Goal: Task Accomplishment & Management: Complete application form

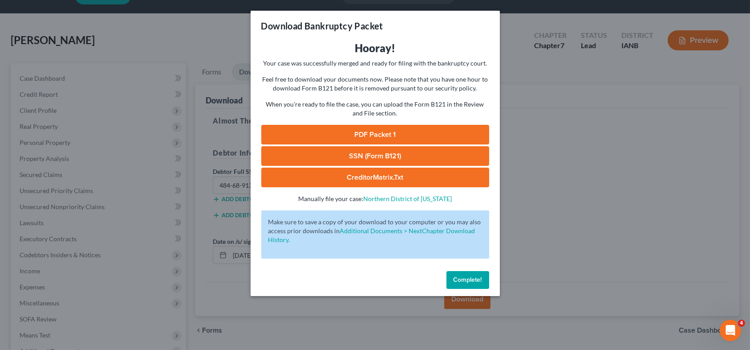
click at [458, 267] on div "Complete!" at bounding box center [375, 281] width 249 height 28
click at [461, 277] on span "Complete!" at bounding box center [468, 280] width 28 height 8
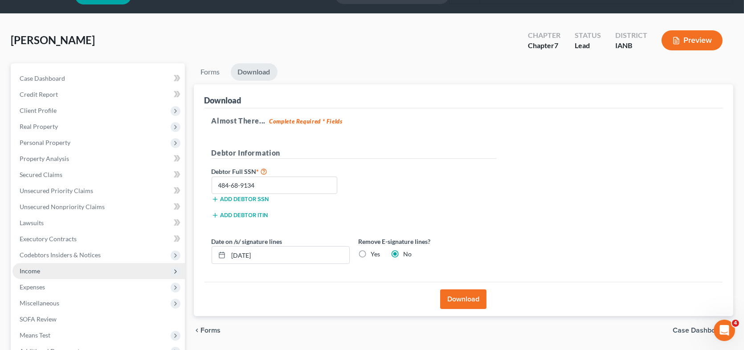
click at [34, 271] on span "Income" at bounding box center [30, 271] width 20 height 8
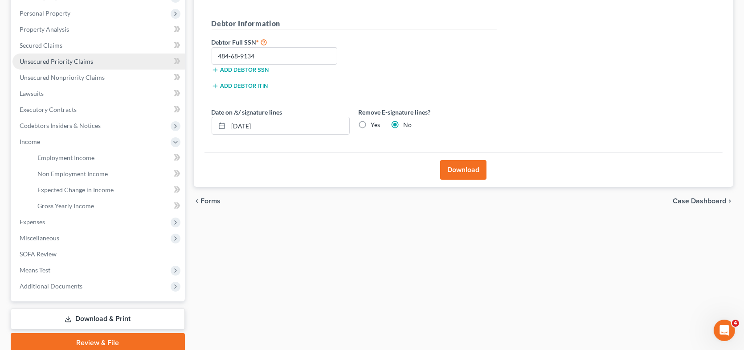
scroll to position [156, 0]
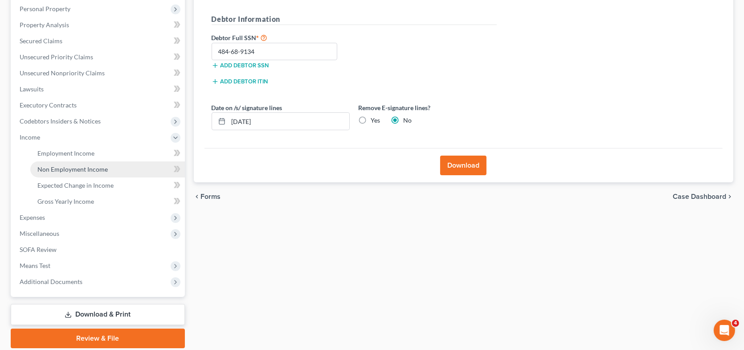
click at [63, 168] on span "Non Employment Income" at bounding box center [72, 169] width 70 height 8
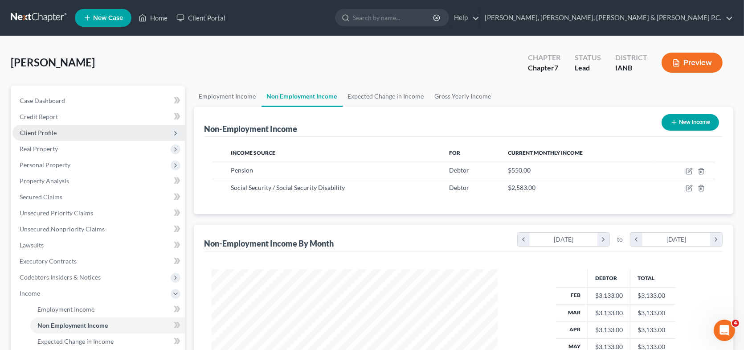
click at [52, 131] on span "Client Profile" at bounding box center [38, 133] width 37 height 8
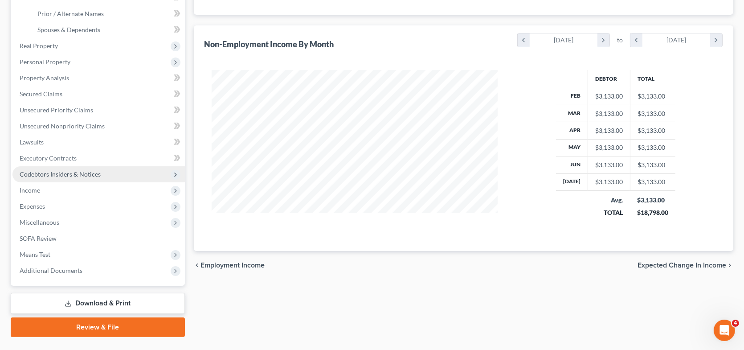
scroll to position [219, 0]
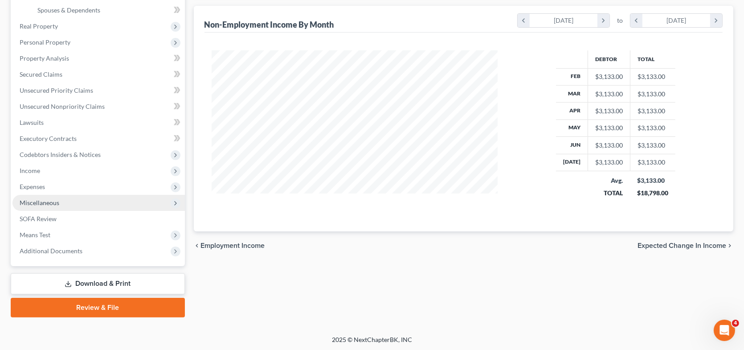
click at [60, 203] on span "Miscellaneous" at bounding box center [98, 203] width 172 height 16
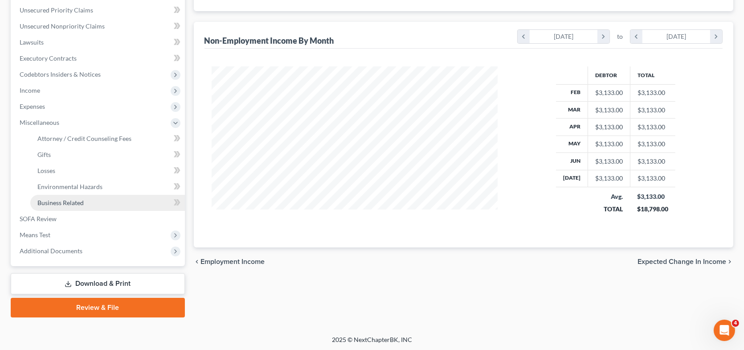
scroll to position [114, 0]
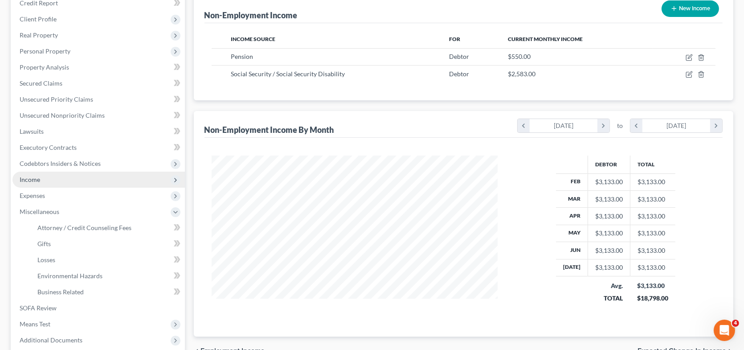
click at [37, 175] on span "Income" at bounding box center [30, 179] width 20 height 8
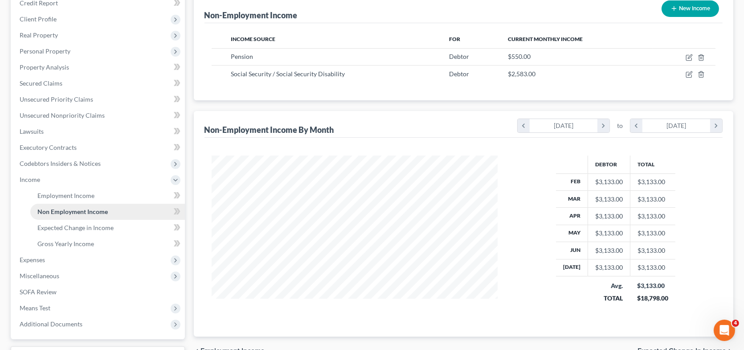
click at [81, 212] on span "Non Employment Income" at bounding box center [72, 212] width 70 height 8
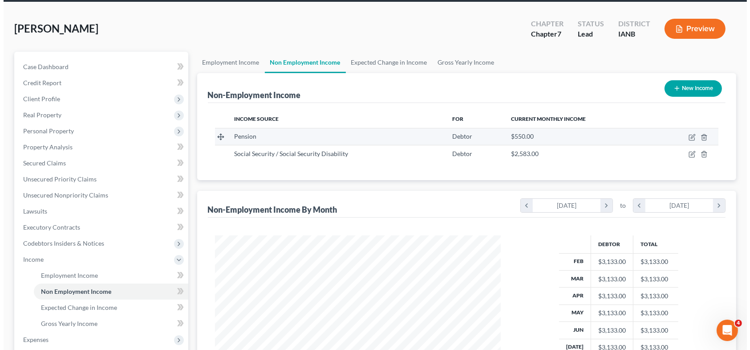
scroll to position [0, 0]
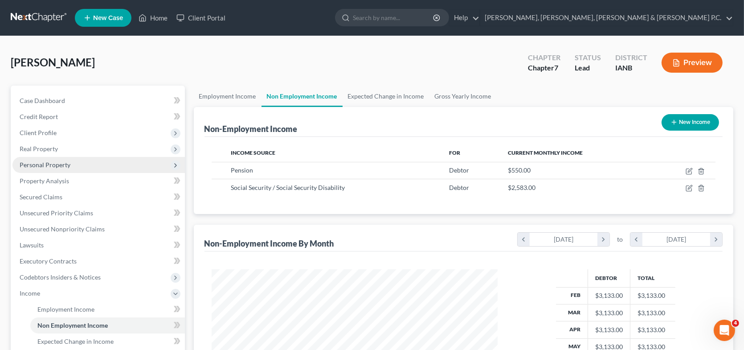
click at [59, 165] on span "Personal Property" at bounding box center [45, 165] width 51 height 8
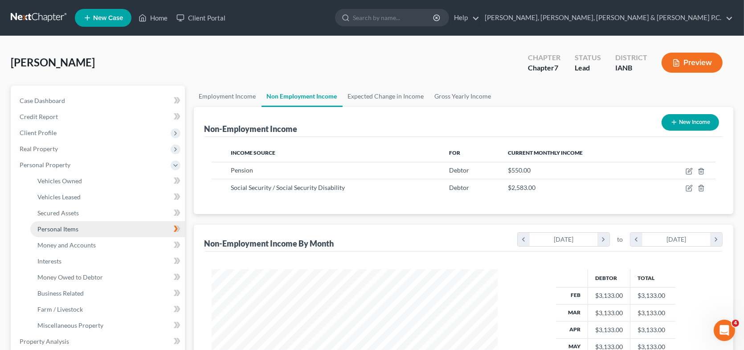
click at [74, 228] on span "Personal Items" at bounding box center [57, 229] width 41 height 8
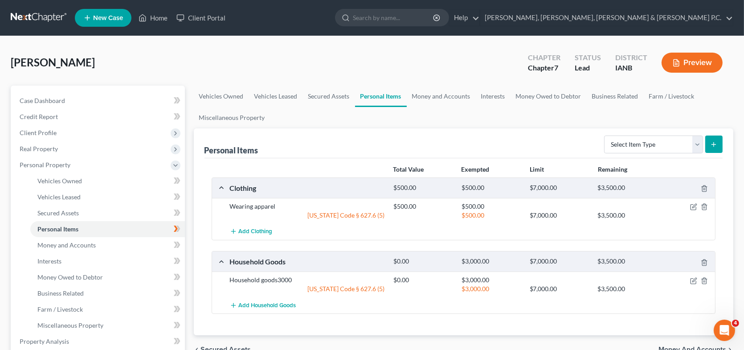
click at [285, 279] on div "Household goods3000" at bounding box center [306, 279] width 163 height 9
click at [693, 279] on icon "button" at bounding box center [693, 280] width 7 height 7
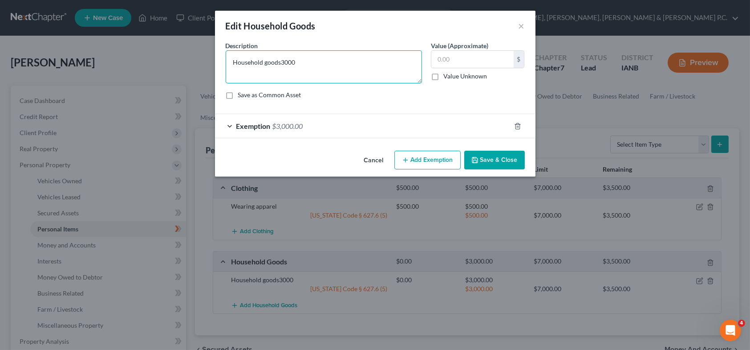
click at [301, 64] on textarea "Household goods3000" at bounding box center [324, 66] width 196 height 33
type textarea "Household goods"
click at [451, 61] on input "text" at bounding box center [472, 59] width 82 height 17
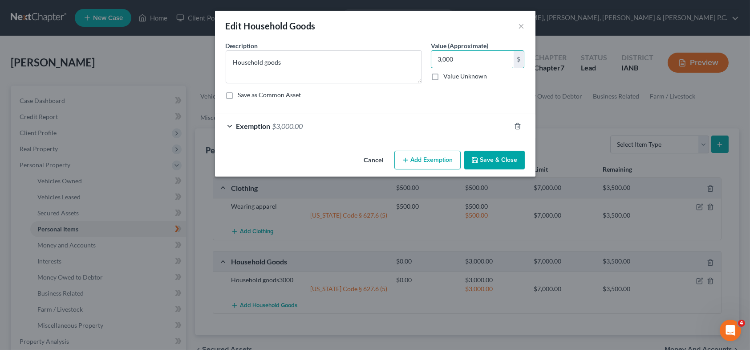
type input "3,000"
click at [491, 159] on button "Save & Close" at bounding box center [494, 160] width 61 height 19
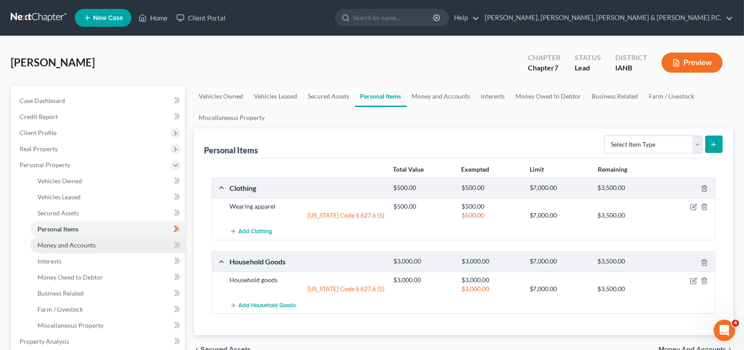
click at [85, 242] on span "Money and Accounts" at bounding box center [66, 245] width 58 height 8
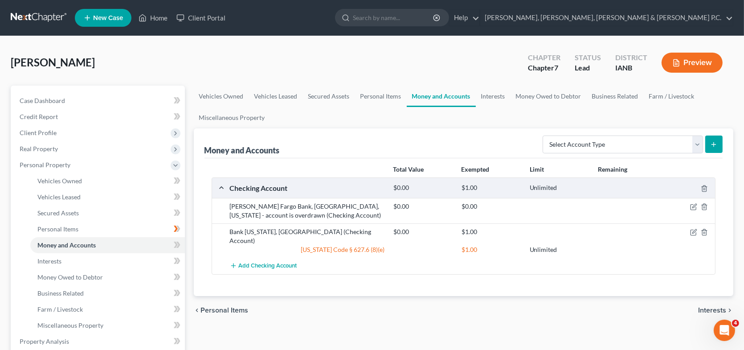
click at [402, 229] on div "$0.00" at bounding box center [423, 231] width 68 height 9
click at [693, 229] on icon "button" at bounding box center [693, 231] width 7 height 7
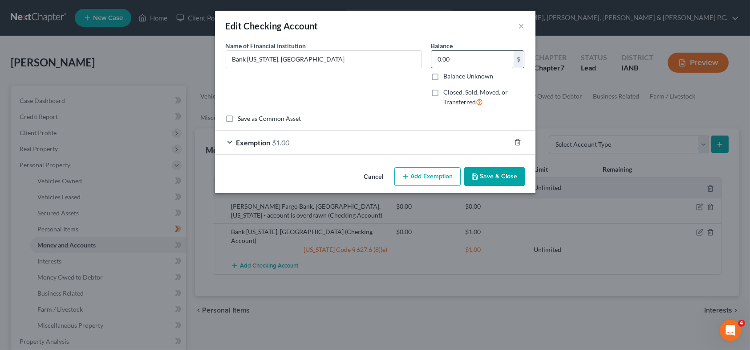
click at [441, 61] on input "0.00" at bounding box center [472, 59] width 82 height 17
type input "10."
click at [243, 141] on span "Exemption" at bounding box center [253, 142] width 34 height 8
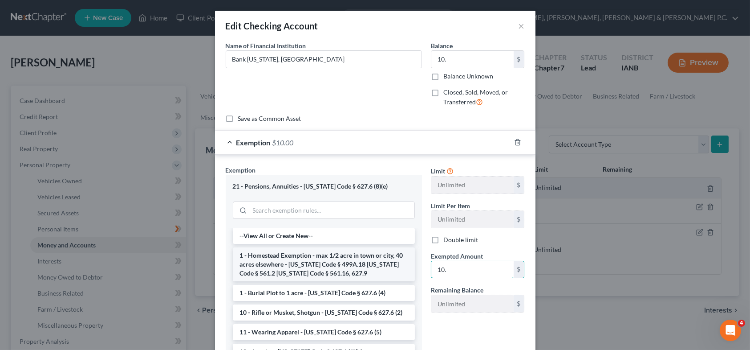
type input "10."
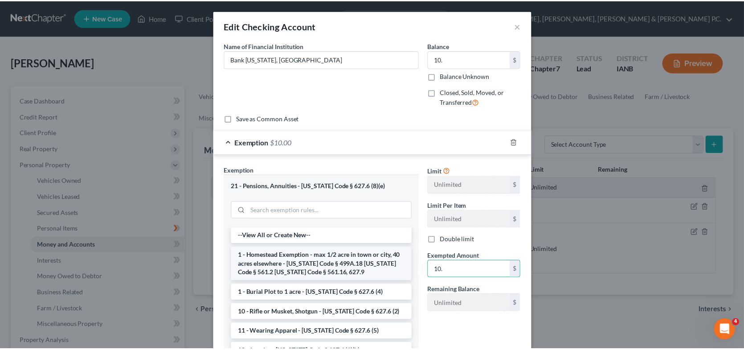
scroll to position [83, 0]
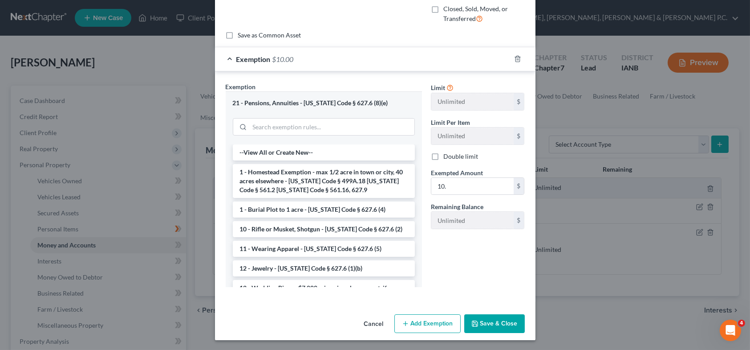
click at [491, 324] on button "Save & Close" at bounding box center [494, 323] width 61 height 19
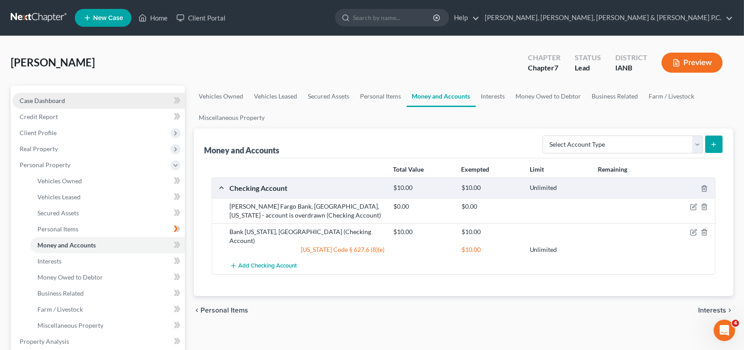
click at [40, 100] on span "Case Dashboard" at bounding box center [42, 101] width 45 height 8
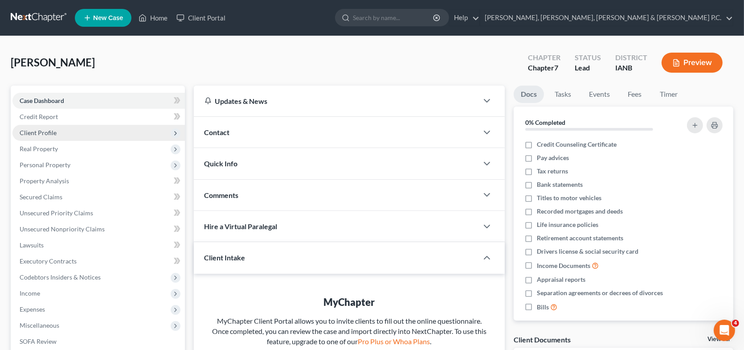
click at [54, 130] on span "Client Profile" at bounding box center [38, 133] width 37 height 8
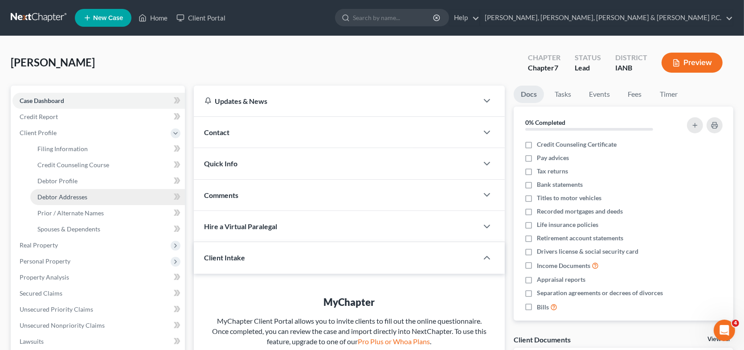
click at [73, 195] on span "Debtor Addresses" at bounding box center [62, 197] width 50 height 8
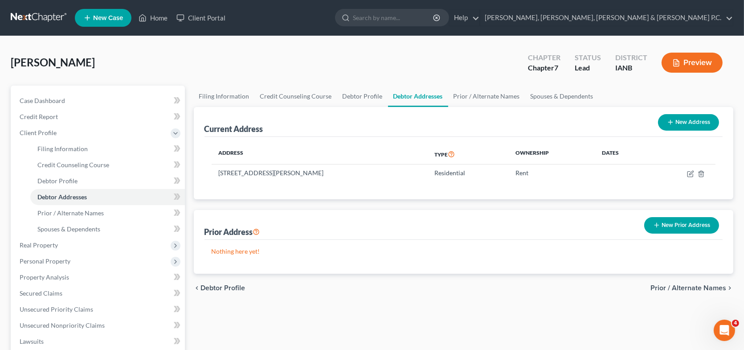
click at [680, 284] on span "Prior / Alternate Names" at bounding box center [688, 287] width 76 height 7
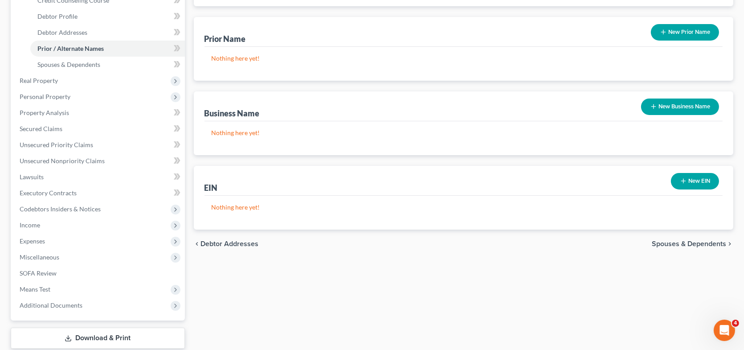
scroll to position [178, 0]
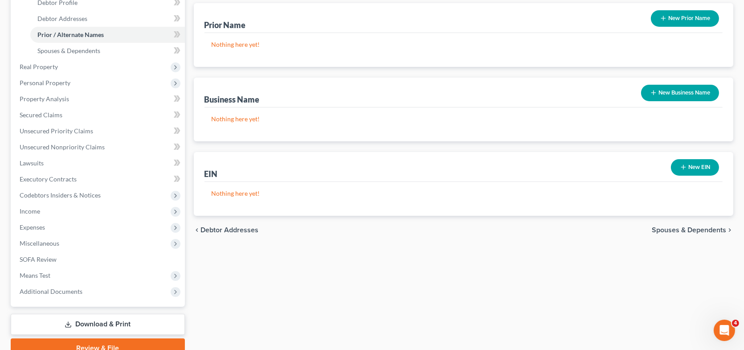
click at [696, 227] on span "Spouses & Dependents" at bounding box center [688, 229] width 74 height 7
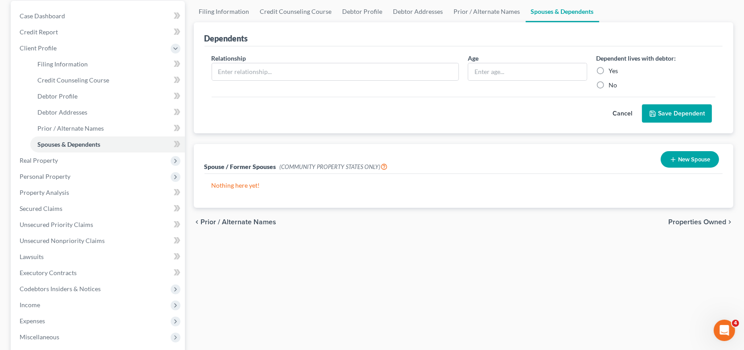
scroll to position [89, 0]
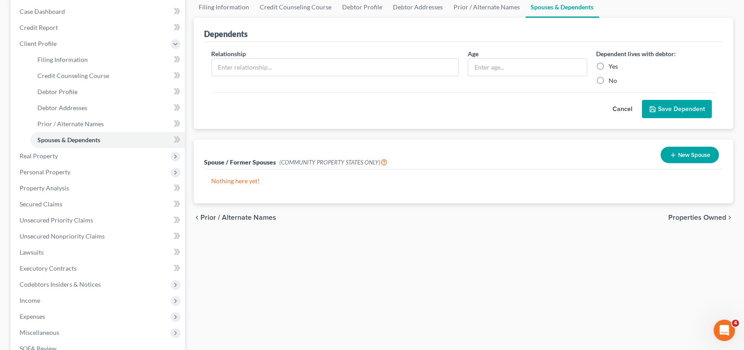
click at [707, 214] on span "Properties Owned" at bounding box center [697, 217] width 58 height 7
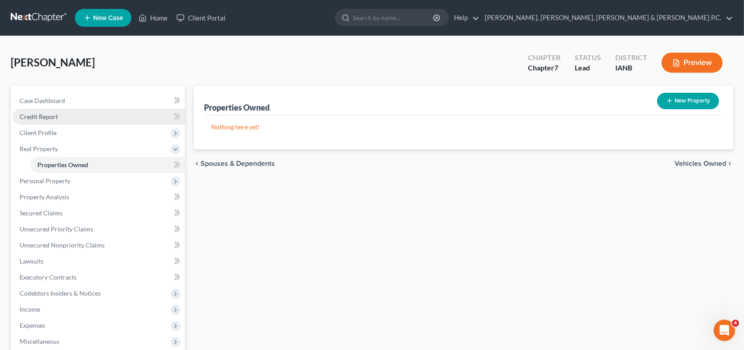
click at [32, 113] on span "Credit Report" at bounding box center [39, 117] width 38 height 8
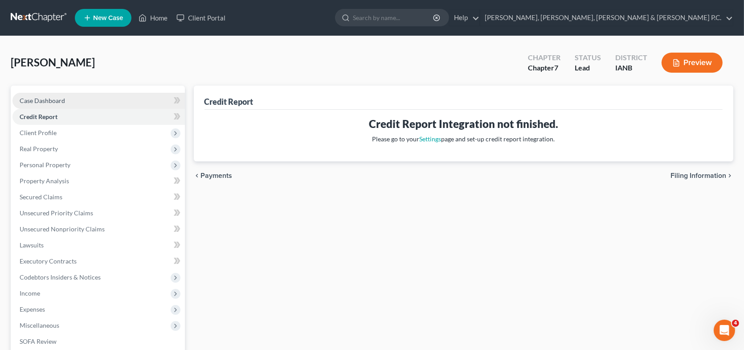
click at [49, 101] on span "Case Dashboard" at bounding box center [42, 101] width 45 height 8
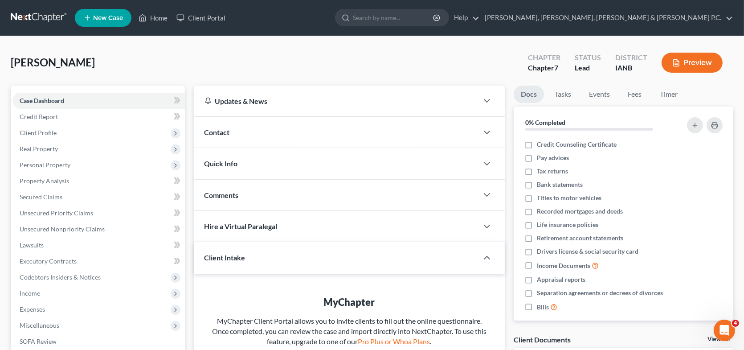
click at [226, 164] on span "Quick Info" at bounding box center [220, 163] width 33 height 8
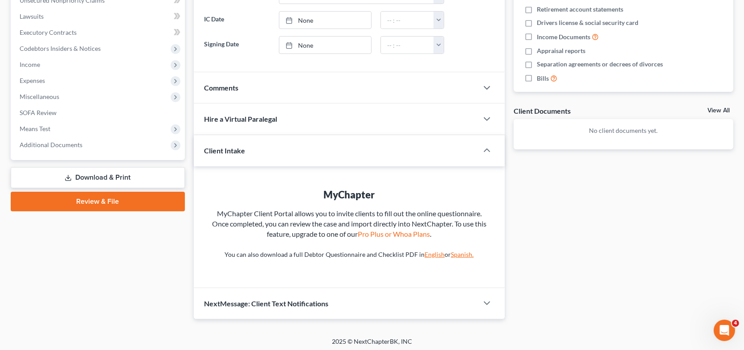
scroll to position [230, 0]
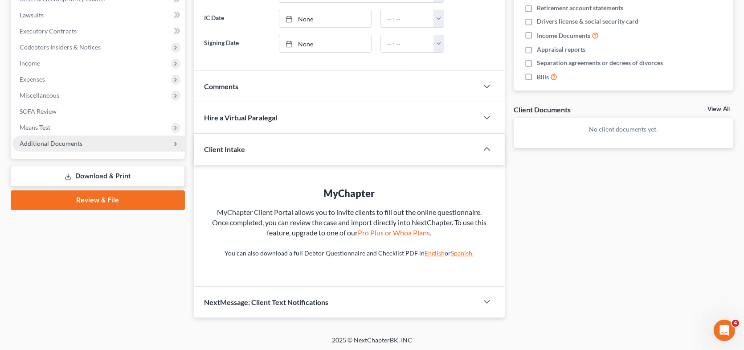
click at [87, 143] on span "Additional Documents" at bounding box center [98, 143] width 172 height 16
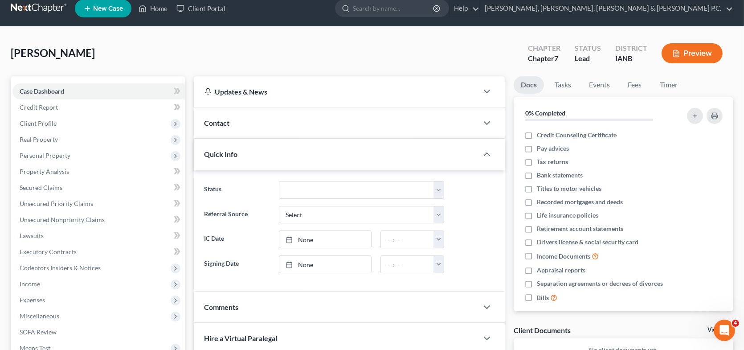
scroll to position [7, 0]
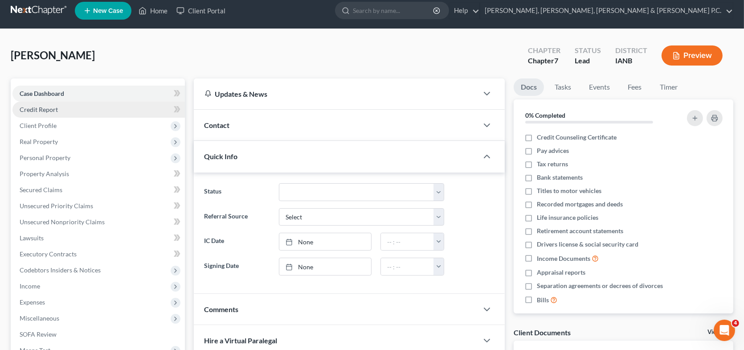
click at [60, 111] on link "Credit Report" at bounding box center [98, 110] width 172 height 16
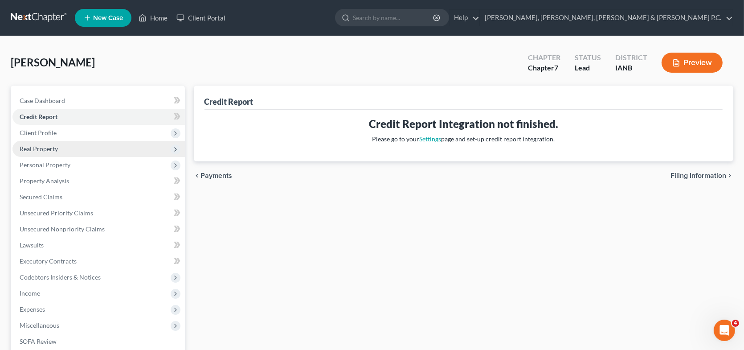
click at [46, 151] on span "Real Property" at bounding box center [39, 149] width 38 height 8
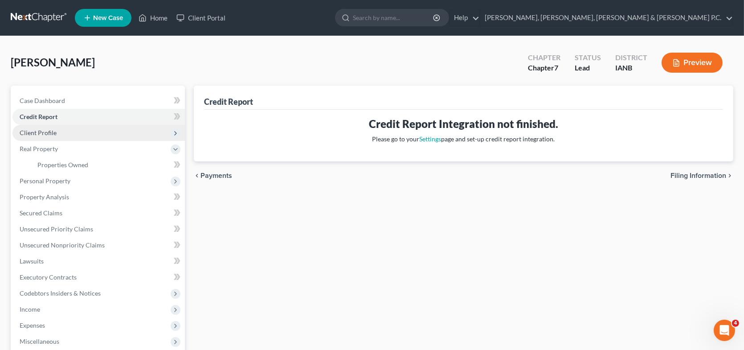
click at [47, 129] on span "Client Profile" at bounding box center [38, 133] width 37 height 8
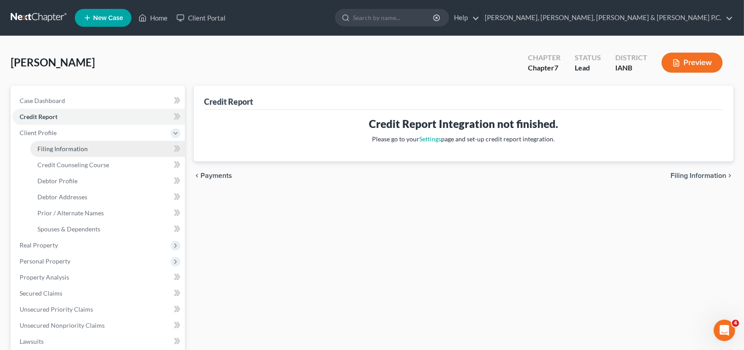
click at [63, 150] on span "Filing Information" at bounding box center [62, 149] width 50 height 8
select select "1"
select select "0"
select select "16"
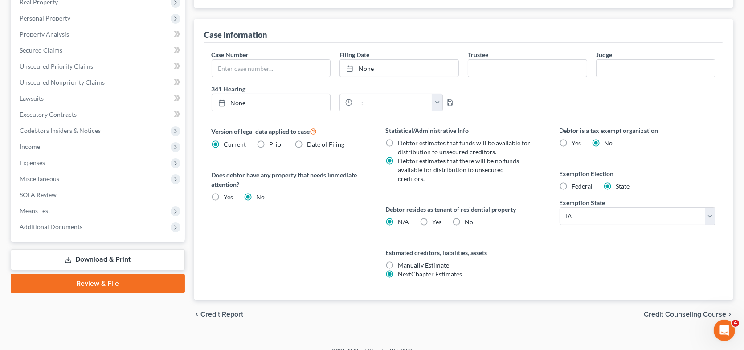
scroll to position [245, 0]
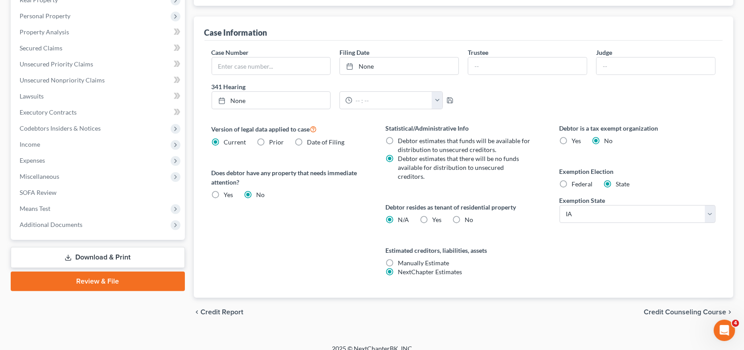
click at [432, 215] on label "Yes Yes" at bounding box center [436, 219] width 9 height 9
click at [435, 215] on input "Yes Yes" at bounding box center [438, 218] width 6 height 6
radio input "true"
radio input "false"
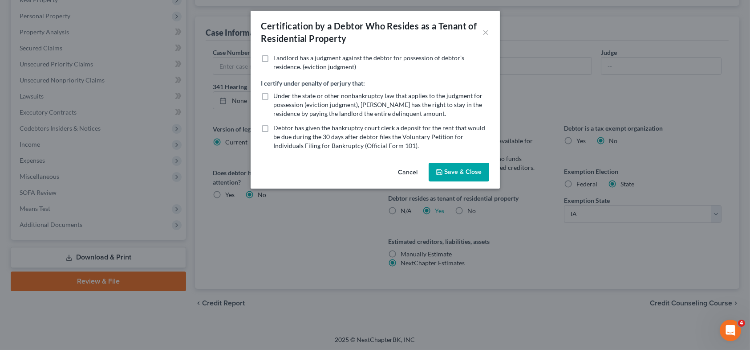
click at [412, 170] on button "Cancel" at bounding box center [408, 172] width 34 height 18
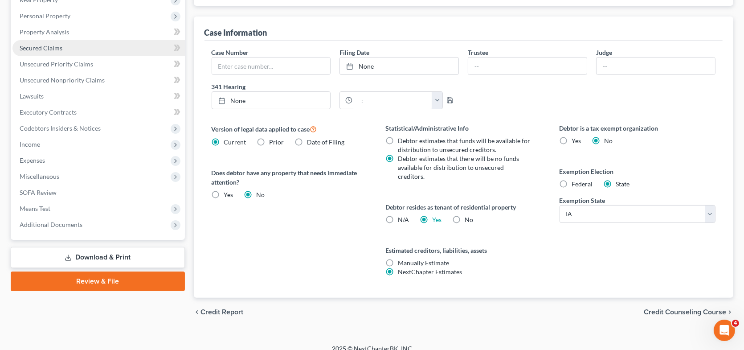
scroll to position [156, 0]
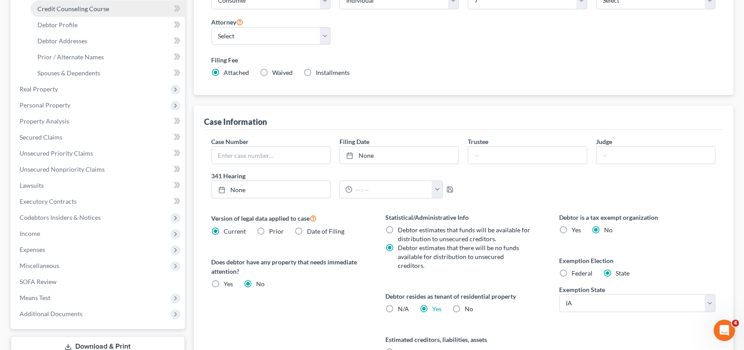
click at [83, 12] on link "Credit Counseling Course" at bounding box center [107, 9] width 155 height 16
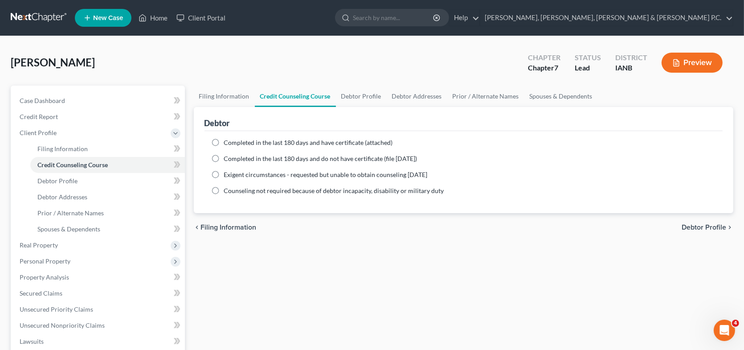
click at [224, 144] on label "Completed in the last 180 days and have certificate (attached)" at bounding box center [308, 142] width 169 height 9
click at [228, 144] on input "Completed in the last 180 days and have certificate (attached)" at bounding box center [231, 141] width 6 height 6
radio input "true"
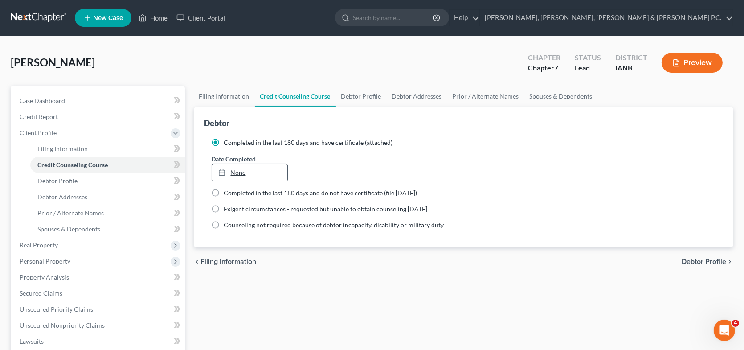
type input "[DATE]"
click at [252, 173] on link "None" at bounding box center [250, 172] width 76 height 17
click at [70, 180] on span "Debtor Profile" at bounding box center [57, 181] width 40 height 8
select select "0"
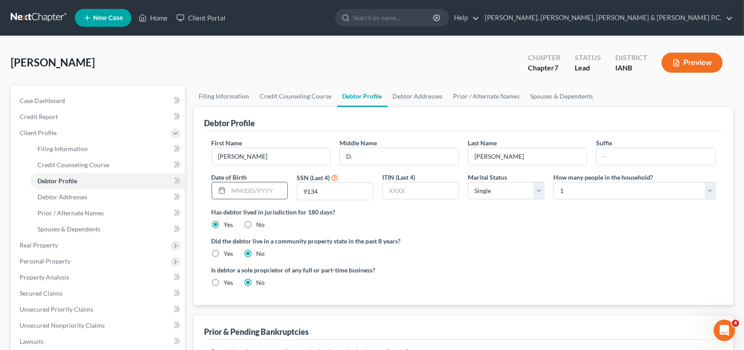
click at [241, 191] on input "text" at bounding box center [257, 190] width 59 height 17
type input "11041953"
click at [70, 194] on span "Debtor Addresses" at bounding box center [62, 197] width 50 height 8
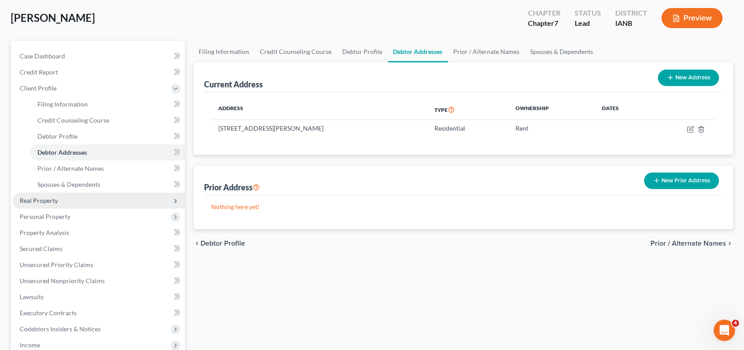
scroll to position [89, 0]
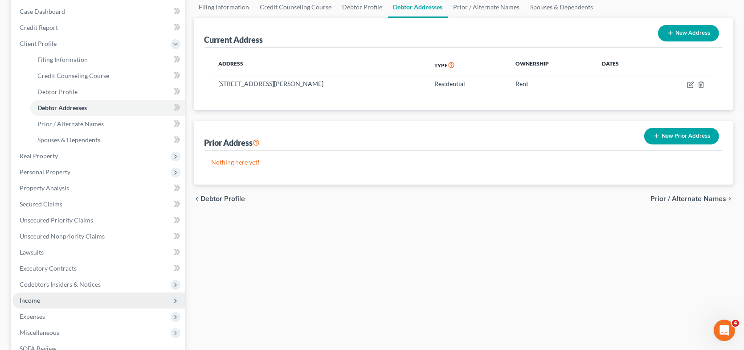
click at [38, 297] on span "Income" at bounding box center [30, 300] width 20 height 8
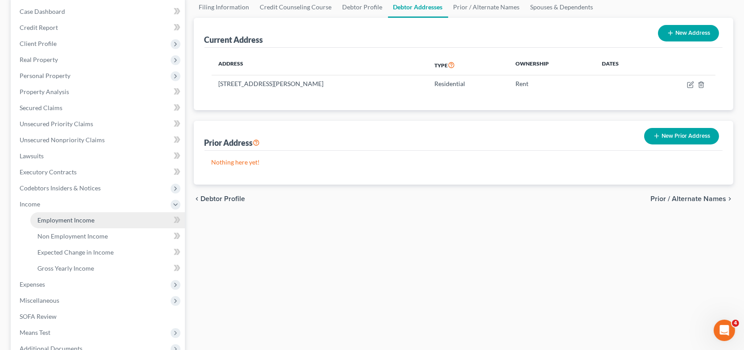
click at [95, 218] on link "Employment Income" at bounding box center [107, 220] width 155 height 16
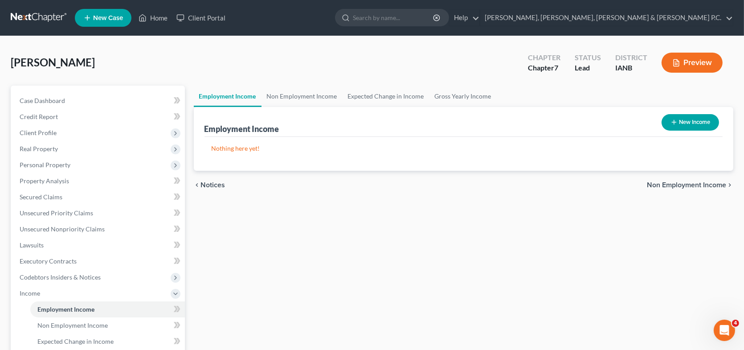
click at [693, 181] on span "Non Employment Income" at bounding box center [686, 184] width 79 height 7
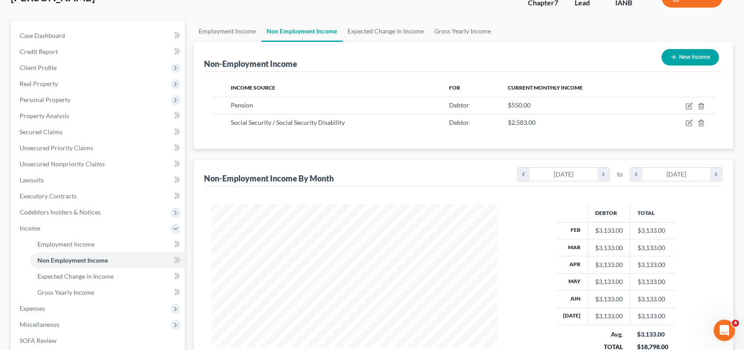
scroll to position [53, 0]
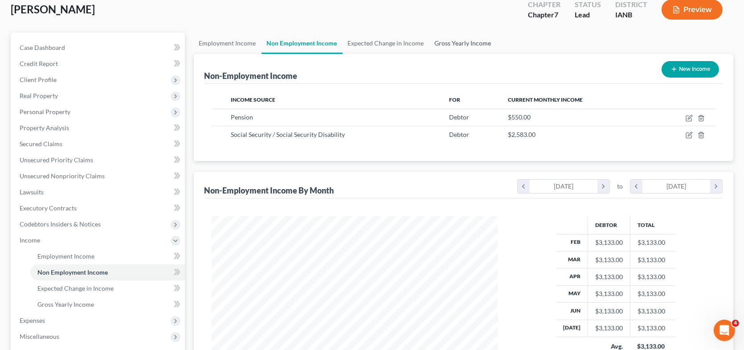
click at [447, 42] on link "Gross Yearly Income" at bounding box center [462, 43] width 67 height 21
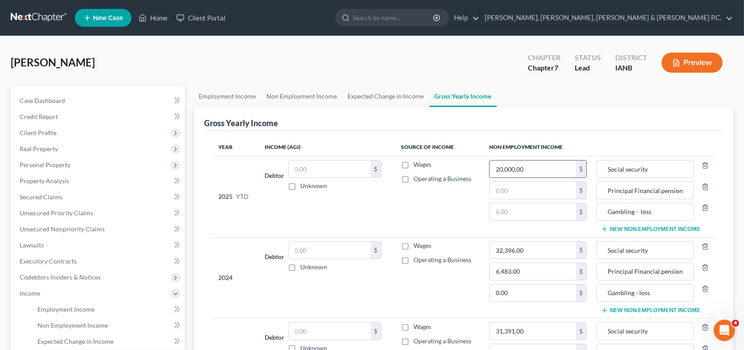
click at [527, 165] on input "20,000.00" at bounding box center [532, 168] width 86 height 17
type input "20,664"
type input "4,400"
click at [661, 227] on button "New Non Employment Income" at bounding box center [650, 228] width 99 height 7
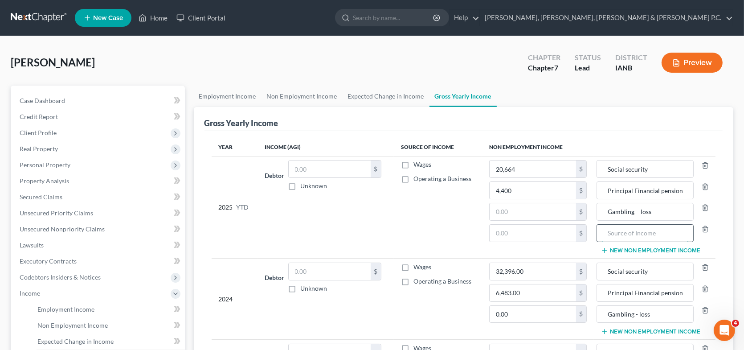
click at [610, 234] on input "text" at bounding box center [644, 232] width 87 height 17
type input "Inheritance in [DATE]"
click at [502, 231] on input "text" at bounding box center [532, 232] width 86 height 17
type input "32,000"
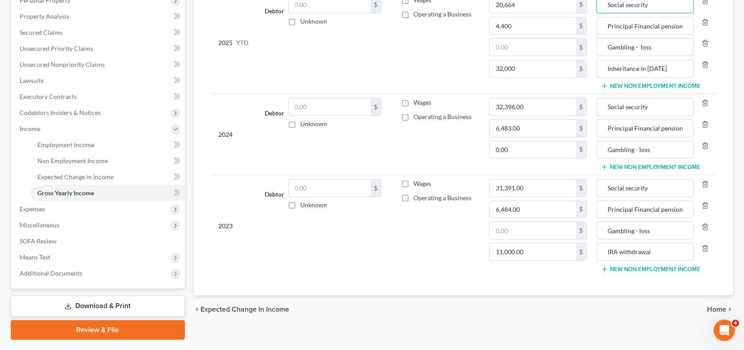
scroll to position [187, 0]
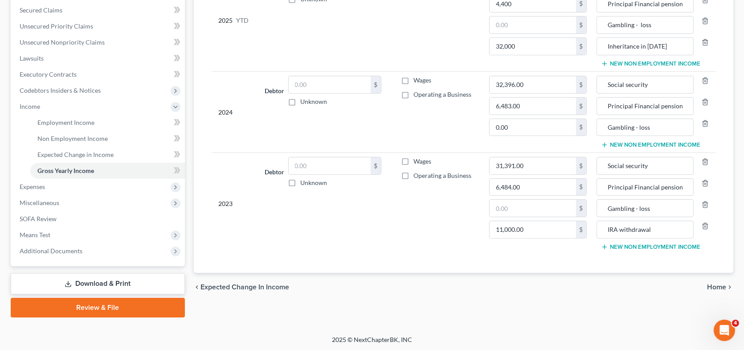
click at [716, 283] on span "Home" at bounding box center [716, 286] width 19 height 7
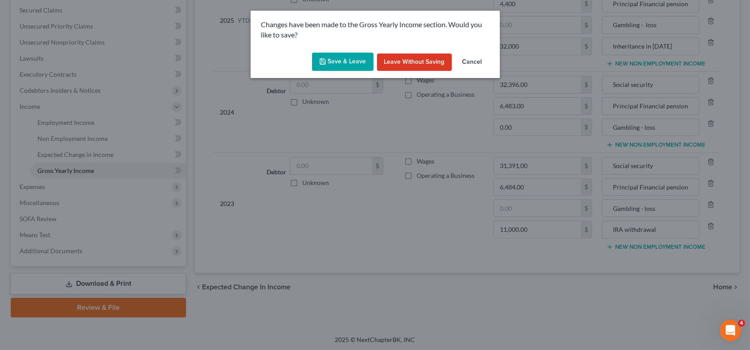
click at [354, 57] on button "Save & Leave" at bounding box center [342, 62] width 61 height 19
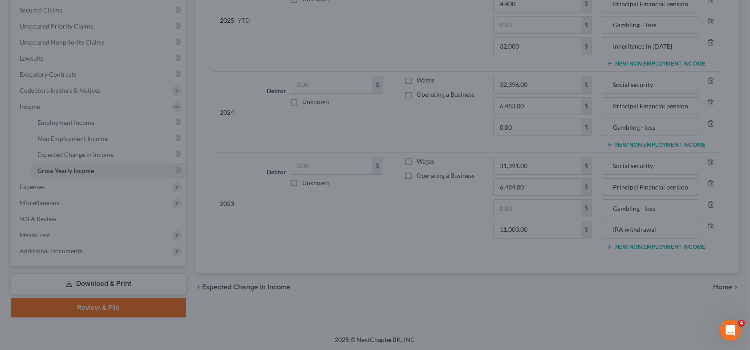
type input "20,664.00"
type input "4,400.00"
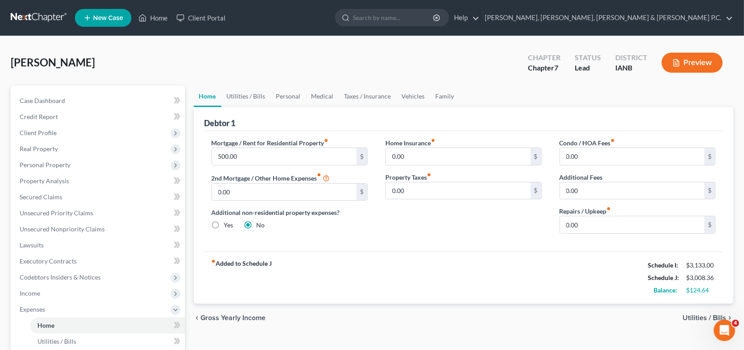
click at [695, 315] on span "Utilities / Bills" at bounding box center [704, 317] width 44 height 7
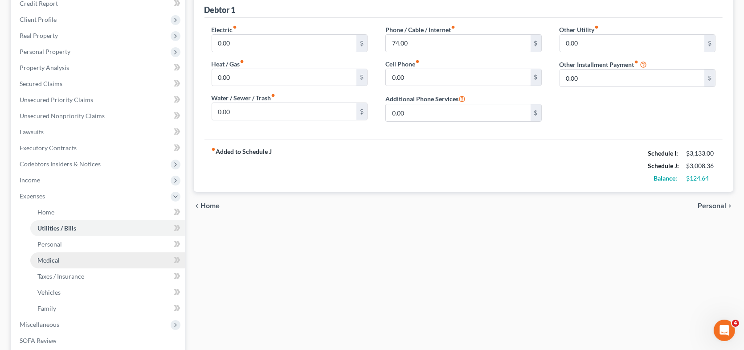
scroll to position [134, 0]
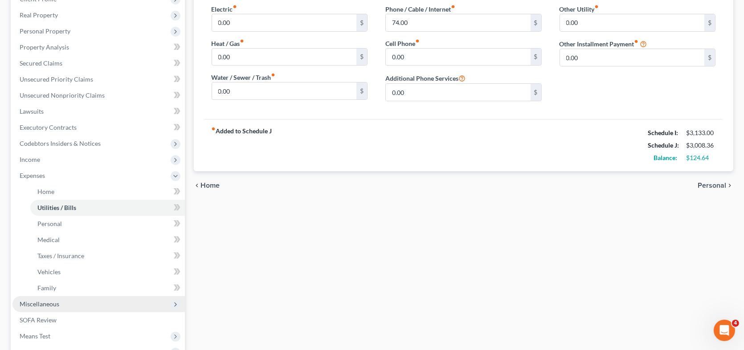
click at [70, 304] on span "Miscellaneous" at bounding box center [98, 304] width 172 height 16
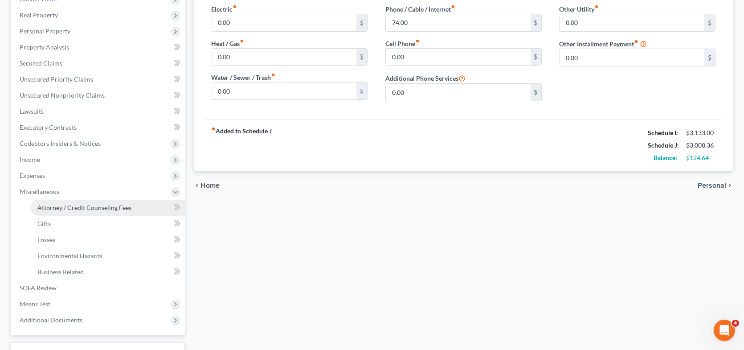
click at [94, 208] on span "Attorney / Credit Counseling Fees" at bounding box center [84, 207] width 94 height 8
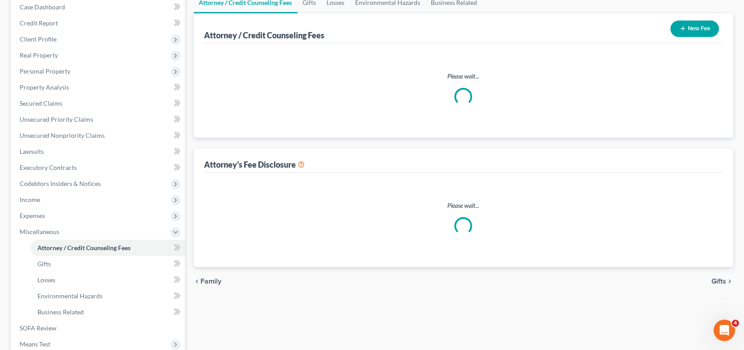
select select "0"
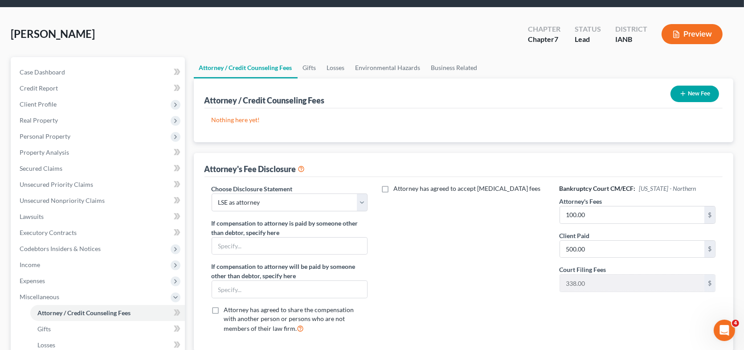
scroll to position [45, 0]
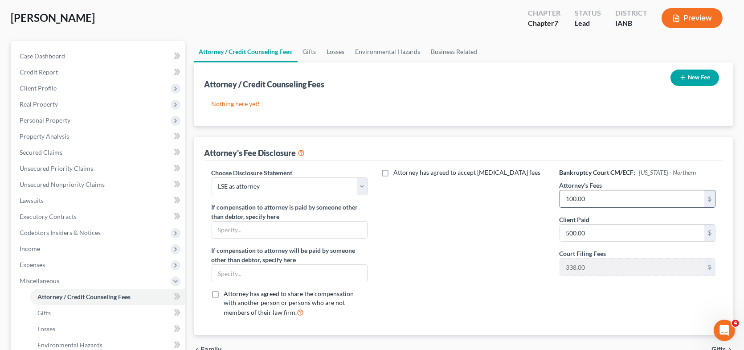
click at [570, 199] on input "100.00" at bounding box center [632, 198] width 145 height 17
type input "1,000."
type input "0"
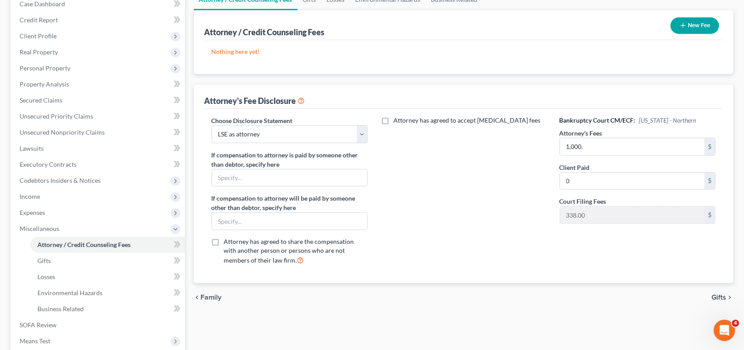
scroll to position [135, 0]
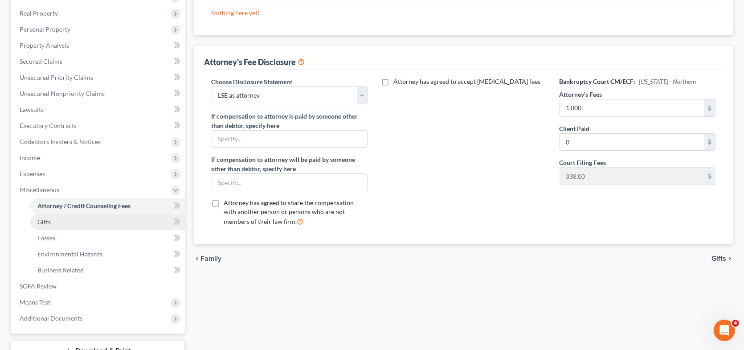
click at [42, 220] on span "Gifts" at bounding box center [43, 222] width 13 height 8
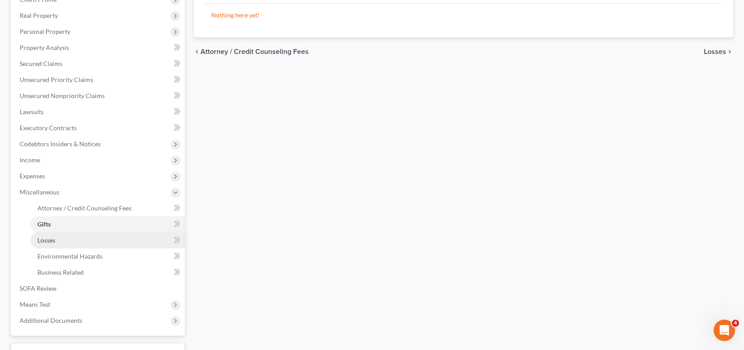
scroll to position [134, 0]
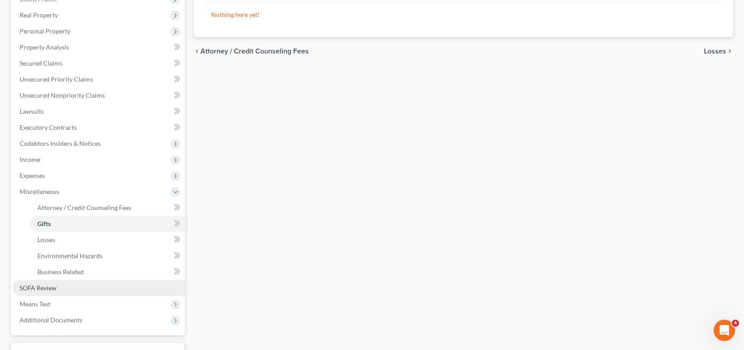
click at [47, 284] on span "SOFA Review" at bounding box center [38, 288] width 37 height 8
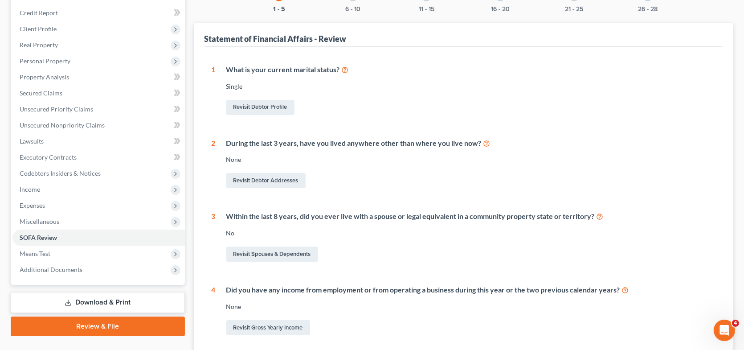
scroll to position [99, 0]
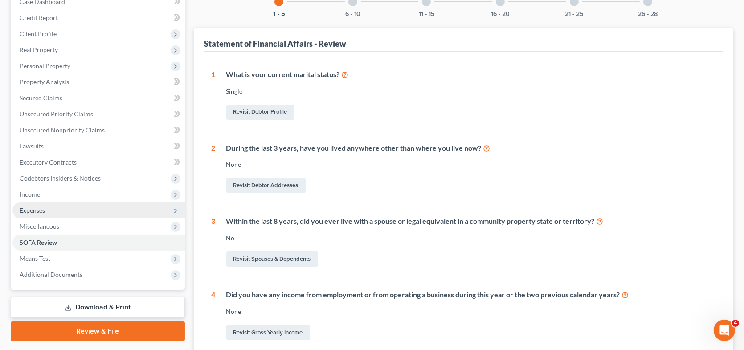
click at [44, 207] on span "Expenses" at bounding box center [32, 210] width 25 height 8
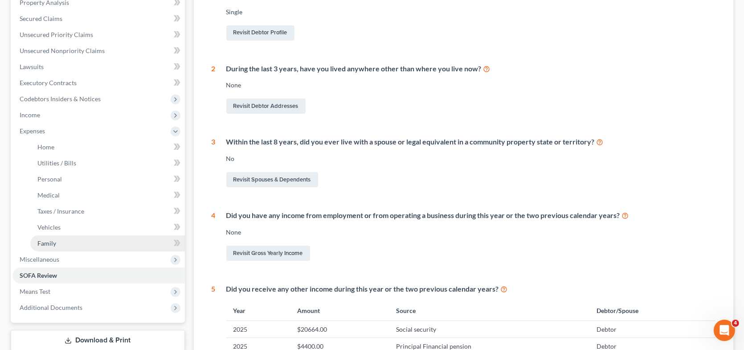
scroll to position [188, 0]
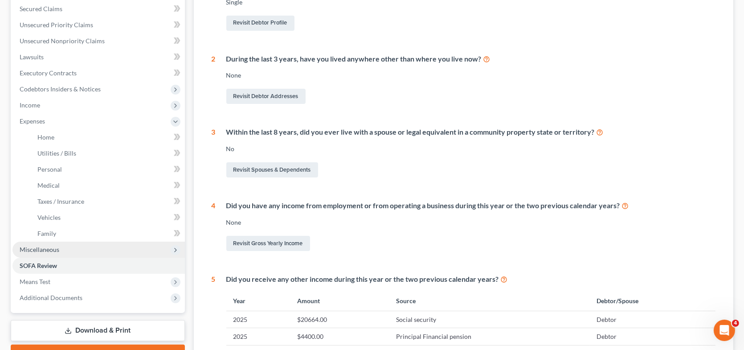
click at [55, 248] on span "Miscellaneous" at bounding box center [40, 249] width 40 height 8
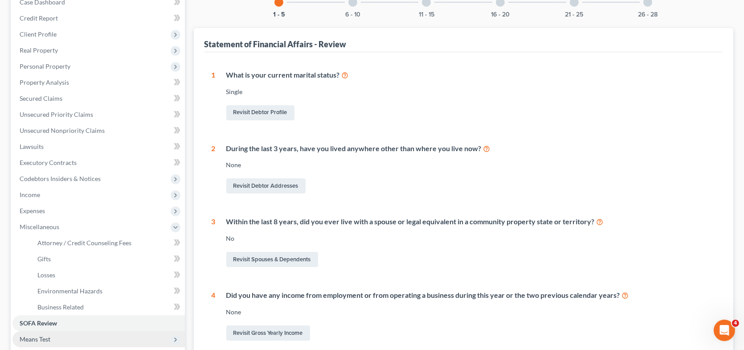
scroll to position [54, 0]
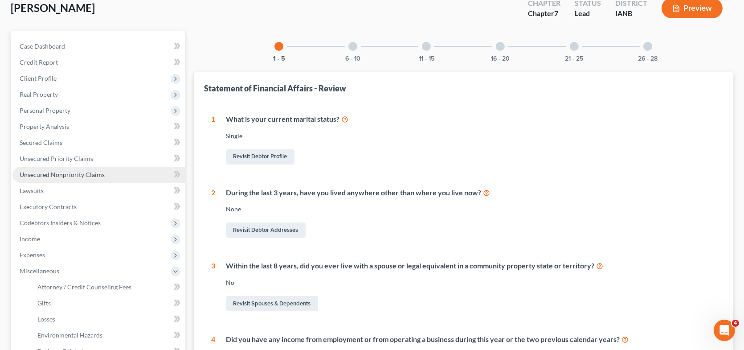
click at [58, 171] on span "Unsecured Nonpriority Claims" at bounding box center [62, 175] width 85 height 8
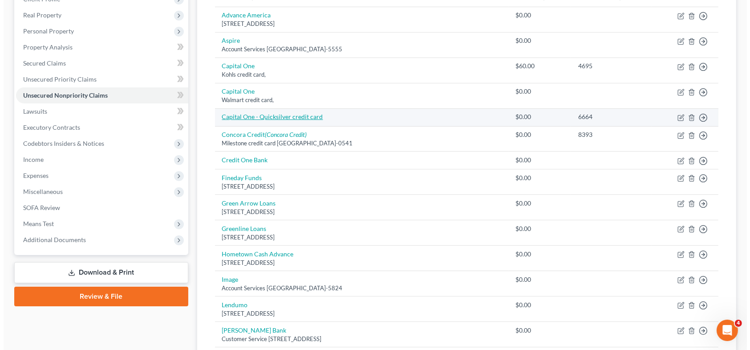
scroll to position [45, 0]
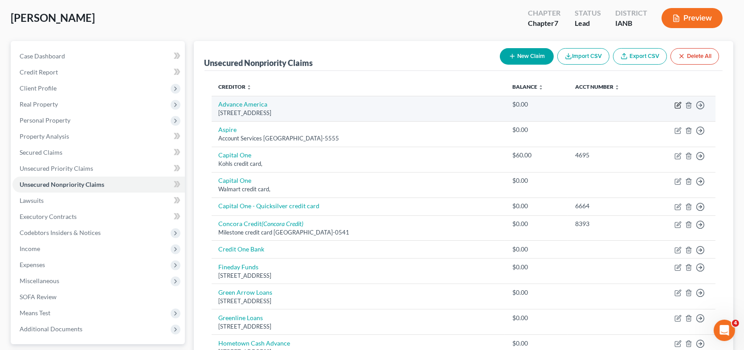
click at [680, 105] on icon "button" at bounding box center [677, 105] width 5 height 5
select select "42"
select select "0"
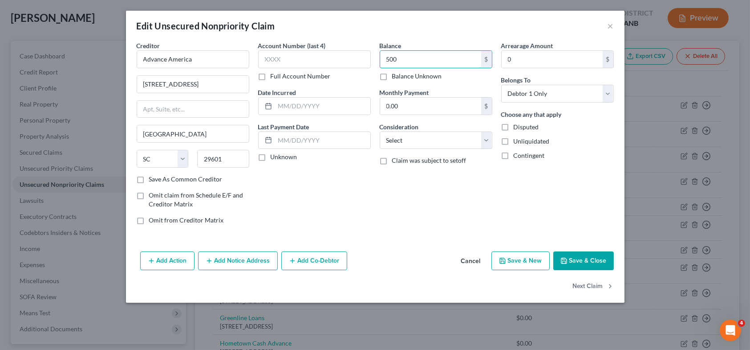
type input "500"
click at [181, 258] on button "Add Action" at bounding box center [167, 260] width 54 height 19
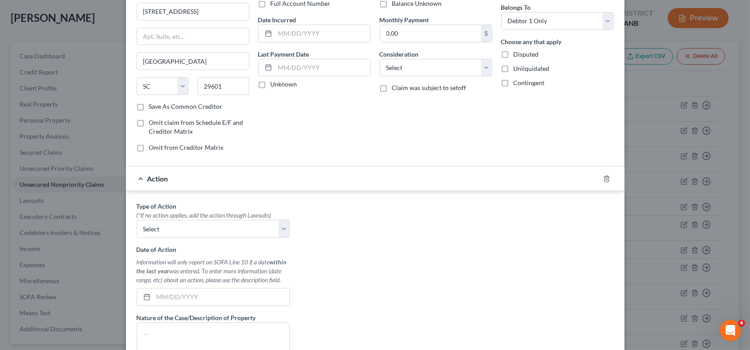
scroll to position [89, 0]
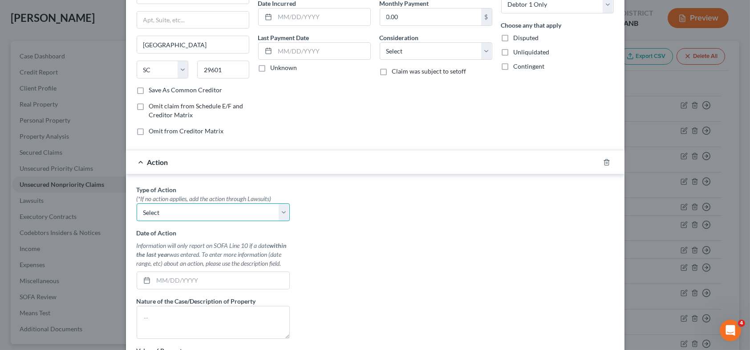
click at [204, 213] on select "Select Repossession Garnishment Foreclosure Personal Injury Attached, Seized, O…" at bounding box center [213, 212] width 153 height 18
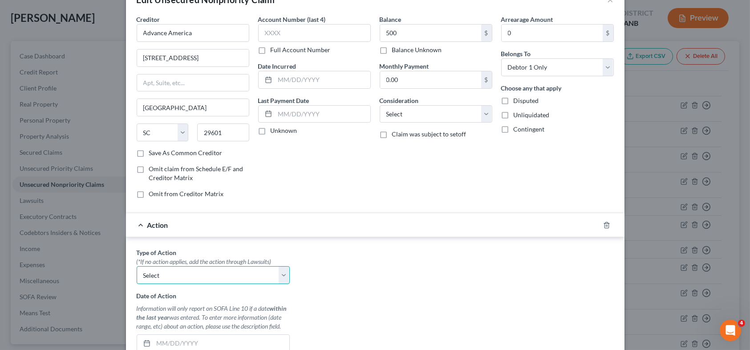
scroll to position [5, 0]
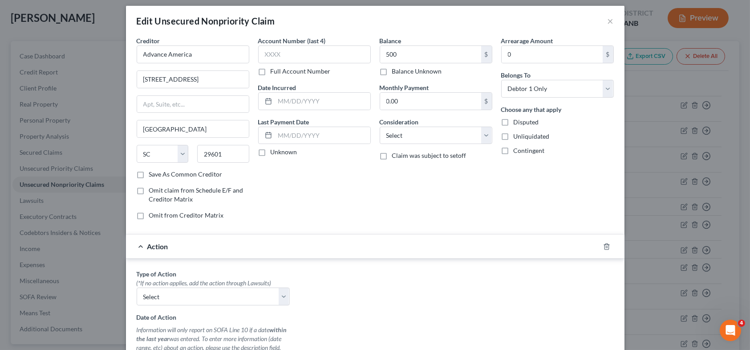
click at [139, 244] on div "Action" at bounding box center [363, 246] width 474 height 24
click at [604, 244] on polyline "button" at bounding box center [606, 244] width 5 height 0
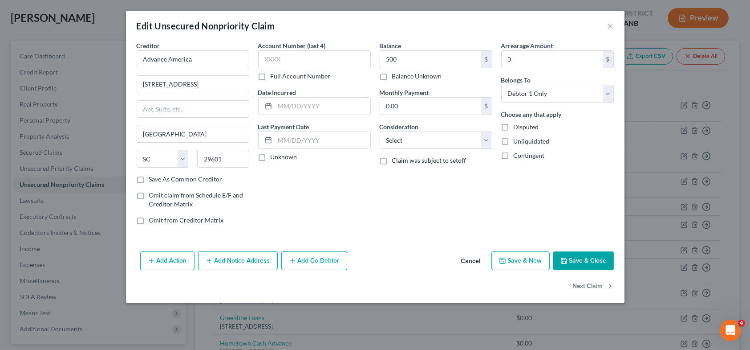
scroll to position [0, 0]
click at [407, 141] on select "Select Cable / Satellite Services Collection Agency Credit Card Debt Debt Couns…" at bounding box center [436, 140] width 113 height 18
select select "10"
click at [380, 131] on select "Select Cable / Satellite Services Collection Agency Credit Card Debt Debt Couns…" at bounding box center [436, 140] width 113 height 18
click at [531, 260] on button "Save & New" at bounding box center [521, 260] width 58 height 19
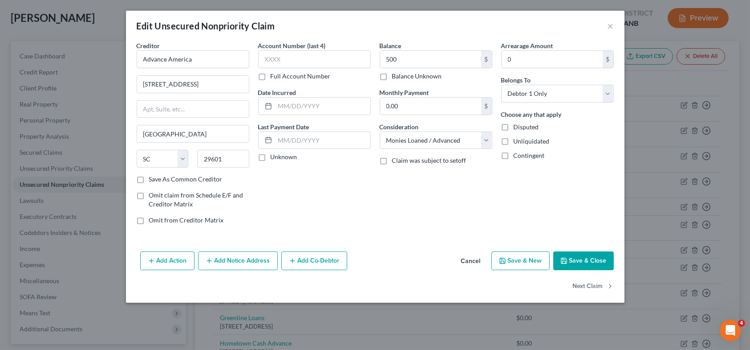
select select "0"
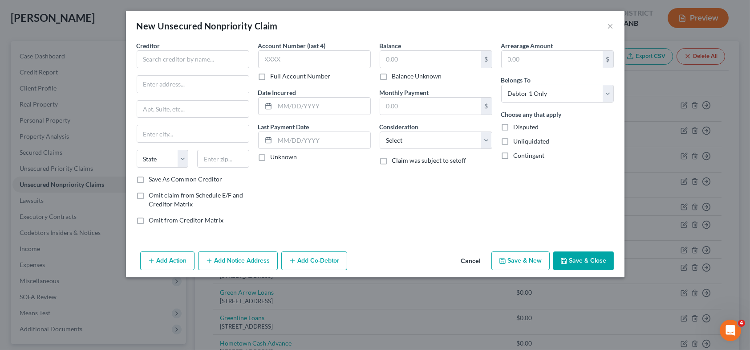
click at [573, 254] on button "Save & Close" at bounding box center [583, 260] width 61 height 19
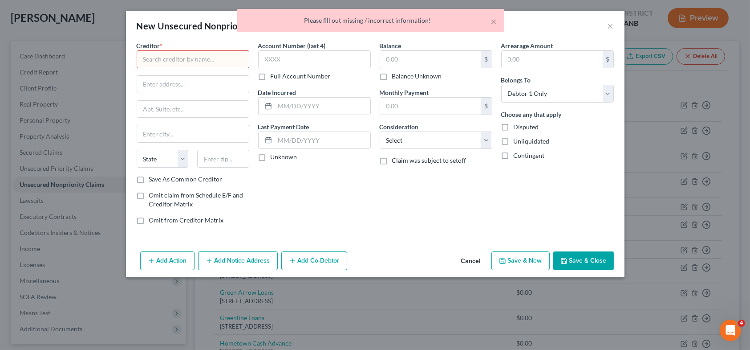
click at [474, 259] on button "Cancel" at bounding box center [471, 261] width 34 height 18
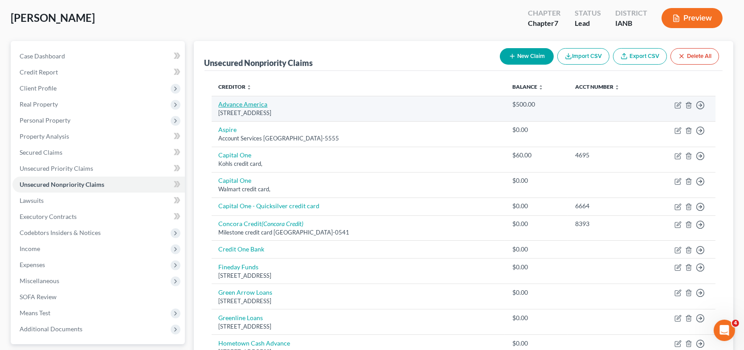
click at [253, 104] on link "Advance America" at bounding box center [243, 104] width 49 height 8
select select "42"
select select "10"
select select "0"
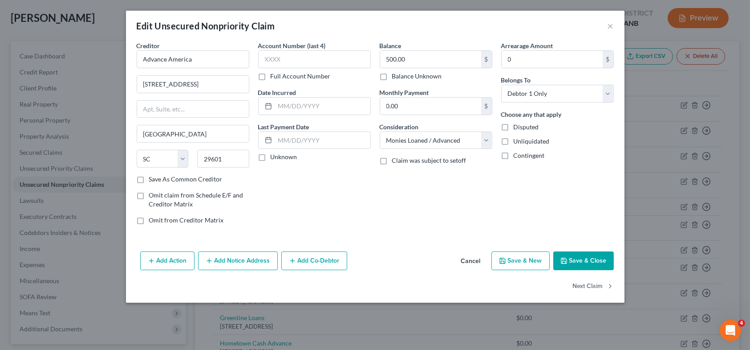
click at [576, 260] on button "Save & Close" at bounding box center [583, 260] width 61 height 19
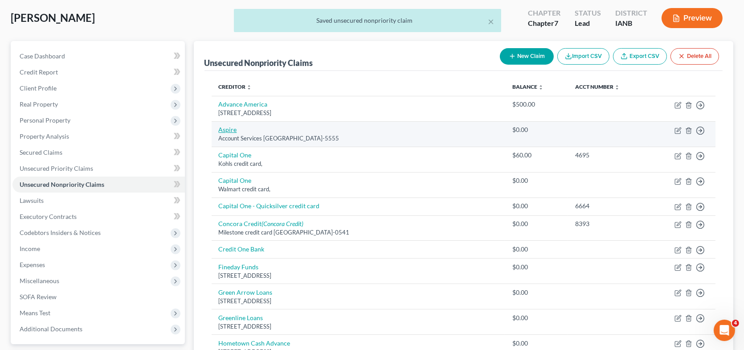
click at [228, 129] on link "Aspire" at bounding box center [228, 130] width 18 height 8
select select "10"
select select "0"
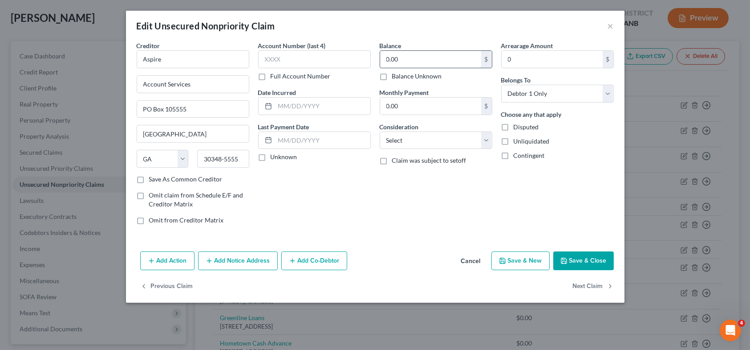
click at [416, 64] on input "0.00" at bounding box center [430, 59] width 101 height 17
type input "700"
click at [397, 142] on select "Select Cable / Satellite Services Collection Agency Credit Card Debt Debt Couns…" at bounding box center [436, 140] width 113 height 18
select select "2"
click at [380, 131] on select "Select Cable / Satellite Services Collection Agency Credit Card Debt Debt Couns…" at bounding box center [436, 140] width 113 height 18
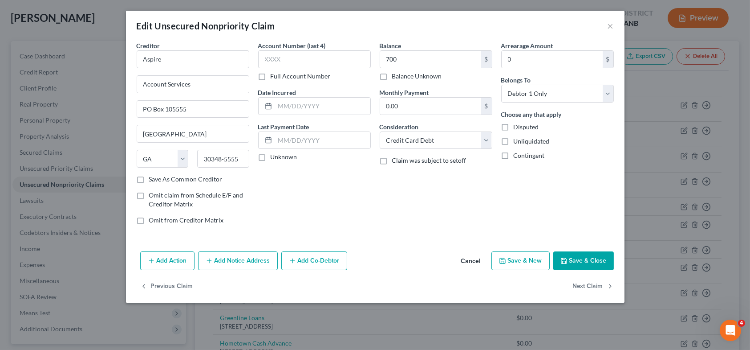
click at [581, 261] on button "Save & Close" at bounding box center [583, 260] width 61 height 19
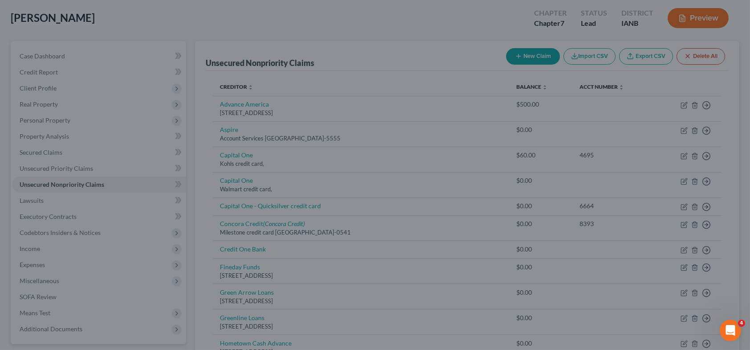
type input "700.00"
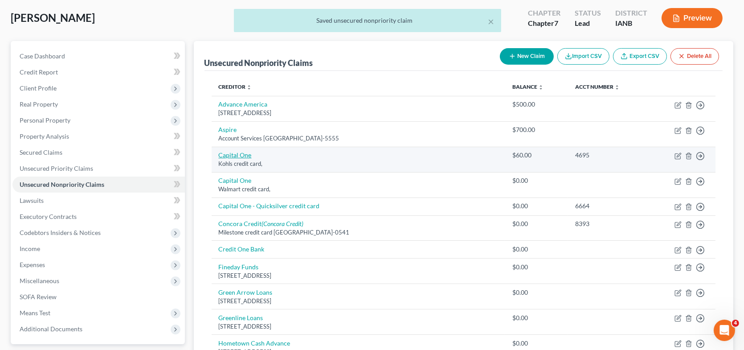
click at [242, 155] on link "Capital One" at bounding box center [235, 155] width 33 height 8
select select "0"
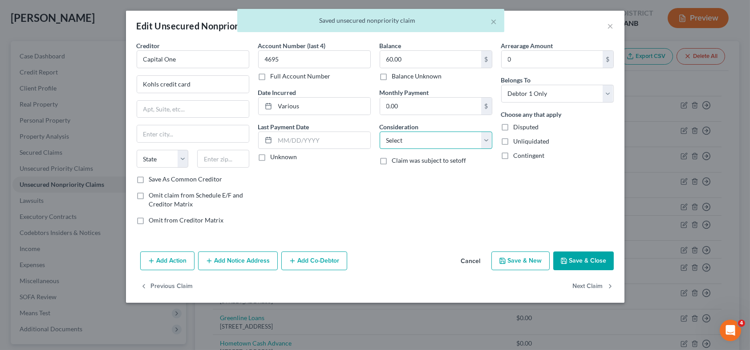
click at [398, 137] on select "Select Cable / Satellite Services Collection Agency Credit Card Debt Debt Couns…" at bounding box center [436, 140] width 113 height 18
select select "2"
click at [380, 131] on select "Select Cable / Satellite Services Collection Agency Credit Card Debt Debt Couns…" at bounding box center [436, 140] width 113 height 18
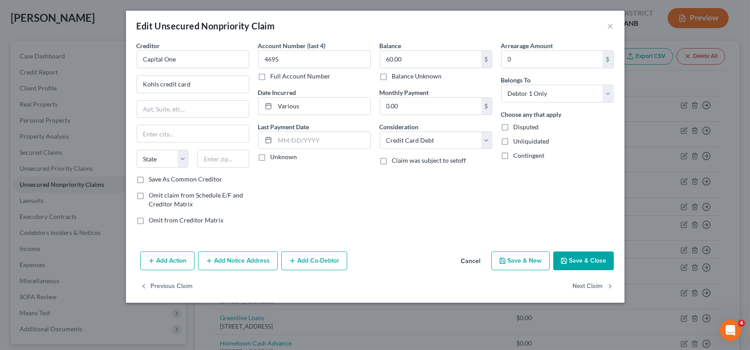
click at [575, 258] on button "Save & Close" at bounding box center [583, 260] width 61 height 19
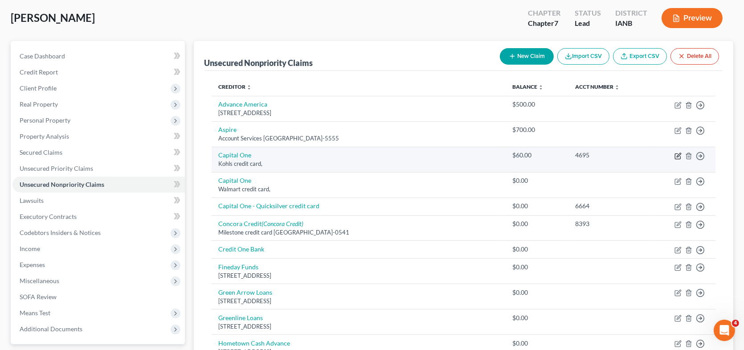
click at [679, 157] on icon "button" at bounding box center [677, 155] width 7 height 7
select select "2"
select select "0"
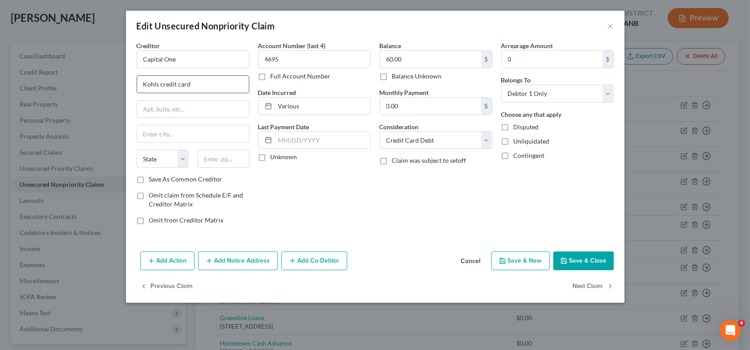
click at [182, 89] on input "Kohls credit card" at bounding box center [193, 84] width 112 height 17
click at [179, 107] on input "text" at bounding box center [193, 109] width 112 height 17
type input "Attn: Bankruptcy"
click at [194, 58] on input "Capital One" at bounding box center [193, 59] width 113 height 18
type input "Capital One Kohls credit card"
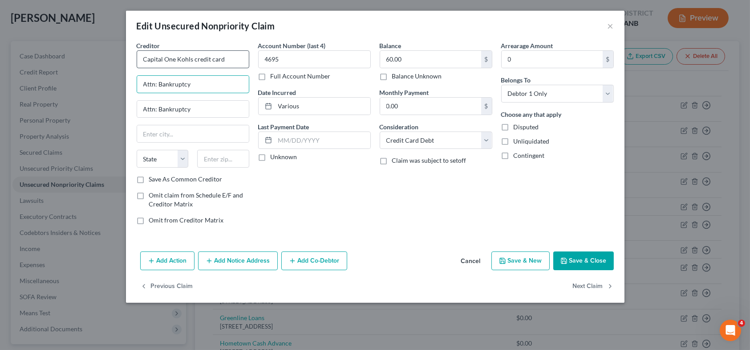
type input "Attn: Bankruptcy"
type input "PO Box 30285"
click at [161, 135] on input "text" at bounding box center [193, 133] width 112 height 17
type input "[GEOGRAPHIC_DATA]"
select select "46"
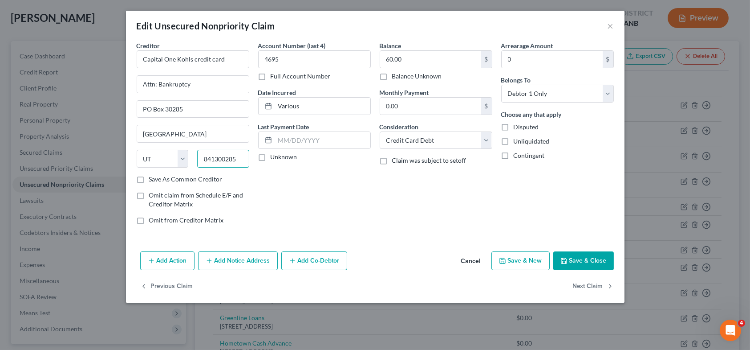
type input "841300285"
click at [582, 258] on button "Save & Close" at bounding box center [583, 260] width 61 height 19
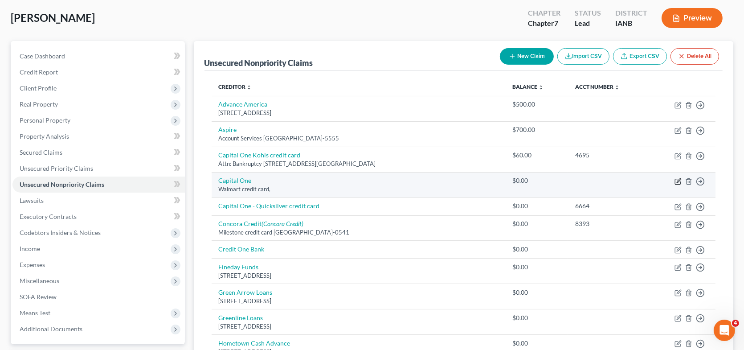
click at [679, 179] on icon "button" at bounding box center [678, 180] width 4 height 4
select select "0"
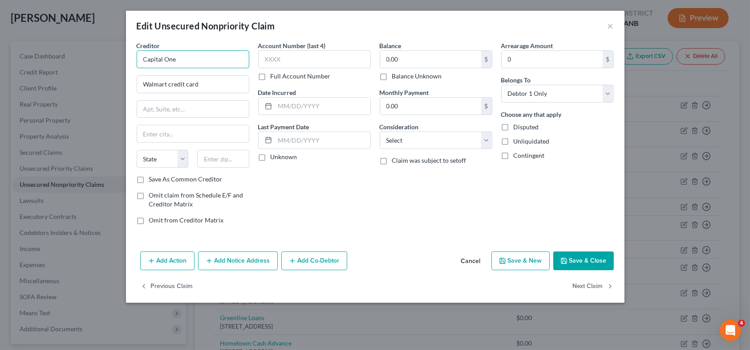
click at [195, 55] on input "Capital One" at bounding box center [193, 59] width 113 height 18
type input "Capital One Walmart credit card"
type input "Attn: Bankruptcy"
type input "PO Box 71083"
type input "Charlotte"
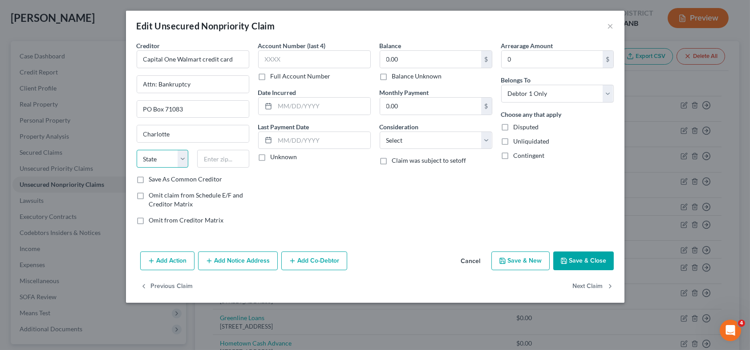
select select "28"
type input "28272-1083"
click at [398, 140] on select "Select Cable / Satellite Services Collection Agency Credit Card Debt Debt Couns…" at bounding box center [436, 140] width 113 height 18
select select "2"
click at [380, 131] on select "Select Cable / Satellite Services Collection Agency Credit Card Debt Debt Couns…" at bounding box center [436, 140] width 113 height 18
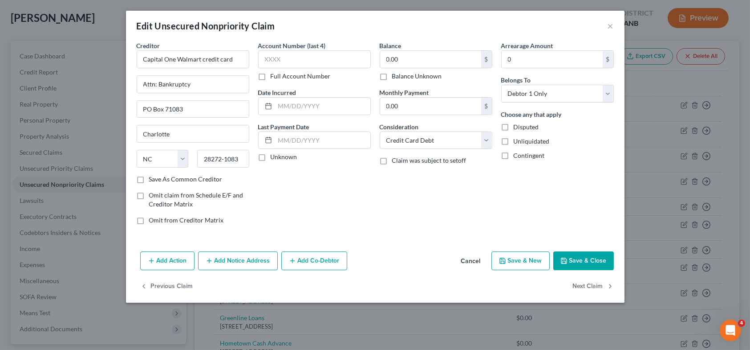
click at [599, 259] on button "Save & Close" at bounding box center [583, 260] width 61 height 19
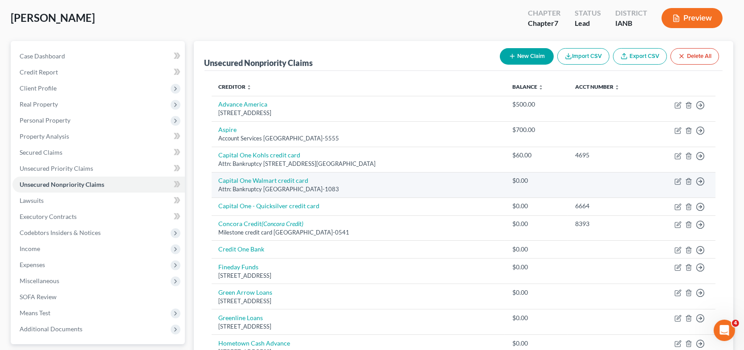
click at [673, 179] on td "Move to D Move to E Move to G Move to Notice Only" at bounding box center [682, 184] width 66 height 25
click at [677, 179] on icon "button" at bounding box center [677, 181] width 7 height 7
select select "28"
select select "2"
select select "0"
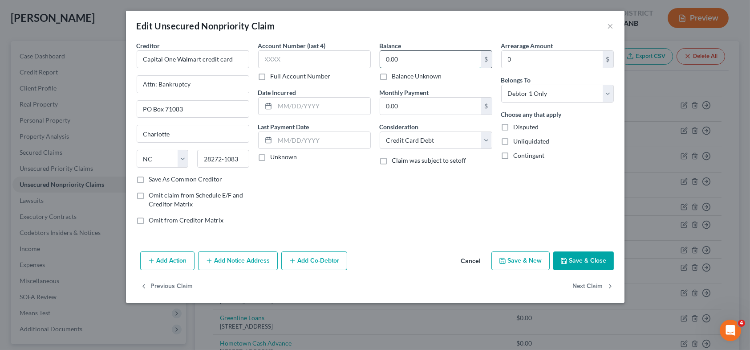
click at [455, 58] on input "0.00" at bounding box center [430, 59] width 101 height 17
type input "2,500."
click at [601, 261] on button "Save & Close" at bounding box center [583, 260] width 61 height 19
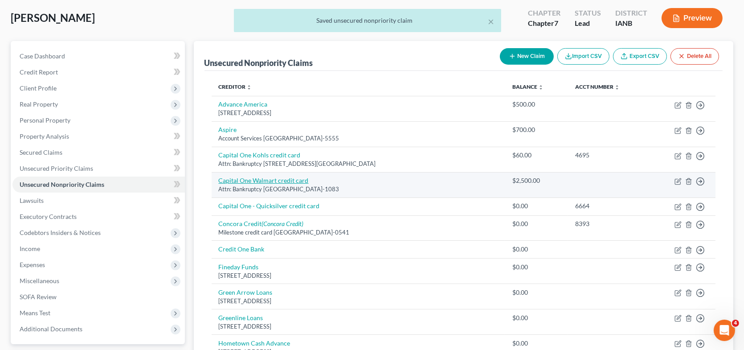
click at [289, 179] on link "Capital One Walmart credit card" at bounding box center [264, 180] width 90 height 8
select select "28"
select select "2"
select select "0"
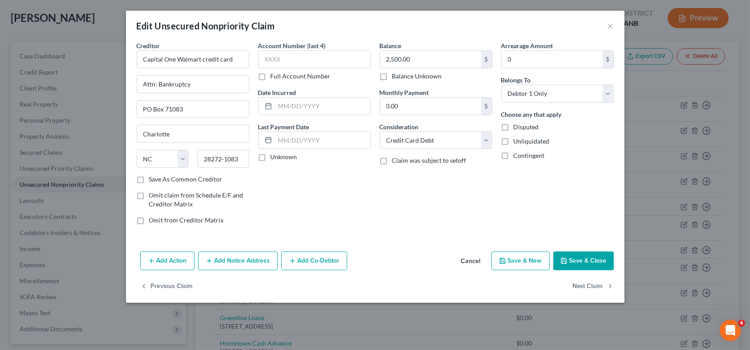
click at [175, 261] on button "Add Action" at bounding box center [167, 260] width 54 height 19
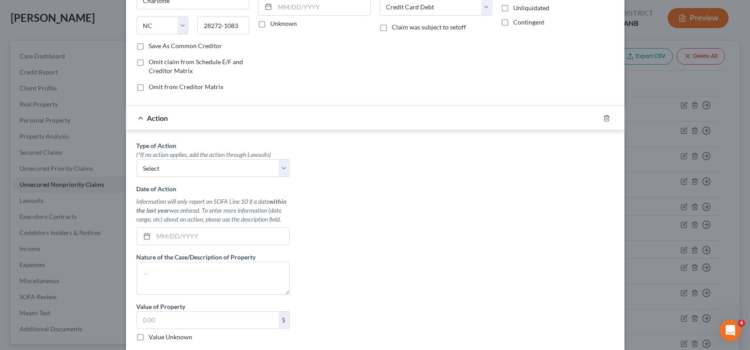
scroll to position [134, 0]
click at [277, 170] on select "Select Repossession Garnishment Foreclosure Personal Injury Attached, Seized, O…" at bounding box center [213, 168] width 153 height 18
click at [604, 116] on icon "button" at bounding box center [606, 117] width 7 height 7
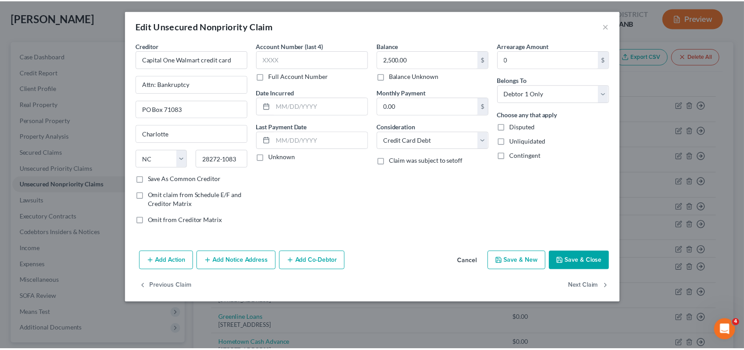
scroll to position [0, 0]
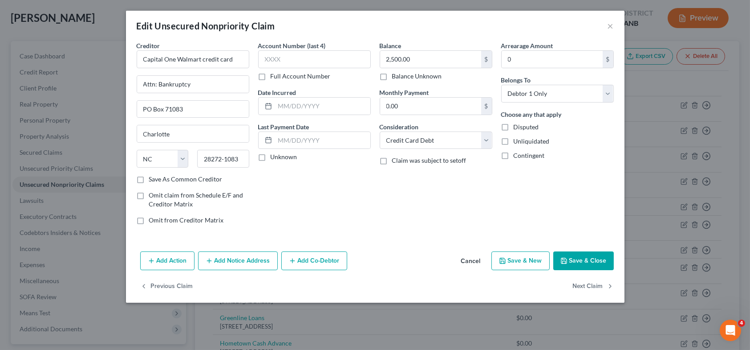
click at [572, 256] on button "Save & Close" at bounding box center [583, 260] width 61 height 19
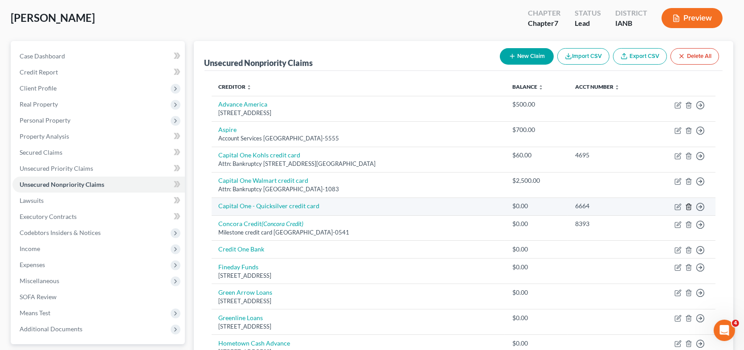
click at [691, 205] on polyline "button" at bounding box center [688, 205] width 5 height 0
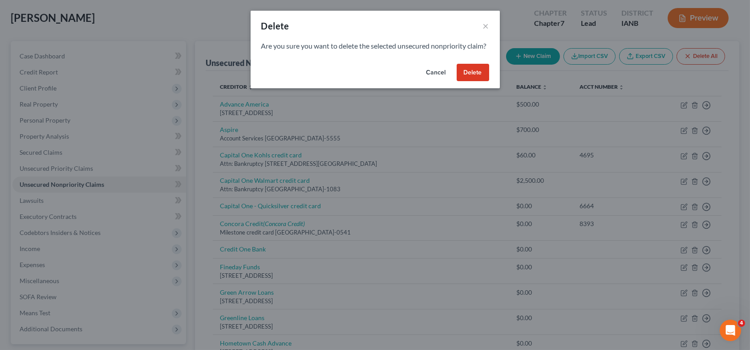
click at [465, 81] on button "Delete" at bounding box center [473, 73] width 33 height 18
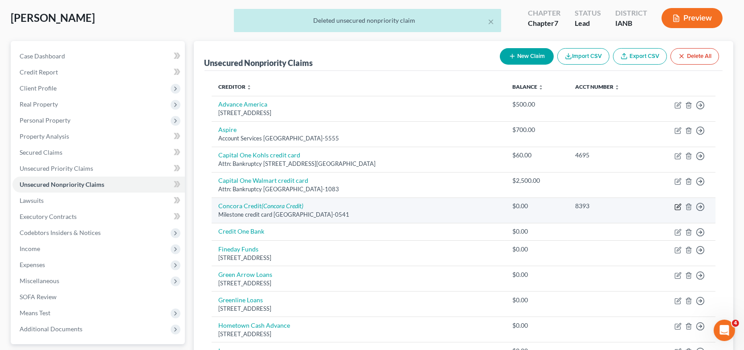
click at [677, 205] on icon "button" at bounding box center [678, 205] width 4 height 4
select select "28"
select select "0"
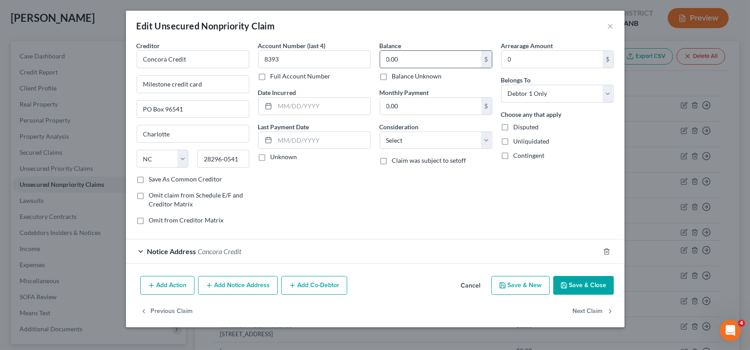
click at [412, 63] on input "0.00" at bounding box center [430, 59] width 101 height 17
click at [423, 62] on input "14,000" at bounding box center [430, 59] width 101 height 17
type input "1,000"
click at [425, 143] on select "Select Cable / Satellite Services Collection Agency Credit Card Debt Debt Couns…" at bounding box center [436, 140] width 113 height 18
select select "2"
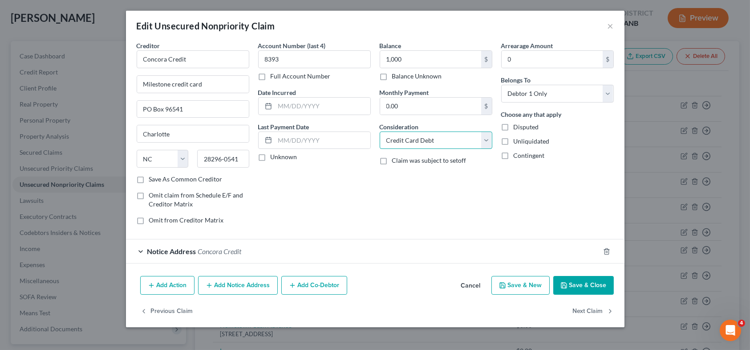
click at [380, 131] on select "Select Cable / Satellite Services Collection Agency Credit Card Debt Debt Couns…" at bounding box center [436, 140] width 113 height 18
click at [588, 285] on button "Save & Close" at bounding box center [583, 285] width 61 height 19
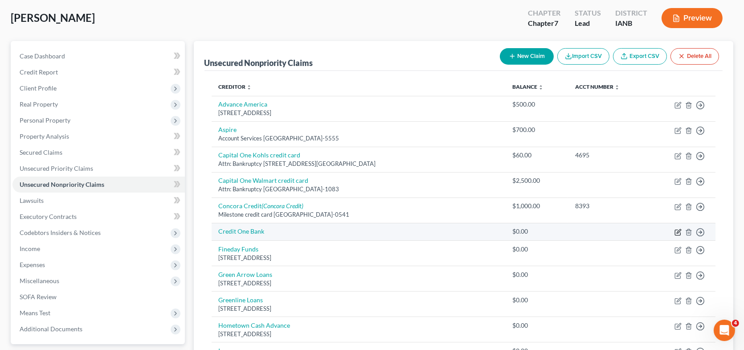
click at [680, 230] on icon "button" at bounding box center [677, 231] width 7 height 7
select select "0"
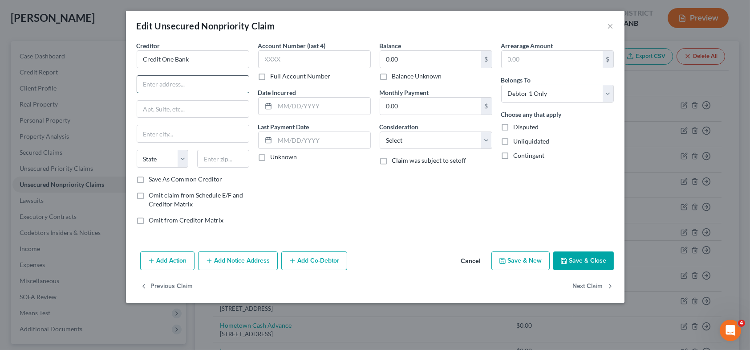
click at [210, 80] on input "text" at bounding box center [193, 84] width 112 height 17
type input "Attn: Bankruptcy"
type input "PO Box 98873"
type input "[GEOGRAPHIC_DATA]"
select select "31"
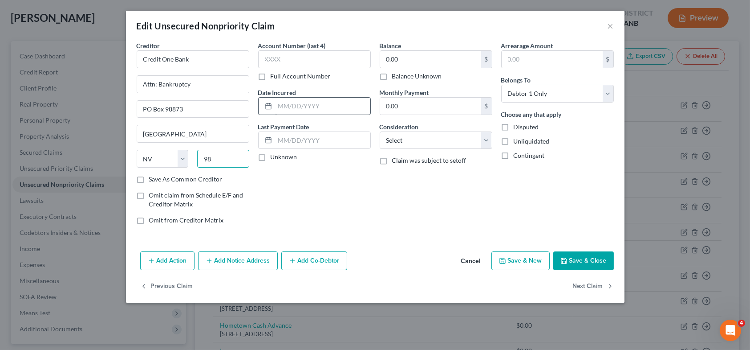
type input "9"
type input "89193-8873"
click at [413, 136] on select "Select Cable / Satellite Services Collection Agency Credit Card Debt Debt Couns…" at bounding box center [436, 140] width 113 height 18
select select "2"
click at [380, 131] on select "Select Cable / Satellite Services Collection Agency Credit Card Debt Debt Couns…" at bounding box center [436, 140] width 113 height 18
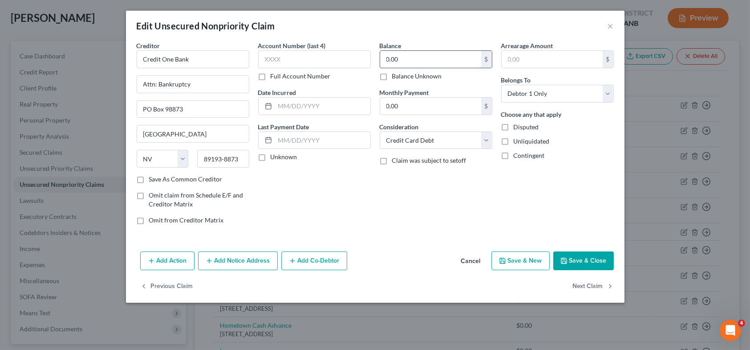
click at [407, 61] on input "0.00" at bounding box center [430, 59] width 101 height 17
type input "300"
click at [593, 255] on button "Save & Close" at bounding box center [583, 260] width 61 height 19
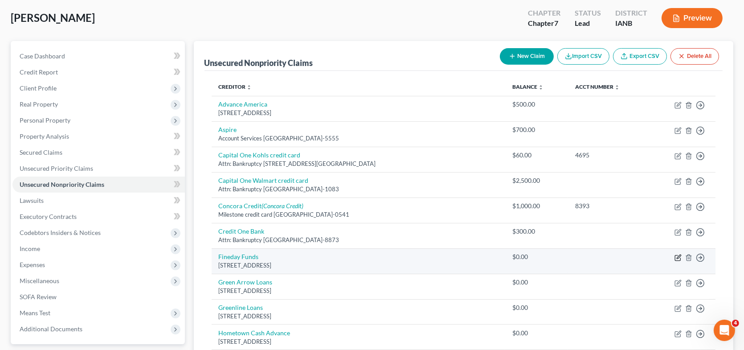
click at [677, 254] on icon "button" at bounding box center [677, 257] width 7 height 7
select select "52"
select select "0"
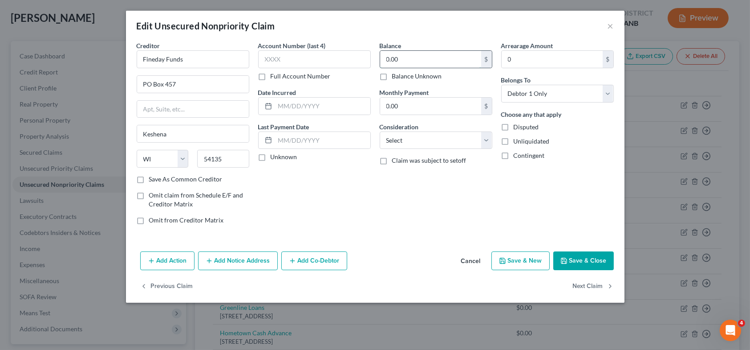
click at [452, 59] on input "0.00" at bounding box center [430, 59] width 101 height 17
type input "1,000"
click at [419, 144] on select "Select Cable / Satellite Services Collection Agency Credit Card Debt Debt Couns…" at bounding box center [436, 140] width 113 height 18
select select "10"
click at [380, 131] on select "Select Cable / Satellite Services Collection Agency Credit Card Debt Debt Couns…" at bounding box center [436, 140] width 113 height 18
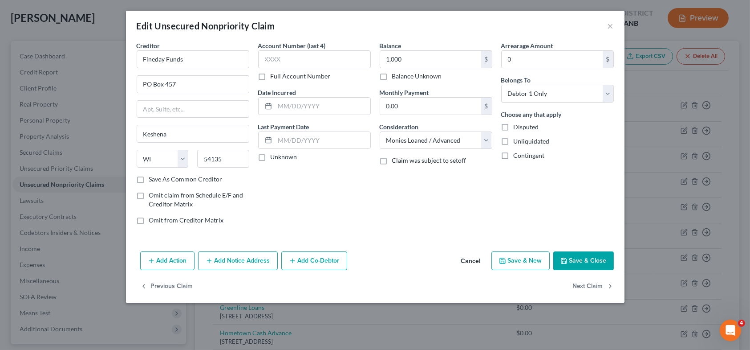
click at [581, 259] on button "Save & Close" at bounding box center [583, 260] width 61 height 19
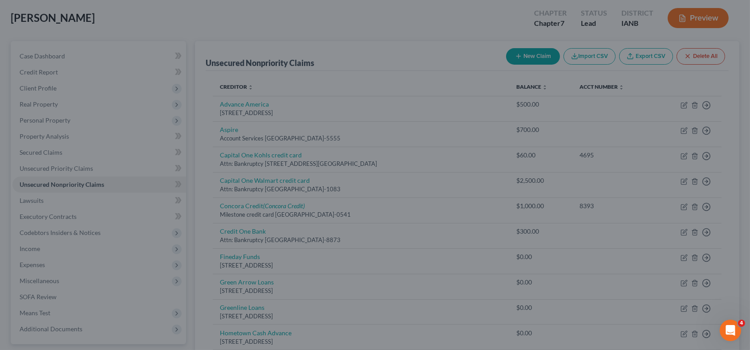
type input "1,000.00"
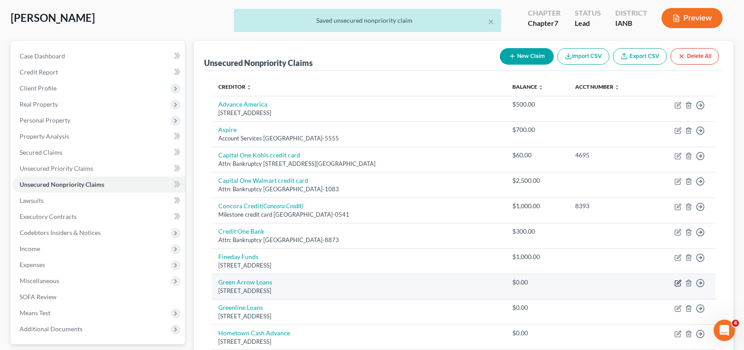
click at [675, 280] on icon "button" at bounding box center [677, 282] width 5 height 5
select select "4"
select select "0"
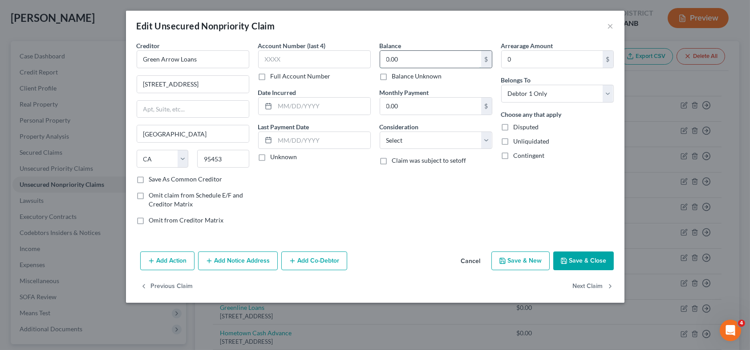
click at [393, 61] on input "0.00" at bounding box center [430, 59] width 101 height 17
type input "1,000"
click at [413, 142] on select "Select Cable / Satellite Services Collection Agency Credit Card Debt Debt Couns…" at bounding box center [436, 140] width 113 height 18
select select "10"
click at [380, 131] on select "Select Cable / Satellite Services Collection Agency Credit Card Debt Debt Couns…" at bounding box center [436, 140] width 113 height 18
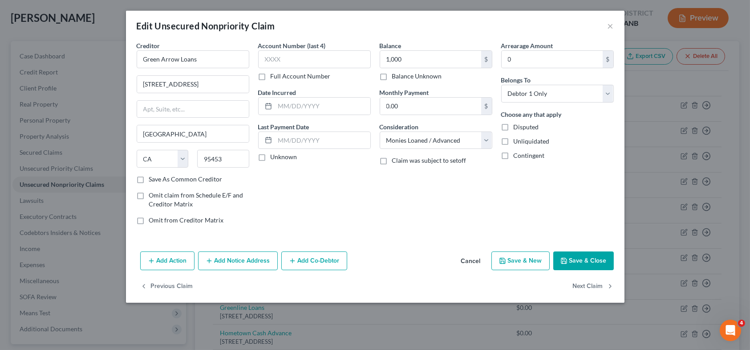
click at [571, 259] on button "Save & Close" at bounding box center [583, 260] width 61 height 19
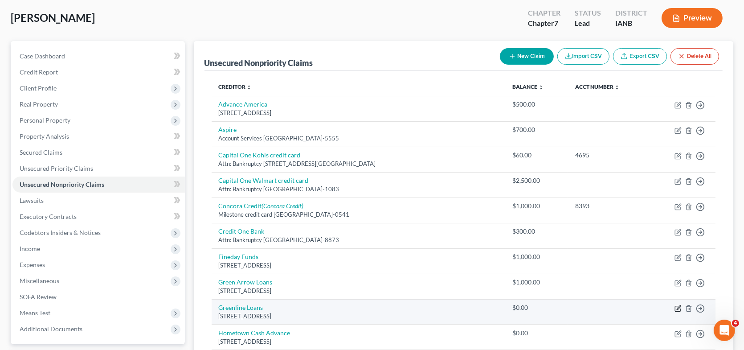
click at [675, 306] on icon "button" at bounding box center [677, 308] width 7 height 7
select select "52"
select select "0"
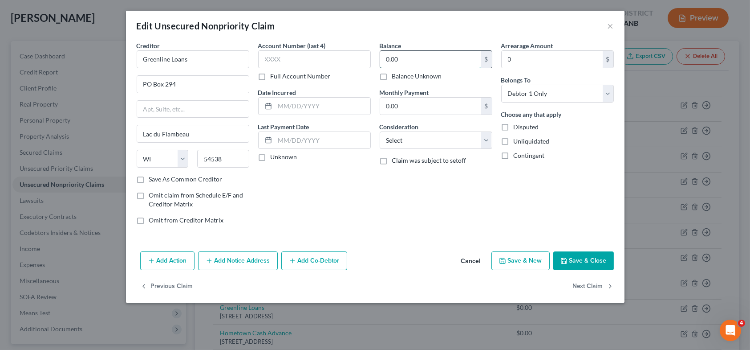
click at [400, 61] on input "0.00" at bounding box center [430, 59] width 101 height 17
type input "1,000"
click at [408, 146] on select "Select Cable / Satellite Services Collection Agency Credit Card Debt Debt Couns…" at bounding box center [436, 140] width 113 height 18
select select "10"
click at [380, 131] on select "Select Cable / Satellite Services Collection Agency Credit Card Debt Debt Couns…" at bounding box center [436, 140] width 113 height 18
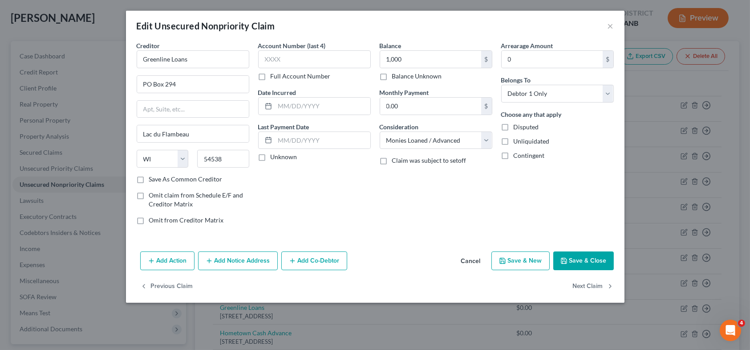
click at [578, 261] on button "Save & Close" at bounding box center [583, 260] width 61 height 19
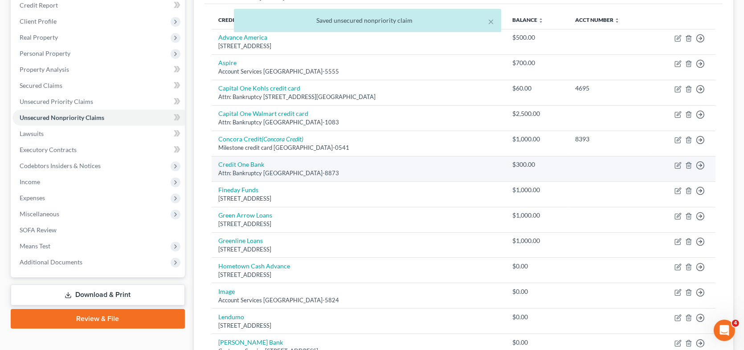
scroll to position [134, 0]
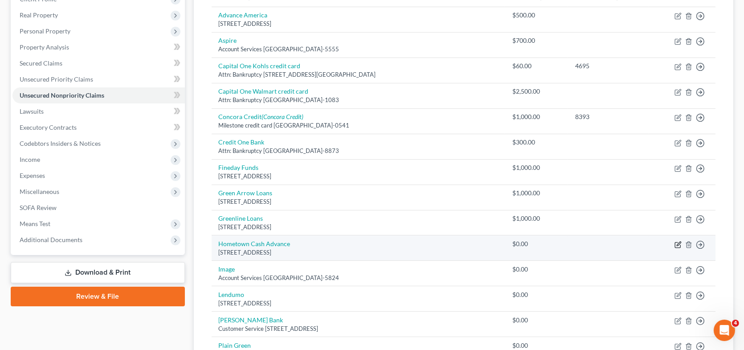
click at [675, 243] on icon "button" at bounding box center [677, 244] width 5 height 5
select select "16"
select select "0"
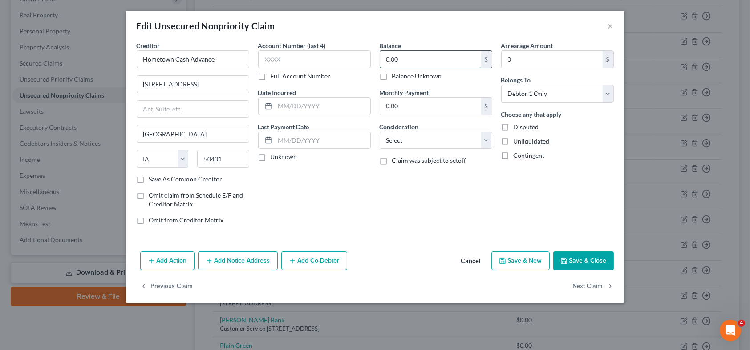
click at [411, 61] on input "0.00" at bounding box center [430, 59] width 101 height 17
type input "500"
click at [421, 141] on select "Select Cable / Satellite Services Collection Agency Credit Card Debt Debt Couns…" at bounding box center [436, 140] width 113 height 18
select select "10"
click at [380, 131] on select "Select Cable / Satellite Services Collection Agency Credit Card Debt Debt Couns…" at bounding box center [436, 140] width 113 height 18
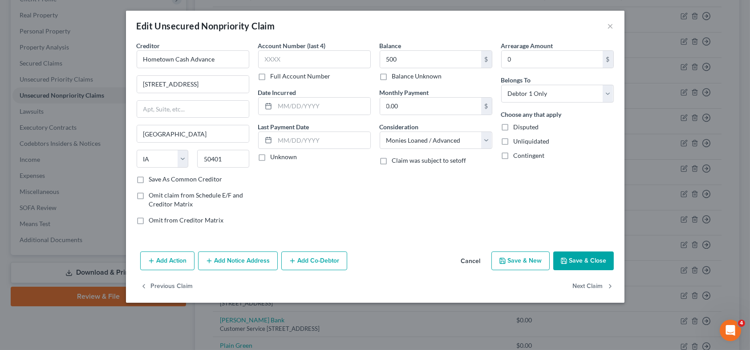
click at [580, 257] on button "Save & Close" at bounding box center [583, 260] width 61 height 19
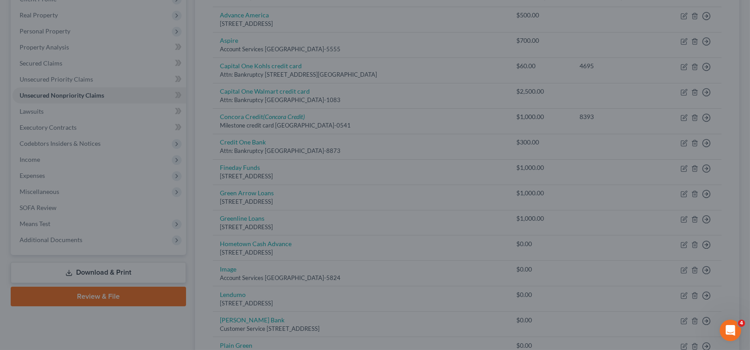
type input "500.00"
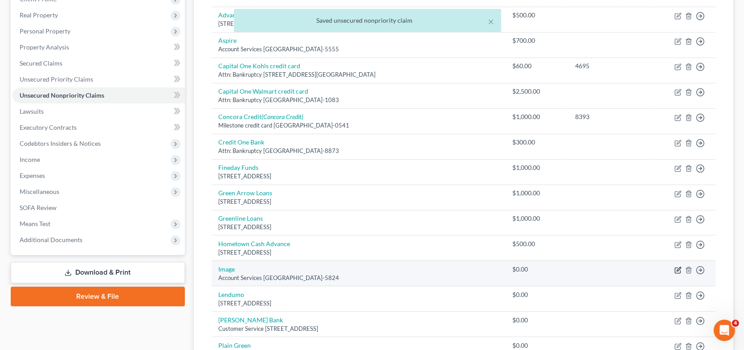
click at [677, 267] on icon "button" at bounding box center [677, 269] width 7 height 7
select select "10"
select select "0"
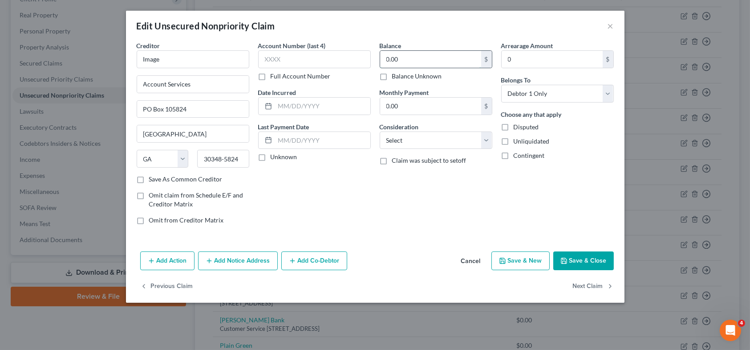
click at [404, 61] on input "0.00" at bounding box center [430, 59] width 101 height 17
type input "1,000"
click at [410, 139] on select "Select Cable / Satellite Services Collection Agency Credit Card Debt Debt Couns…" at bounding box center [436, 140] width 113 height 18
select select "2"
click at [380, 131] on select "Select Cable / Satellite Services Collection Agency Credit Card Debt Debt Couns…" at bounding box center [436, 140] width 113 height 18
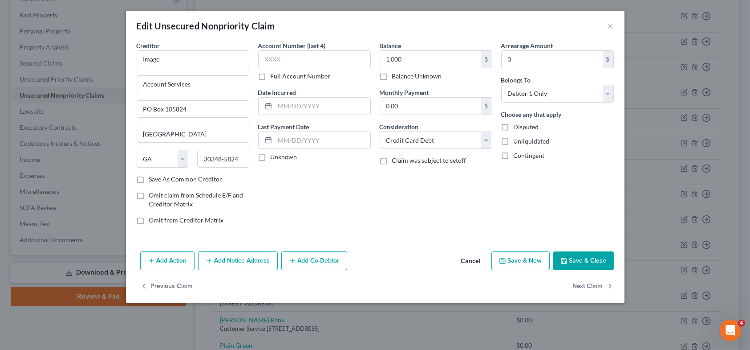
click at [594, 258] on button "Save & Close" at bounding box center [583, 260] width 61 height 19
type input "1,000.00"
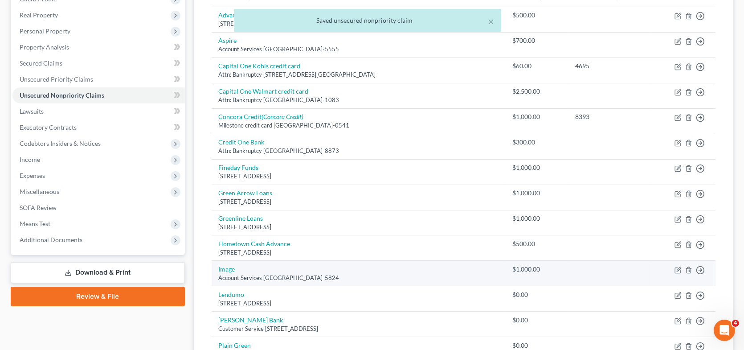
scroll to position [178, 0]
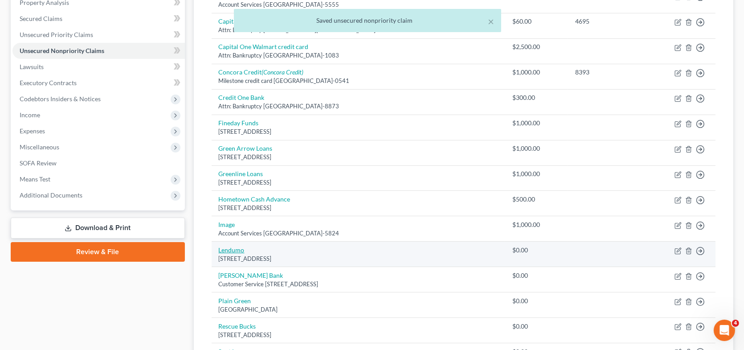
click at [238, 248] on link "Lendumo" at bounding box center [232, 250] width 26 height 8
select select "52"
select select "0"
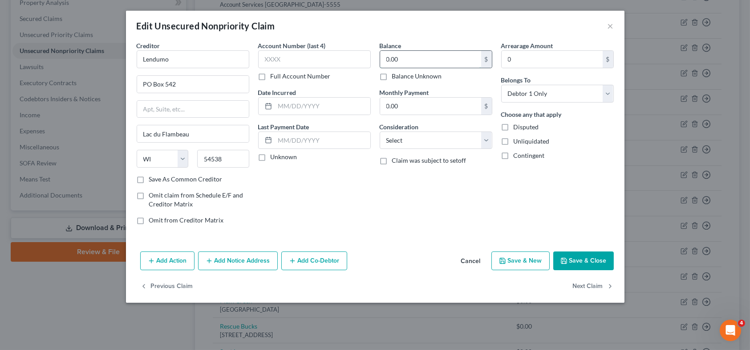
click at [456, 61] on input "0.00" at bounding box center [430, 59] width 101 height 17
type input "600"
click at [434, 137] on select "Select Cable / Satellite Services Collection Agency Credit Card Debt Debt Couns…" at bounding box center [436, 140] width 113 height 18
select select "10"
click at [380, 131] on select "Select Cable / Satellite Services Collection Agency Credit Card Debt Debt Couns…" at bounding box center [436, 140] width 113 height 18
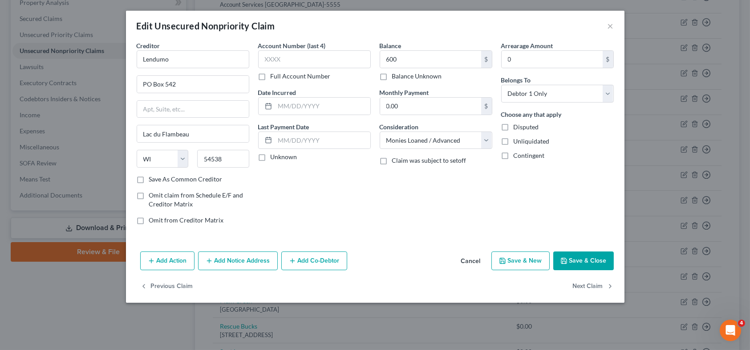
click at [594, 261] on button "Save & Close" at bounding box center [583, 260] width 61 height 19
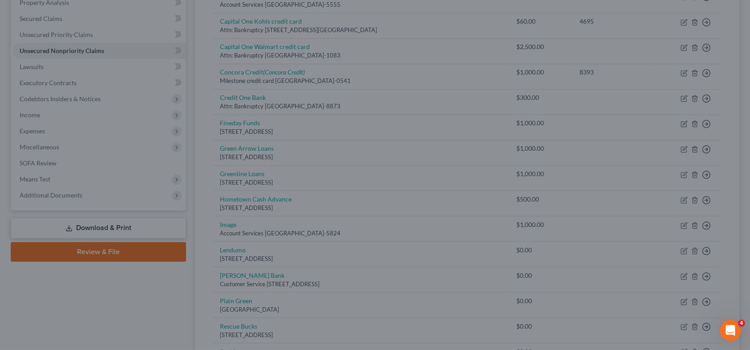
type input "600.00"
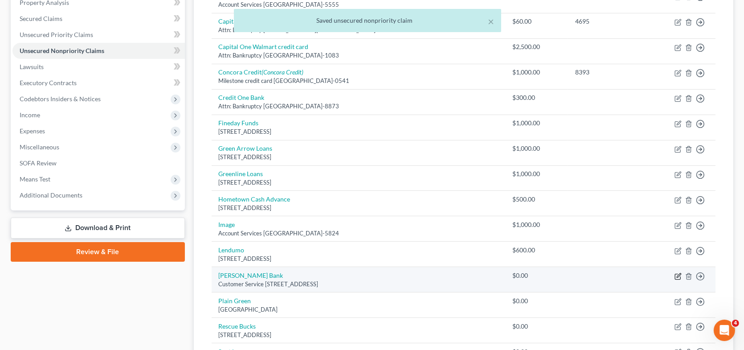
click at [677, 273] on icon "button" at bounding box center [677, 276] width 7 height 7
select select "35"
select select "0"
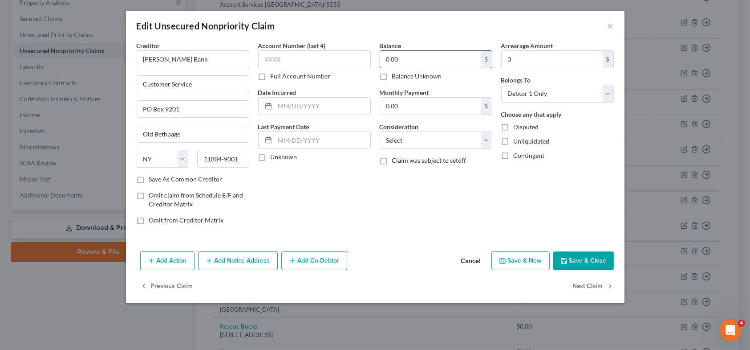
click at [426, 64] on input "0.00" at bounding box center [430, 59] width 101 height 17
type input "1,000"
click at [436, 143] on select "Select Cable / Satellite Services Collection Agency Credit Card Debt Debt Couns…" at bounding box center [436, 140] width 113 height 18
select select "2"
click at [380, 131] on select "Select Cable / Satellite Services Collection Agency Credit Card Debt Debt Couns…" at bounding box center [436, 140] width 113 height 18
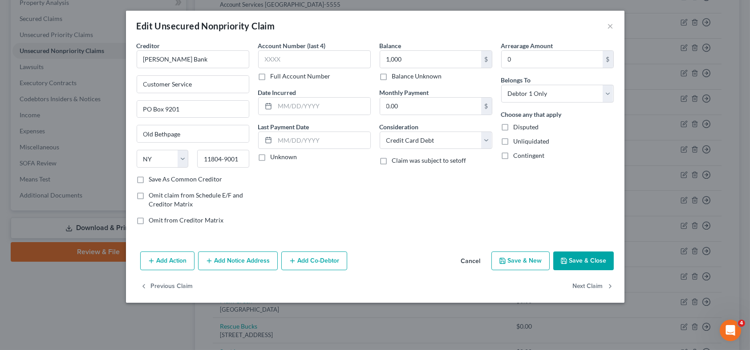
click at [569, 255] on button "Save & Close" at bounding box center [583, 260] width 61 height 19
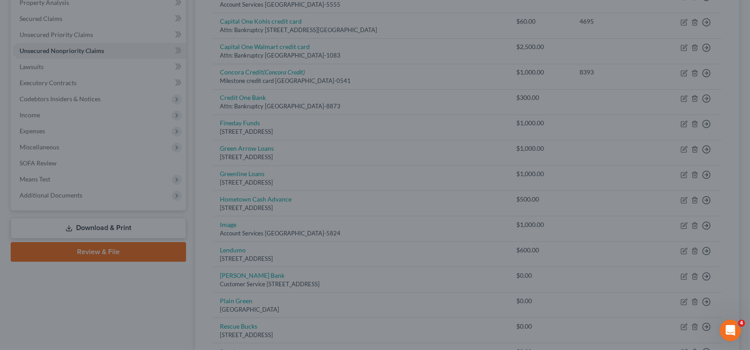
type input "1,000.00"
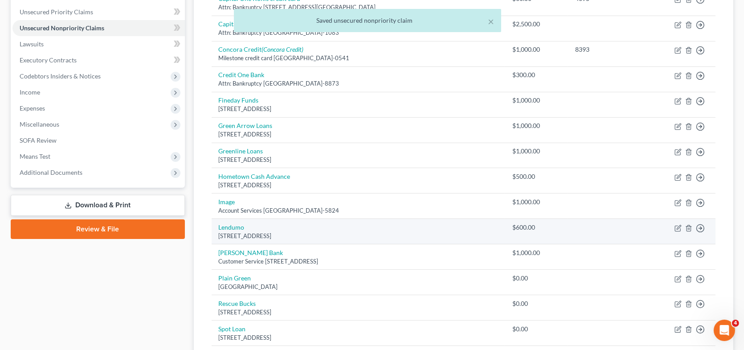
scroll to position [223, 0]
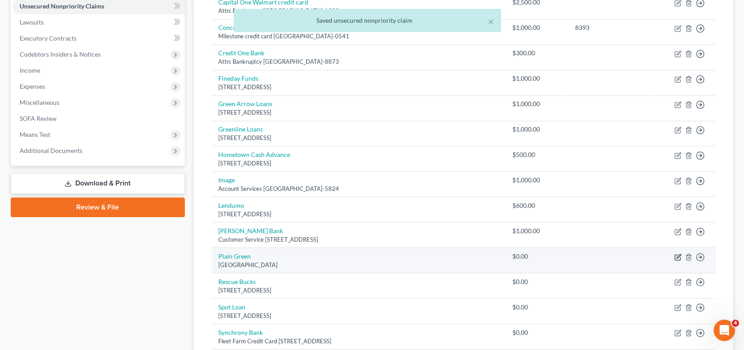
click at [678, 254] on icon "button" at bounding box center [678, 256] width 4 height 4
select select "39"
select select "0"
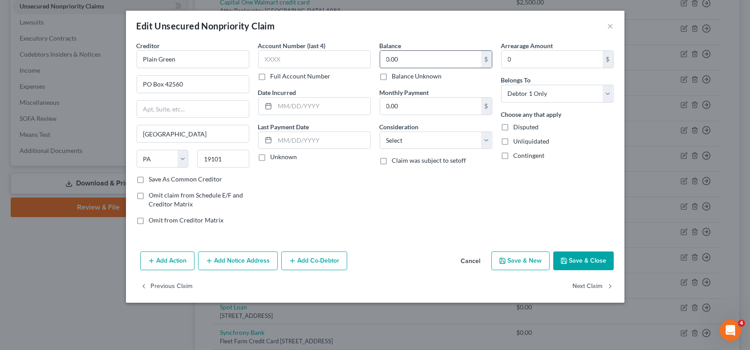
click at [418, 63] on input "0.00" at bounding box center [430, 59] width 101 height 17
type input "1,000"
click at [475, 140] on select "Select Cable / Satellite Services Collection Agency Credit Card Debt Debt Couns…" at bounding box center [436, 140] width 113 height 18
select select "10"
click at [380, 131] on select "Select Cable / Satellite Services Collection Agency Credit Card Debt Debt Couns…" at bounding box center [436, 140] width 113 height 18
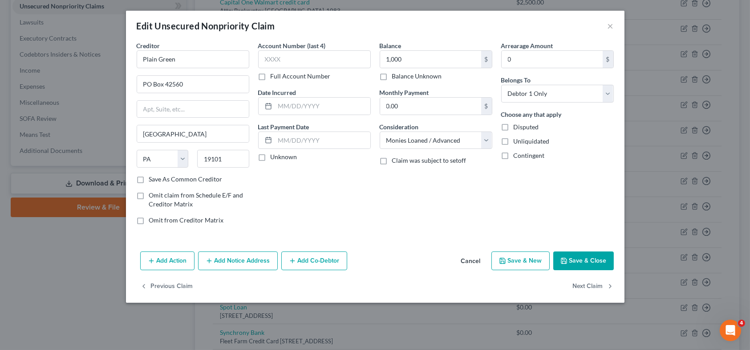
click at [577, 262] on button "Save & Close" at bounding box center [583, 260] width 61 height 19
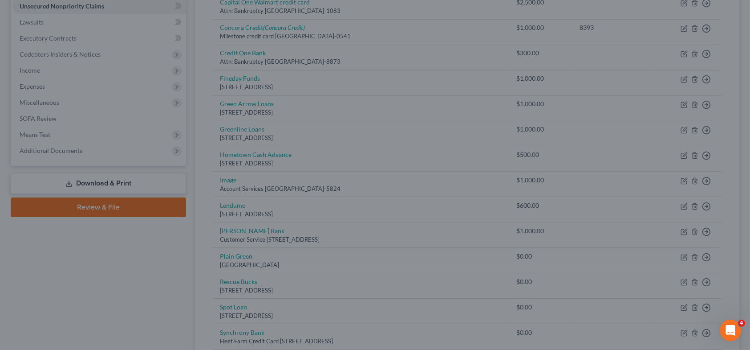
type input "1,000.00"
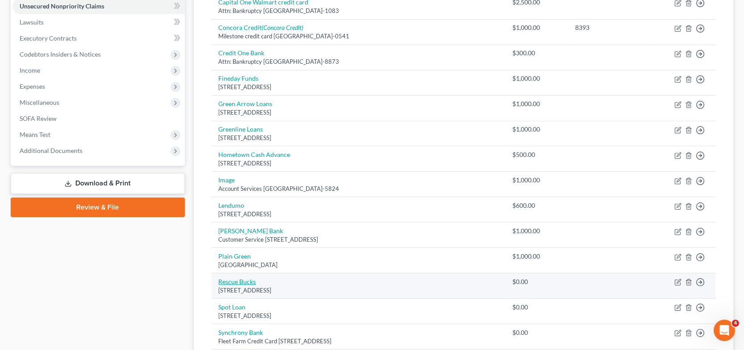
click at [242, 277] on link "Rescue Bucks" at bounding box center [237, 281] width 37 height 8
select select "4"
select select "0"
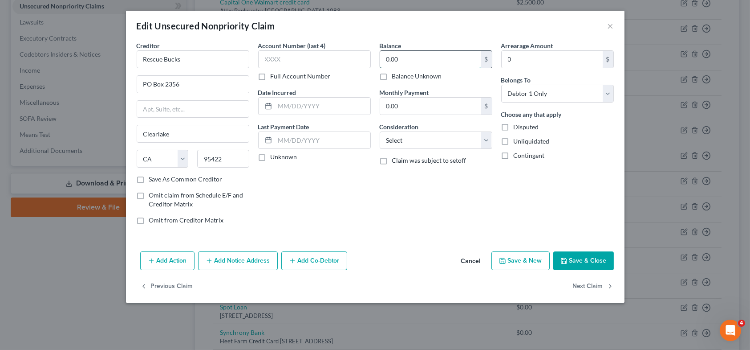
click at [430, 61] on input "0.00" at bounding box center [430, 59] width 101 height 17
type input "1,000"
click at [400, 138] on select "Select Cable / Satellite Services Collection Agency Credit Card Debt Debt Couns…" at bounding box center [436, 140] width 113 height 18
select select "10"
click at [380, 131] on select "Select Cable / Satellite Services Collection Agency Credit Card Debt Debt Couns…" at bounding box center [436, 140] width 113 height 18
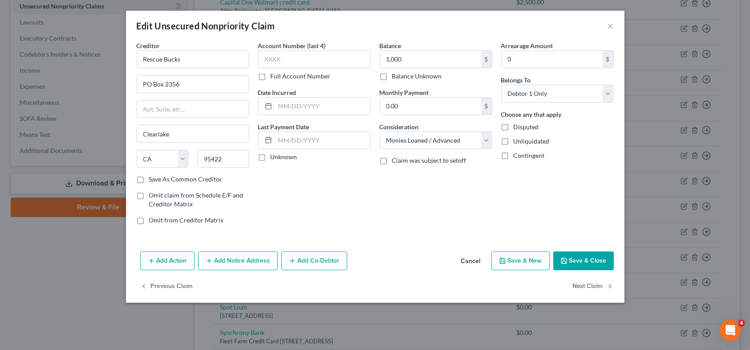
click at [597, 263] on button "Save & Close" at bounding box center [583, 260] width 61 height 19
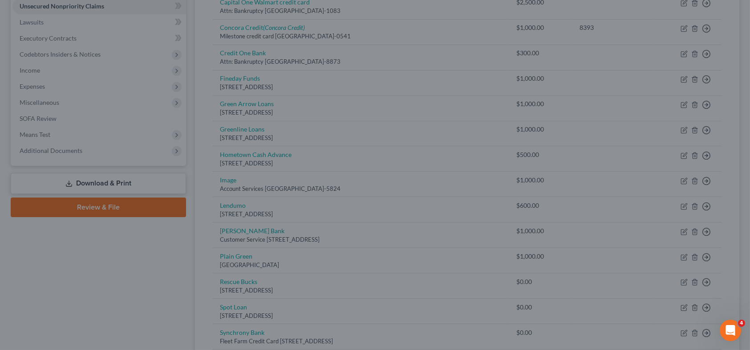
type input "1,000.00"
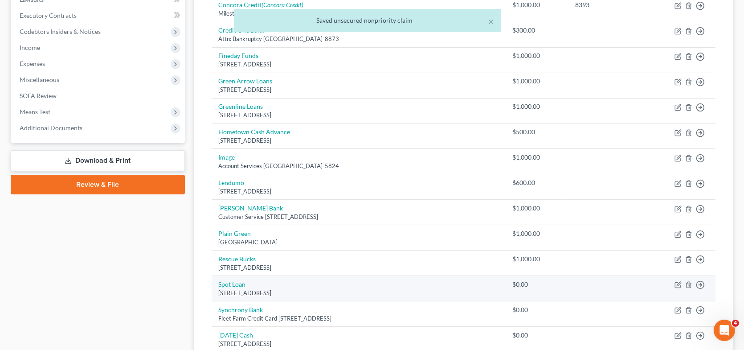
scroll to position [267, 0]
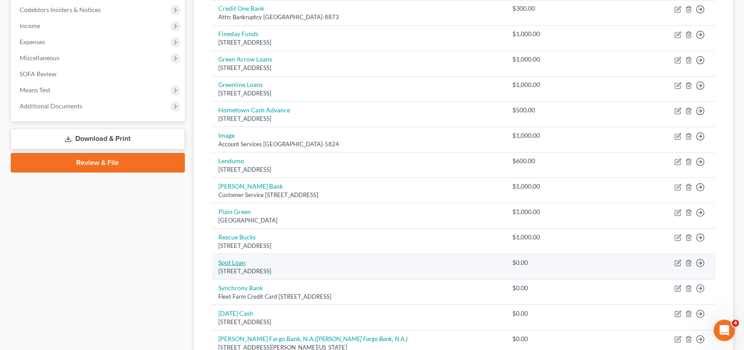
click at [235, 258] on link "Spot Loan" at bounding box center [232, 262] width 27 height 8
select select "29"
select select "0"
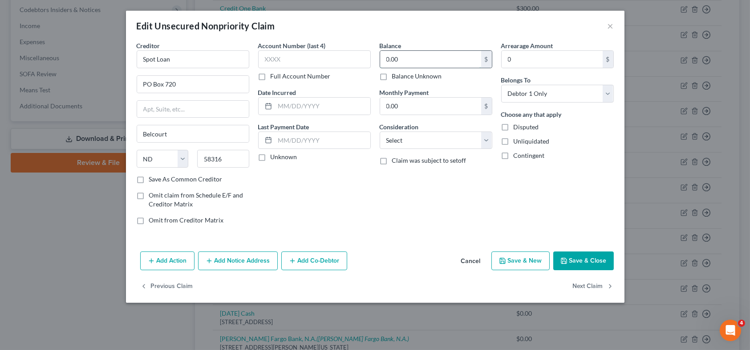
click at [413, 63] on input "0.00" at bounding box center [430, 59] width 101 height 17
type input "1,000"
click at [424, 142] on select "Select Cable / Satellite Services Collection Agency Credit Card Debt Debt Couns…" at bounding box center [436, 140] width 113 height 18
select select "10"
click at [380, 131] on select "Select Cable / Satellite Services Collection Agency Credit Card Debt Debt Couns…" at bounding box center [436, 140] width 113 height 18
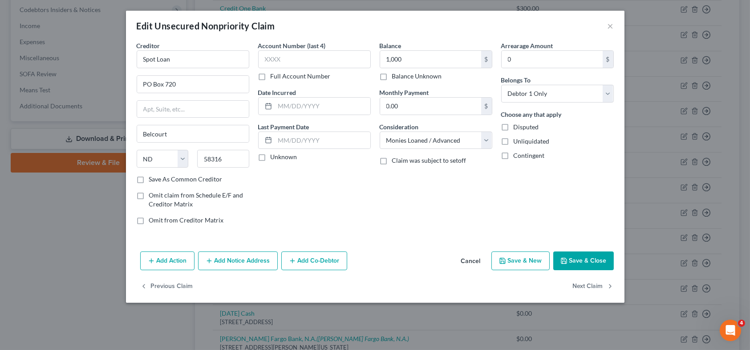
click at [588, 261] on button "Save & Close" at bounding box center [583, 260] width 61 height 19
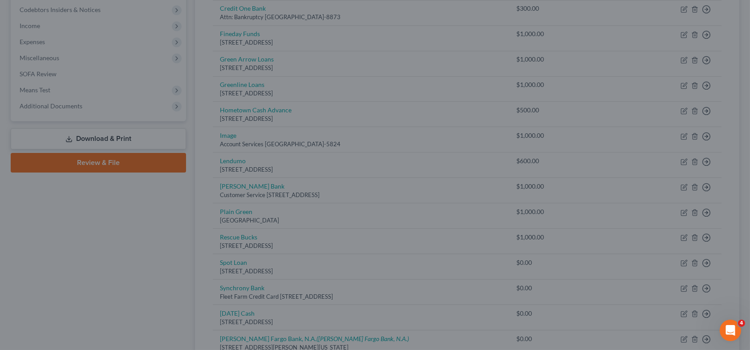
type input "1,000.00"
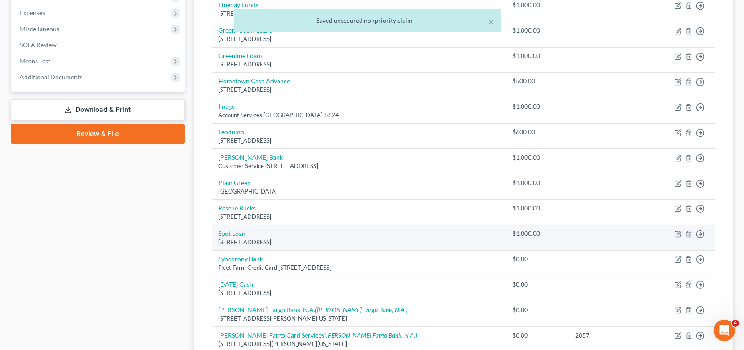
scroll to position [312, 0]
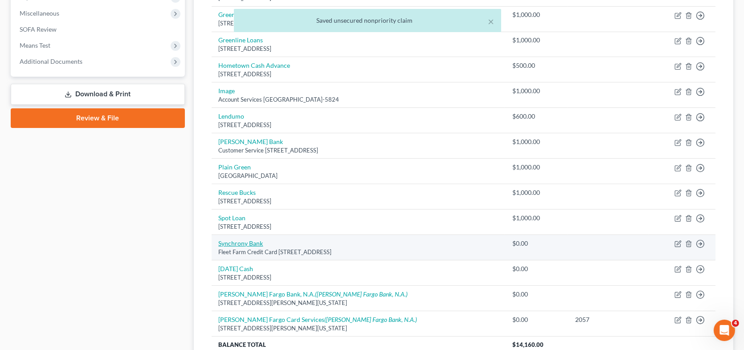
click at [236, 239] on link "Synchrony Bank" at bounding box center [241, 243] width 45 height 8
select select "46"
select select "0"
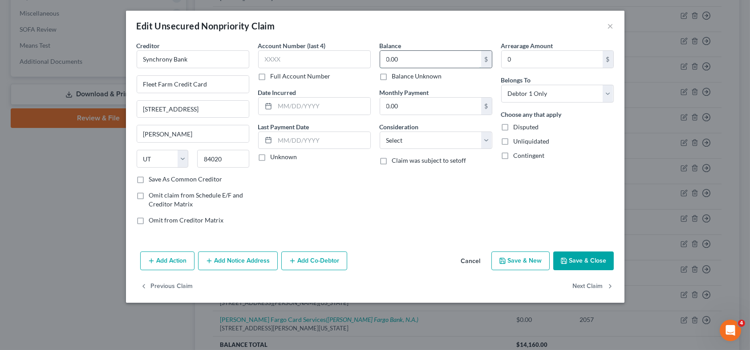
click at [432, 61] on input "0.00" at bounding box center [430, 59] width 101 height 17
type input "1,700"
click at [439, 138] on select "Select Cable / Satellite Services Collection Agency Credit Card Debt Debt Couns…" at bounding box center [436, 140] width 113 height 18
select select "2"
click at [380, 131] on select "Select Cable / Satellite Services Collection Agency Credit Card Debt Debt Couns…" at bounding box center [436, 140] width 113 height 18
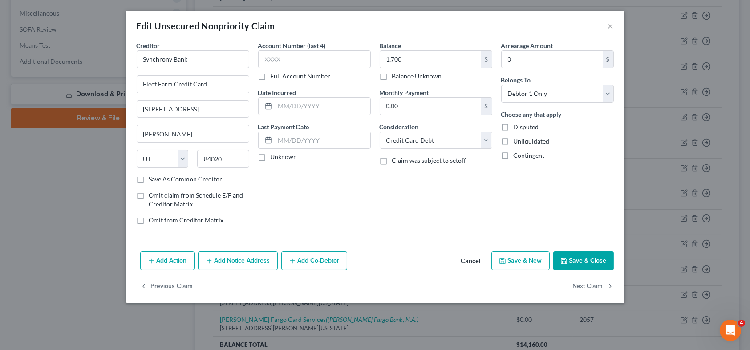
click at [585, 261] on button "Save & Close" at bounding box center [583, 260] width 61 height 19
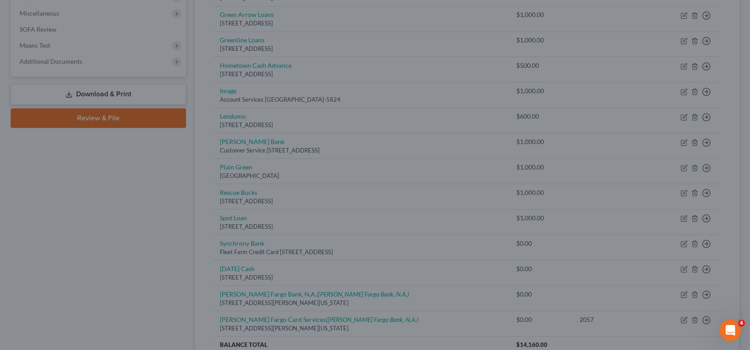
type input "1,700.00"
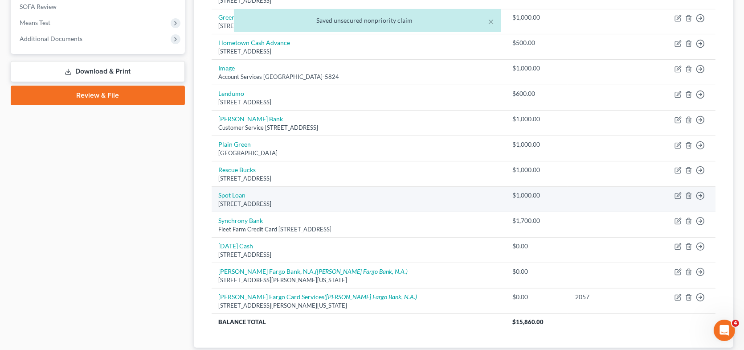
scroll to position [356, 0]
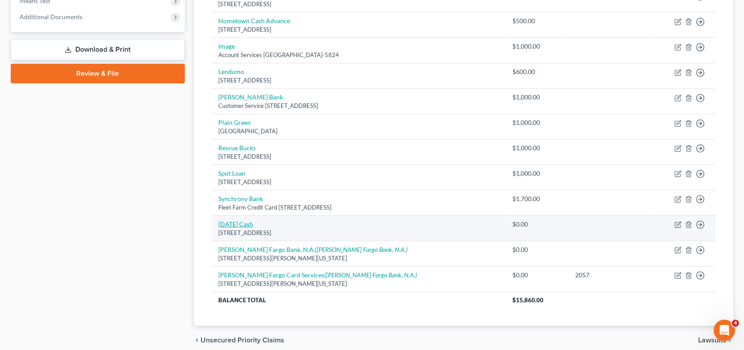
click at [226, 220] on link "[DATE] Cash" at bounding box center [236, 224] width 35 height 8
select select "52"
select select "0"
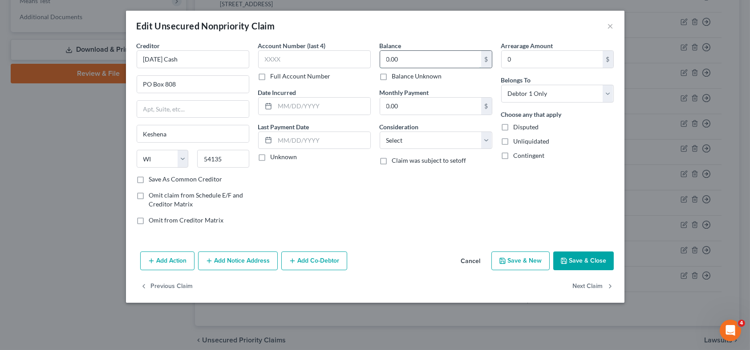
click at [424, 61] on input "0.00" at bounding box center [430, 59] width 101 height 17
type input "1,000"
click at [429, 139] on select "Select Cable / Satellite Services Collection Agency Credit Card Debt Debt Couns…" at bounding box center [436, 140] width 113 height 18
select select "10"
click at [380, 131] on select "Select Cable / Satellite Services Collection Agency Credit Card Debt Debt Couns…" at bounding box center [436, 140] width 113 height 18
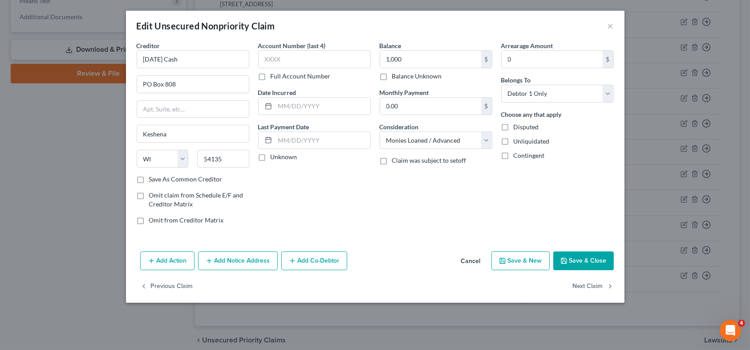
click at [573, 259] on button "Save & Close" at bounding box center [583, 260] width 61 height 19
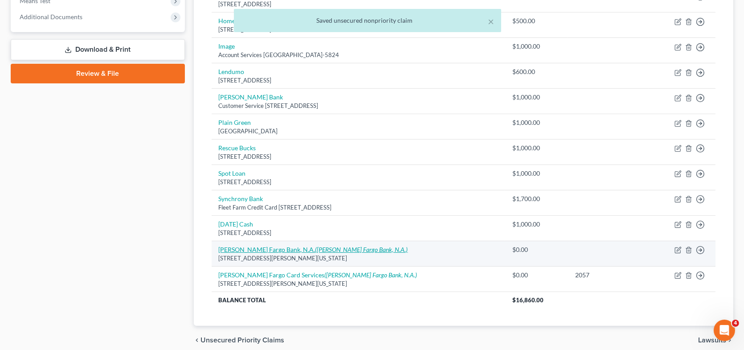
click at [322, 248] on icon "([PERSON_NAME] Fargo Bank, N.A.)" at bounding box center [361, 249] width 93 height 8
select select "16"
select select "0"
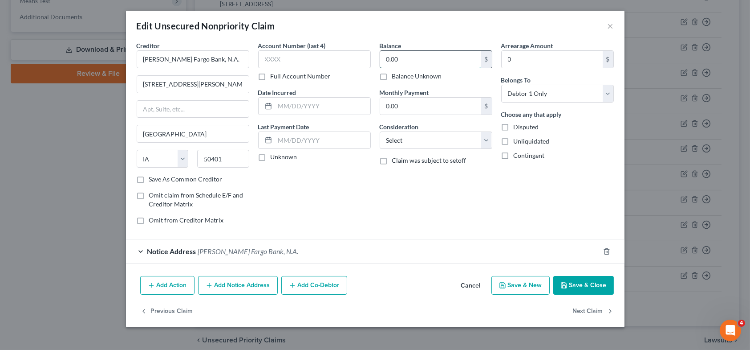
click at [428, 62] on input "0.00" at bounding box center [430, 59] width 101 height 17
type input "5,000"
click at [411, 137] on select "Select Cable / Satellite Services Collection Agency Credit Card Debt Debt Couns…" at bounding box center [436, 140] width 113 height 18
select select "10"
click at [380, 131] on select "Select Cable / Satellite Services Collection Agency Credit Card Debt Debt Couns…" at bounding box center [436, 140] width 113 height 18
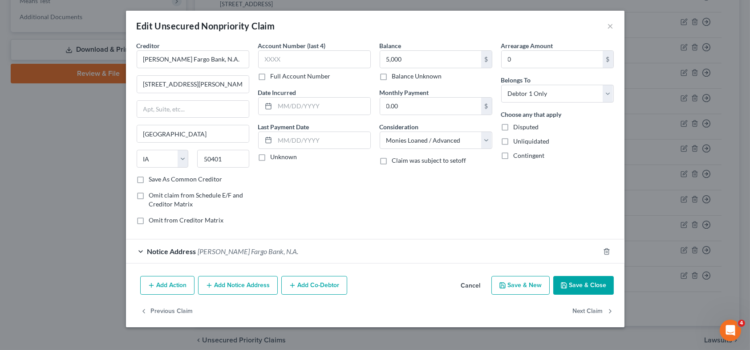
click at [578, 283] on button "Save & Close" at bounding box center [583, 285] width 61 height 19
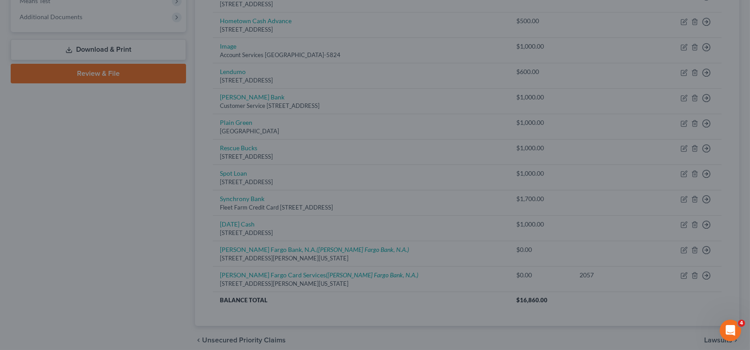
type input "5,000.00"
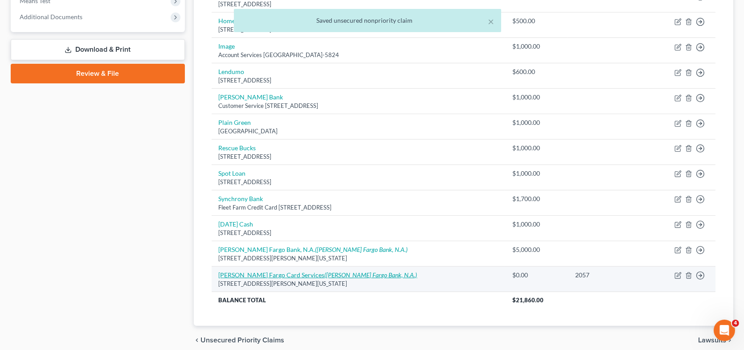
click at [325, 273] on icon "([PERSON_NAME] Fargo Bank, N.A.)" at bounding box center [371, 275] width 93 height 8
select select "16"
select select "0"
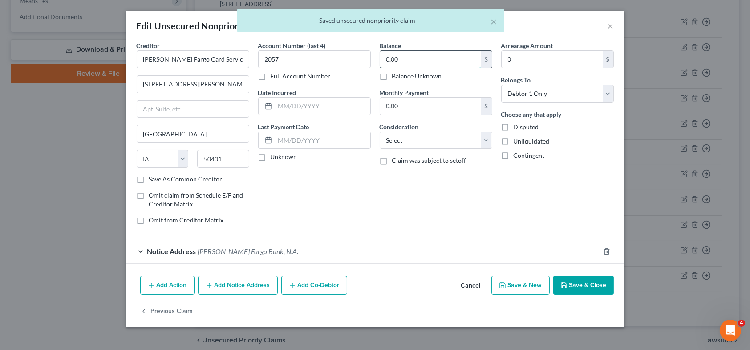
click at [426, 61] on input "0.00" at bounding box center [430, 59] width 101 height 17
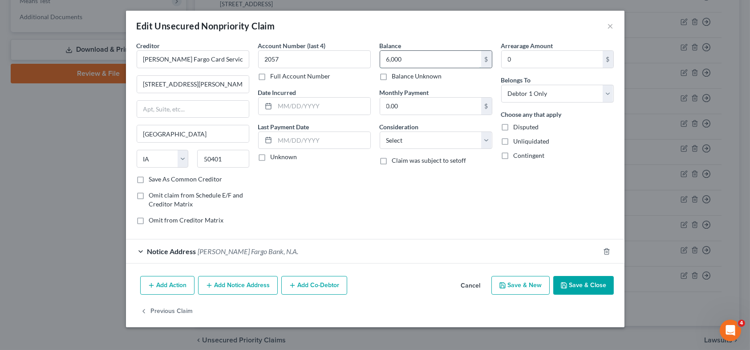
type input "6,000"
click at [426, 141] on select "Select Cable / Satellite Services Collection Agency Credit Card Debt Debt Couns…" at bounding box center [436, 140] width 113 height 18
select select "2"
click at [380, 131] on select "Select Cable / Satellite Services Collection Agency Credit Card Debt Debt Couns…" at bounding box center [436, 140] width 113 height 18
click at [575, 283] on button "Save & Close" at bounding box center [583, 285] width 61 height 19
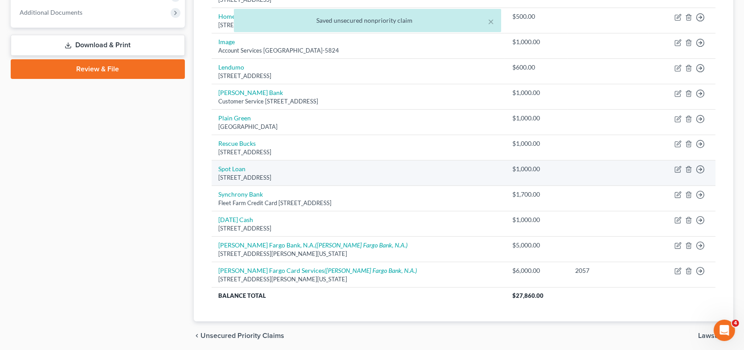
scroll to position [392, 0]
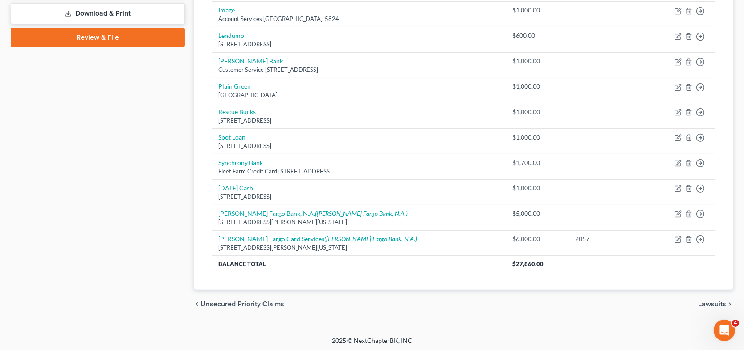
click at [714, 302] on span "Lawsuits" at bounding box center [712, 303] width 28 height 7
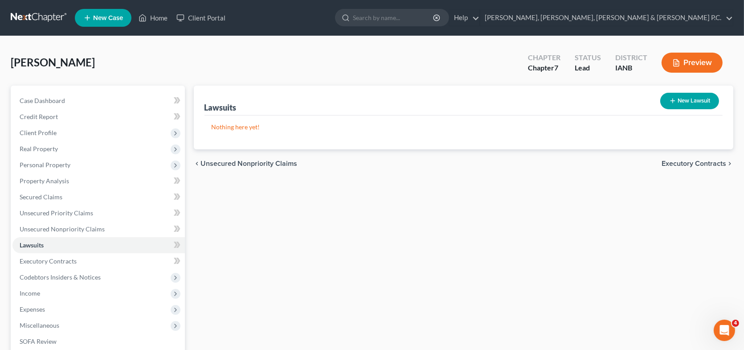
click at [680, 161] on span "Executory Contracts" at bounding box center [693, 163] width 65 height 7
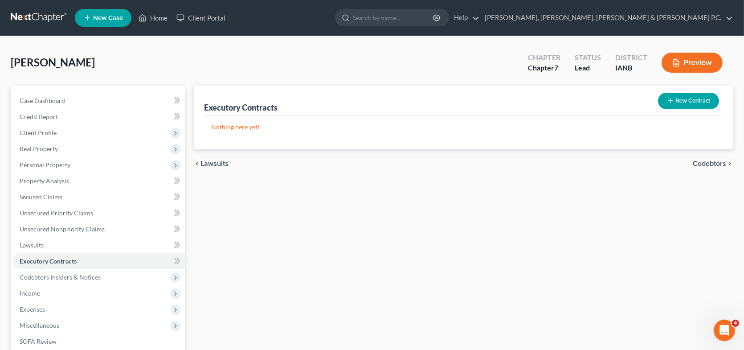
click at [699, 160] on span "Codebtors" at bounding box center [708, 163] width 33 height 7
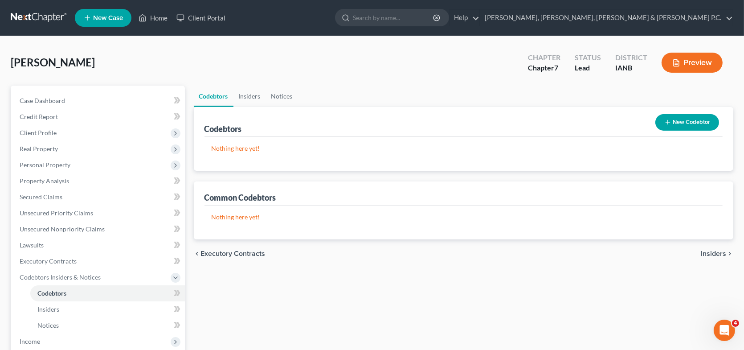
click at [716, 250] on span "Insiders" at bounding box center [712, 253] width 25 height 7
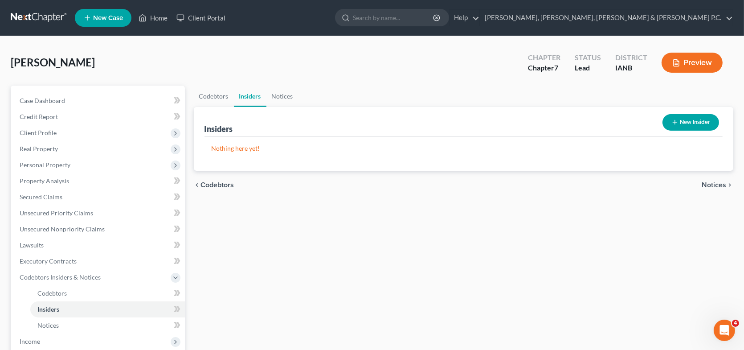
click at [719, 184] on span "Notices" at bounding box center [713, 184] width 24 height 7
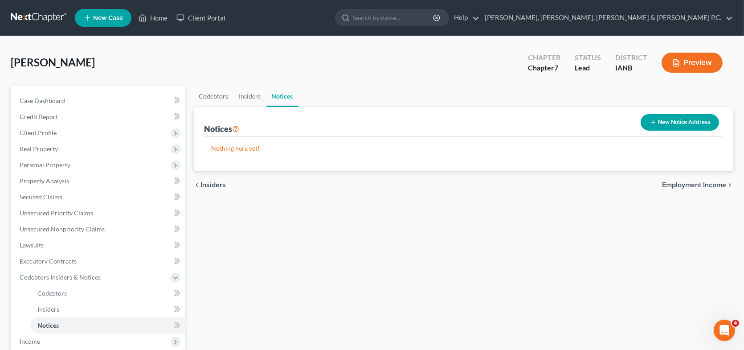
click at [719, 184] on span "Employment Income" at bounding box center [694, 184] width 64 height 7
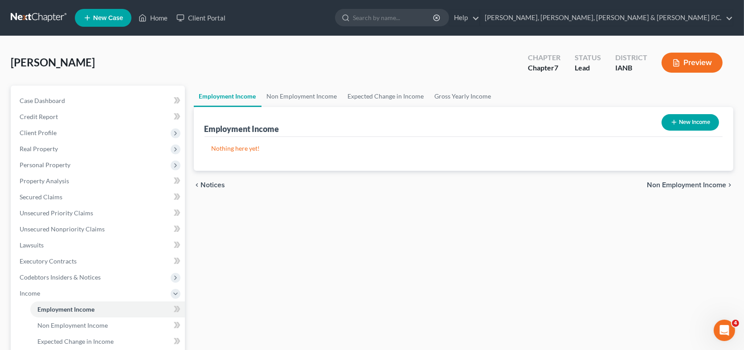
click at [719, 184] on span "Non Employment Income" at bounding box center [686, 184] width 79 height 7
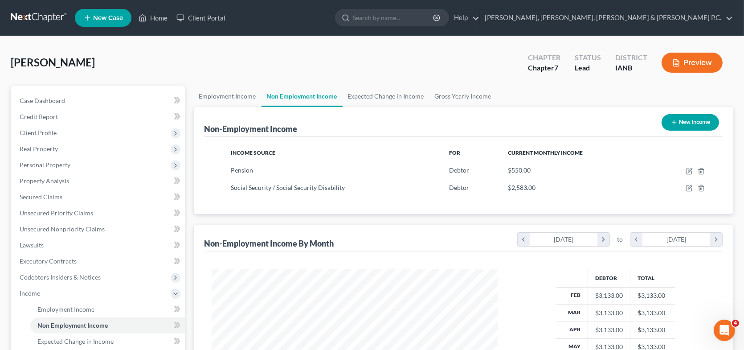
scroll to position [159, 304]
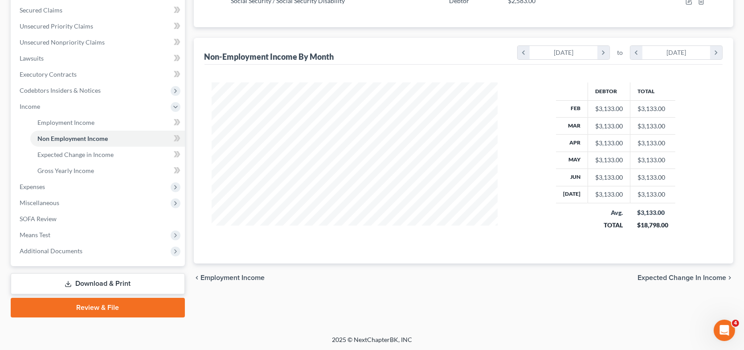
click at [709, 274] on span "Expected Change in Income" at bounding box center [681, 277] width 89 height 7
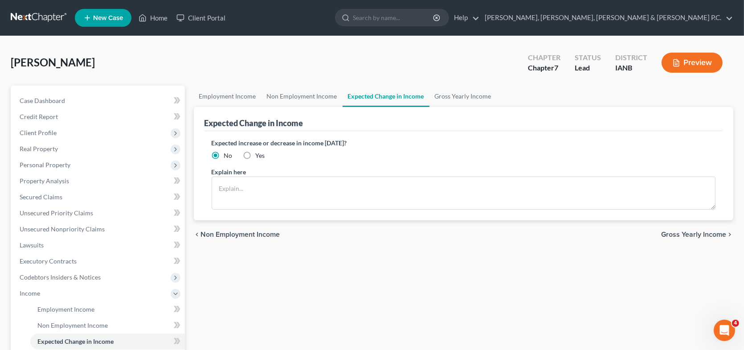
click at [698, 231] on span "Gross Yearly Income" at bounding box center [693, 234] width 65 height 7
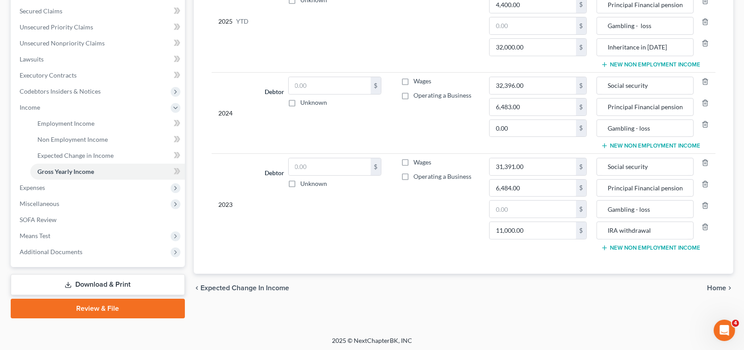
scroll to position [187, 0]
click at [712, 284] on span "Home" at bounding box center [716, 286] width 19 height 7
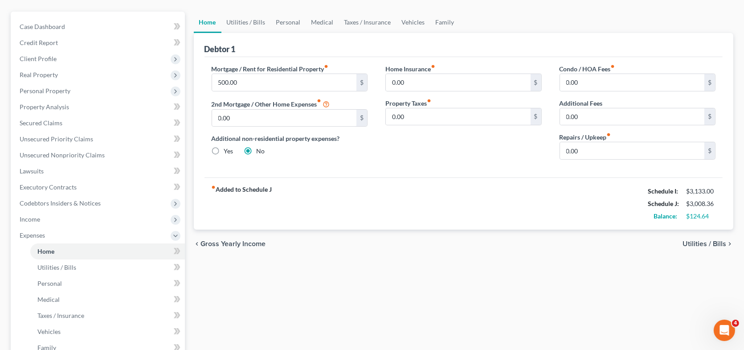
scroll to position [134, 0]
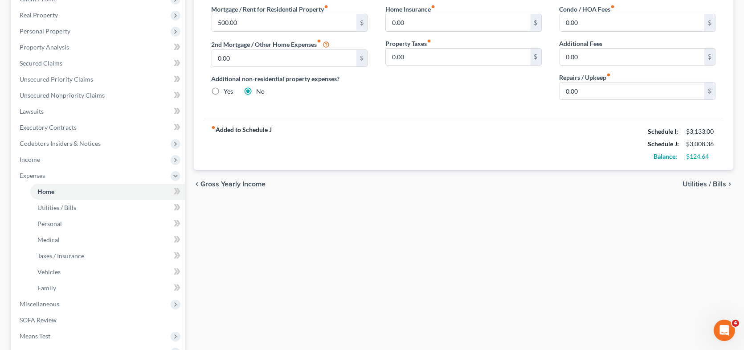
click at [706, 184] on span "Utilities / Bills" at bounding box center [704, 183] width 44 height 7
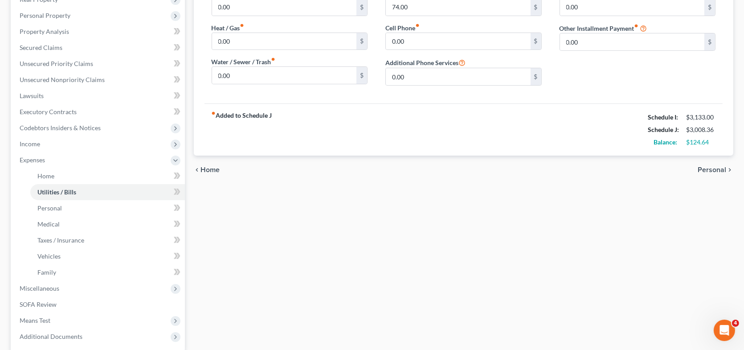
scroll to position [178, 0]
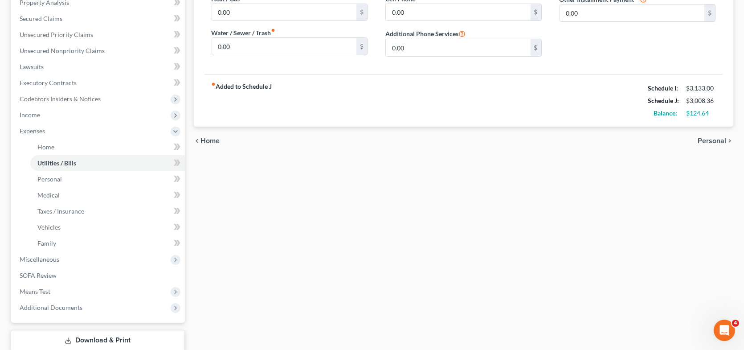
click at [710, 140] on span "Personal" at bounding box center [711, 140] width 28 height 7
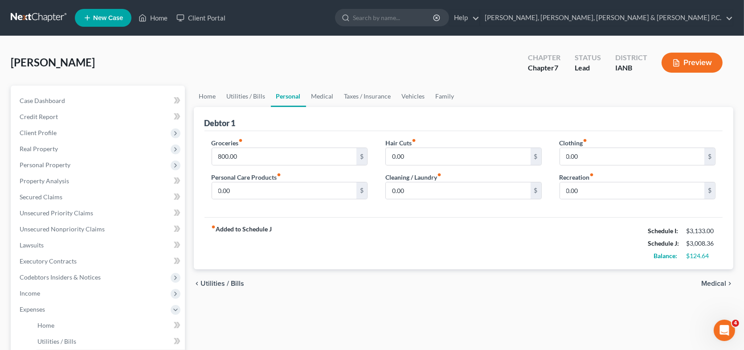
click at [711, 284] on span "Medical" at bounding box center [713, 283] width 25 height 7
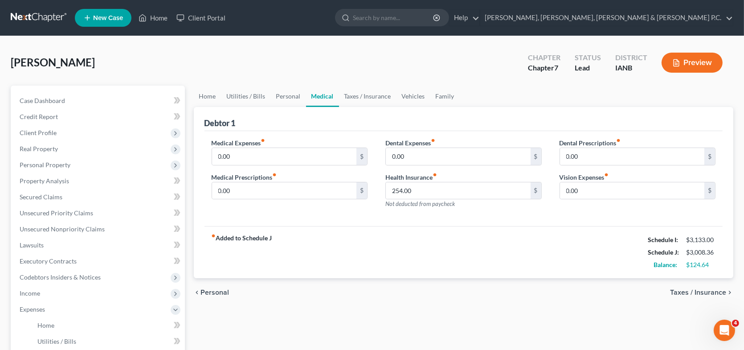
click at [711, 289] on span "Taxes / Insurance" at bounding box center [698, 292] width 56 height 7
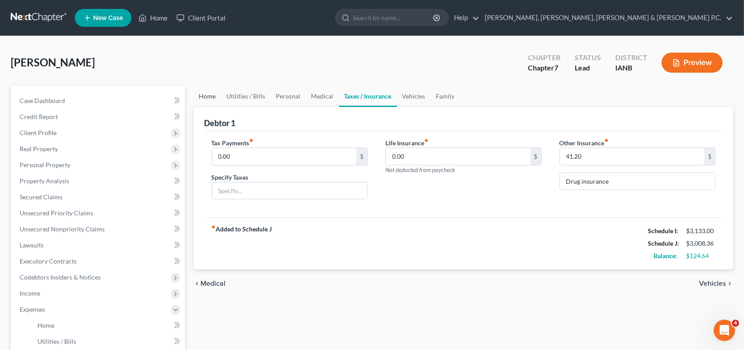
click at [208, 96] on link "Home" at bounding box center [208, 95] width 28 height 21
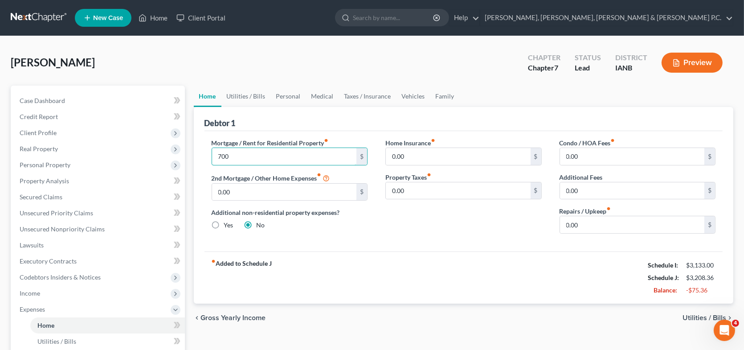
type input "700"
click at [700, 314] on span "Utilities / Bills" at bounding box center [704, 317] width 44 height 7
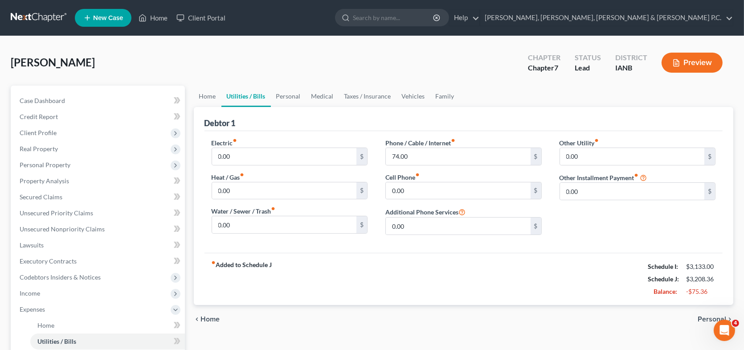
click at [700, 315] on span "Personal" at bounding box center [711, 318] width 28 height 7
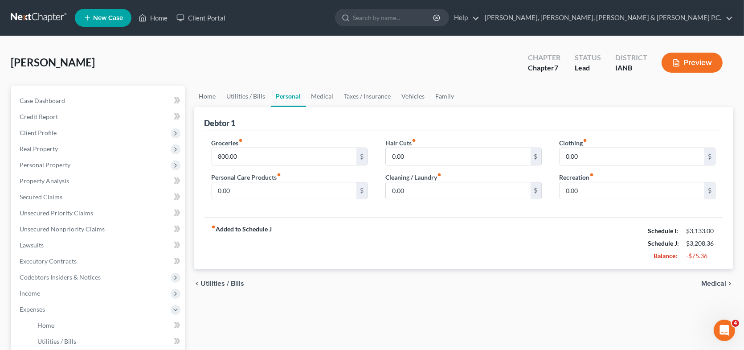
click at [706, 281] on span "Medical" at bounding box center [713, 283] width 25 height 7
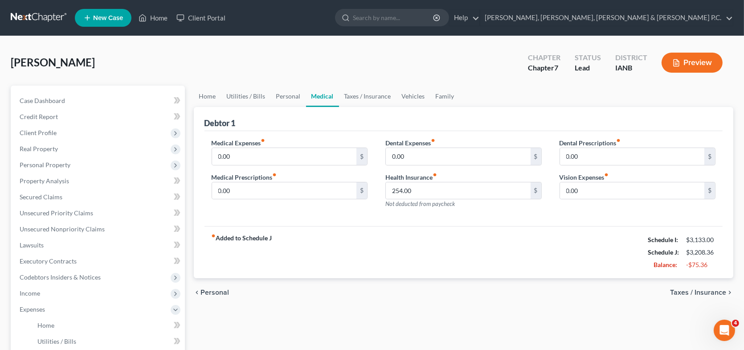
click at [706, 281] on div "chevron_left Personal Taxes / Insurance chevron_right" at bounding box center [464, 292] width 540 height 28
click at [703, 293] on span "Taxes / Insurance" at bounding box center [698, 292] width 56 height 7
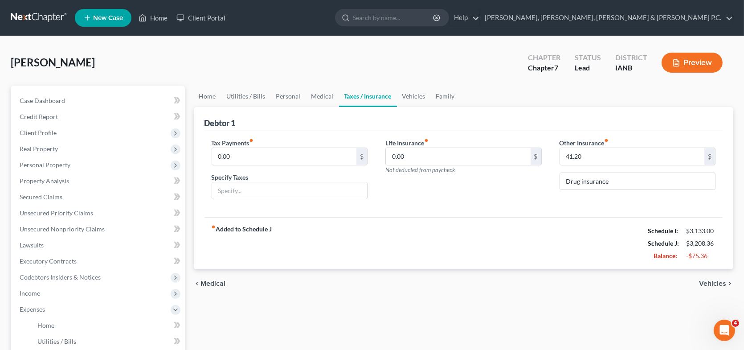
click at [707, 281] on span "Vehicles" at bounding box center [712, 283] width 27 height 7
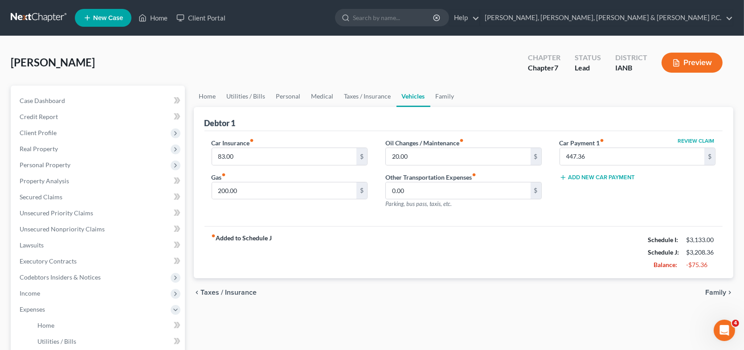
click at [707, 289] on span "Family" at bounding box center [715, 292] width 21 height 7
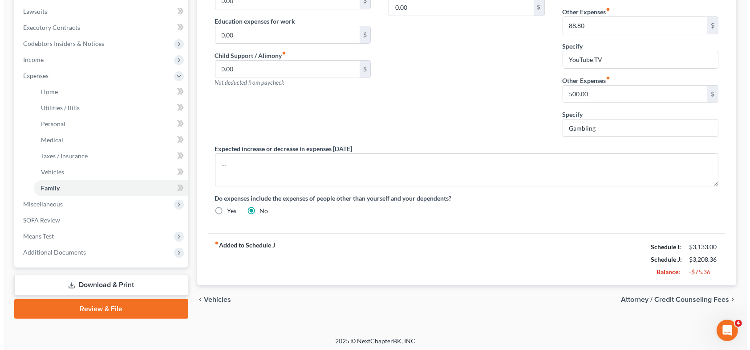
scroll to position [235, 0]
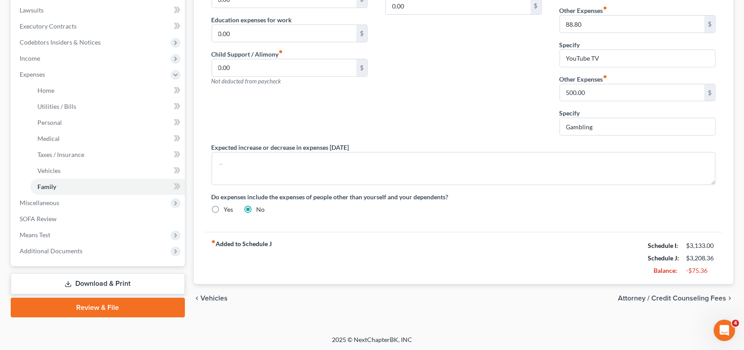
click at [701, 294] on span "Attorney / Credit Counseling Fees" at bounding box center [672, 297] width 108 height 7
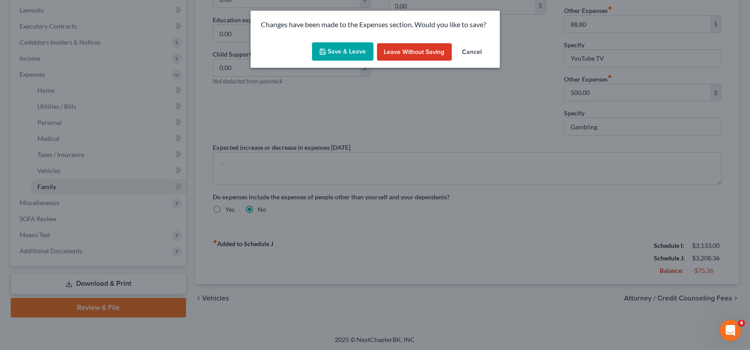
click at [350, 52] on button "Save & Leave" at bounding box center [342, 51] width 61 height 19
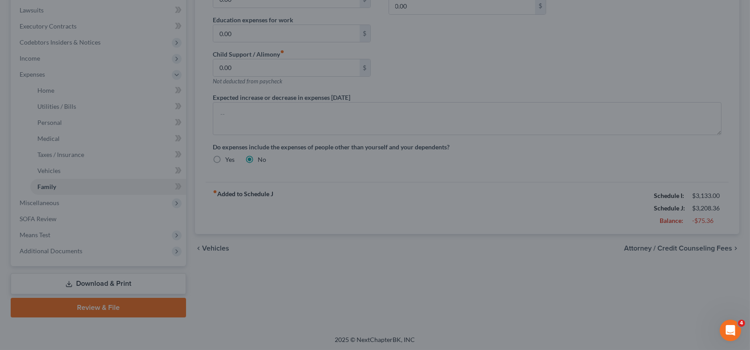
select select "0"
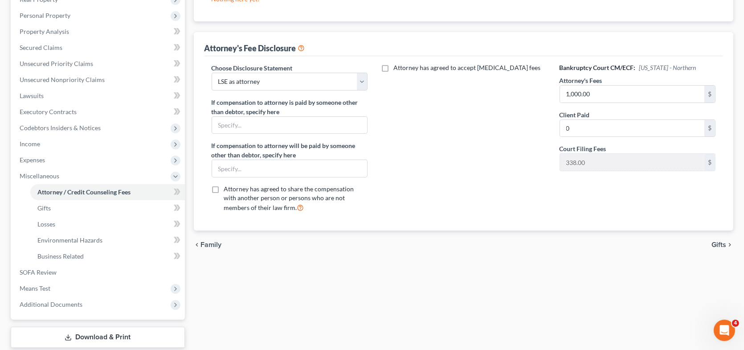
scroll to position [178, 0]
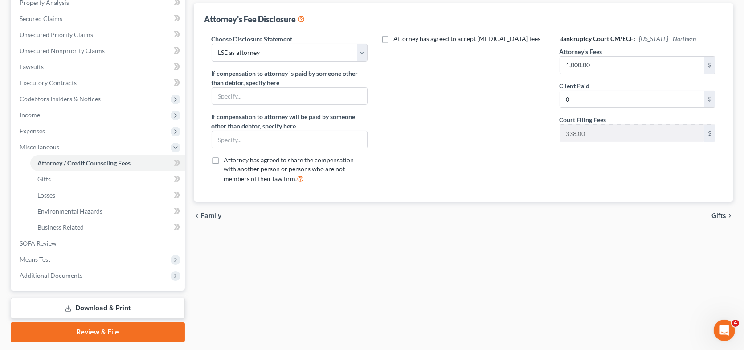
click at [717, 216] on span "Gifts" at bounding box center [718, 215] width 15 height 7
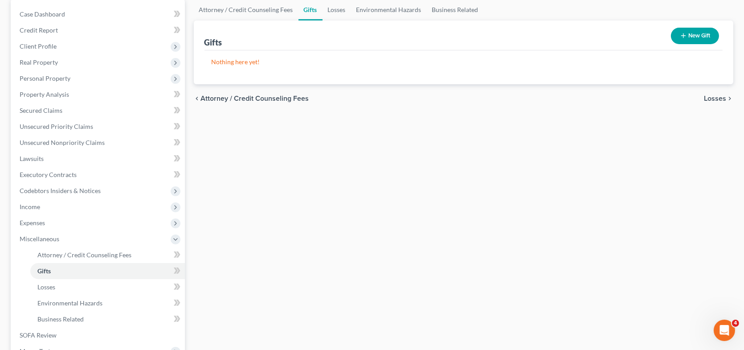
scroll to position [89, 0]
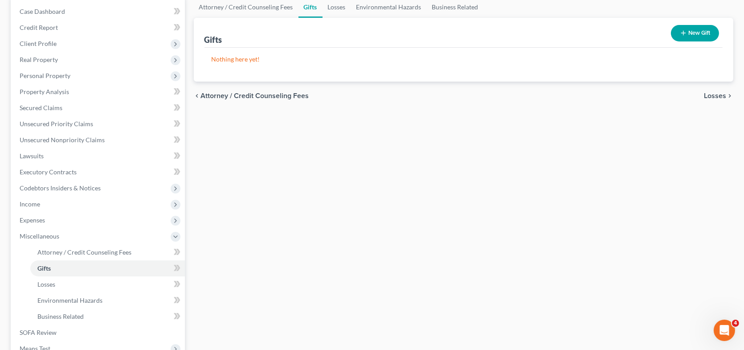
click at [719, 98] on span "Losses" at bounding box center [715, 95] width 22 height 7
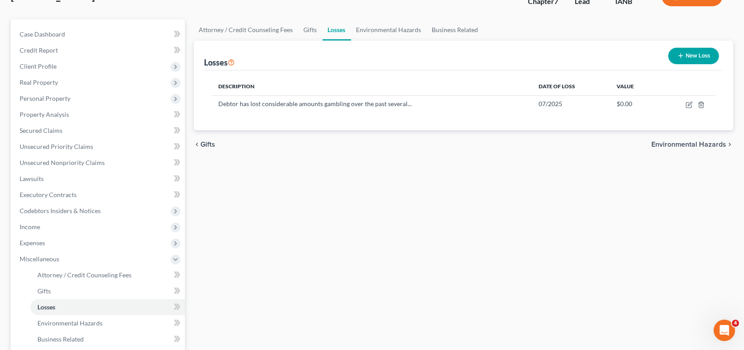
scroll to position [89, 0]
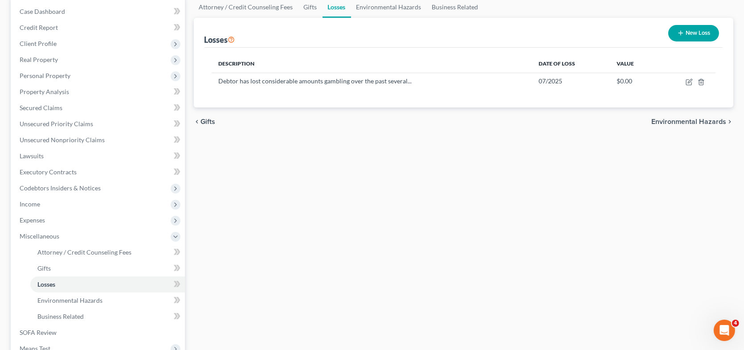
click at [705, 121] on span "Environmental Hazards" at bounding box center [688, 121] width 75 height 7
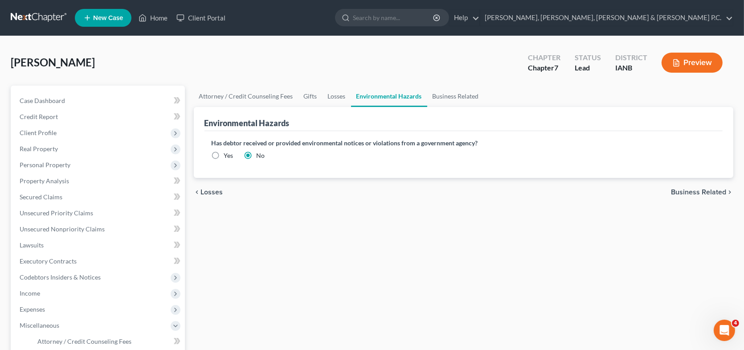
click at [696, 190] on span "Business Related" at bounding box center [698, 191] width 55 height 7
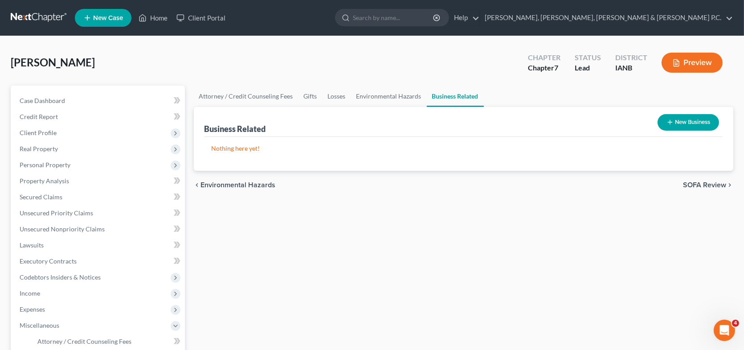
click at [698, 181] on span "SOFA Review" at bounding box center [704, 184] width 43 height 7
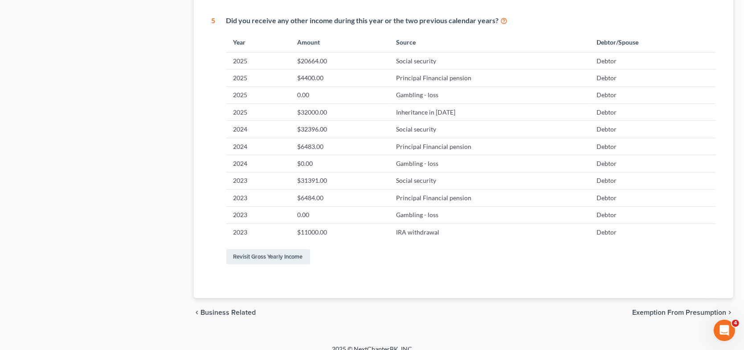
scroll to position [455, 0]
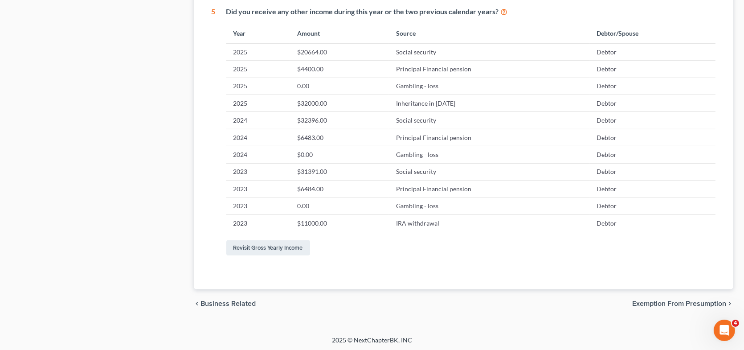
click at [641, 300] on span "Exemption from Presumption" at bounding box center [679, 303] width 94 height 7
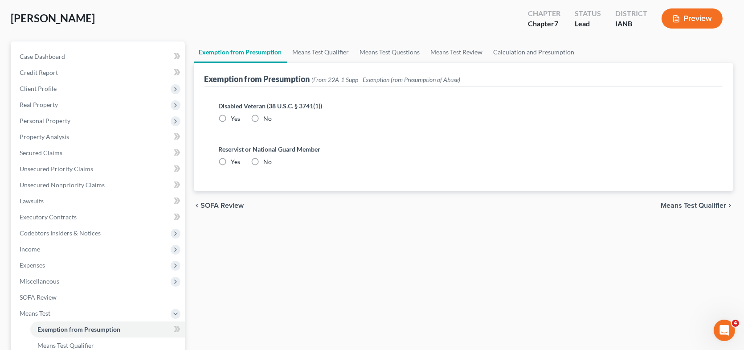
scroll to position [89, 0]
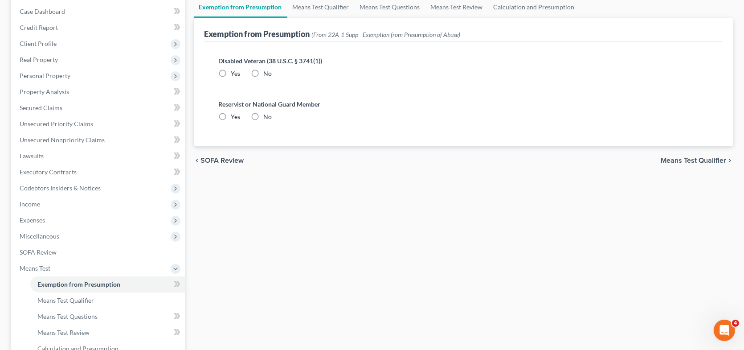
click at [668, 163] on span "Means Test Qualifier" at bounding box center [692, 160] width 65 height 7
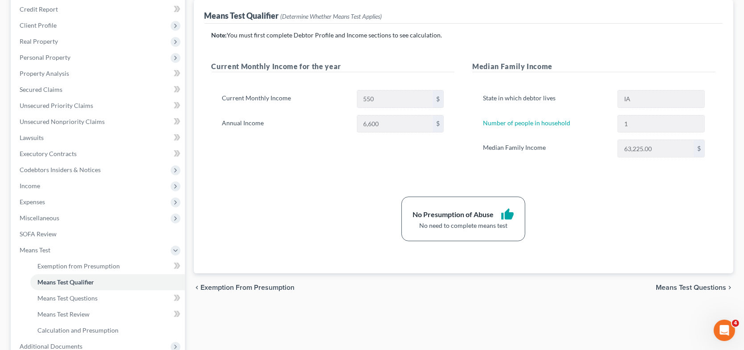
scroll to position [134, 0]
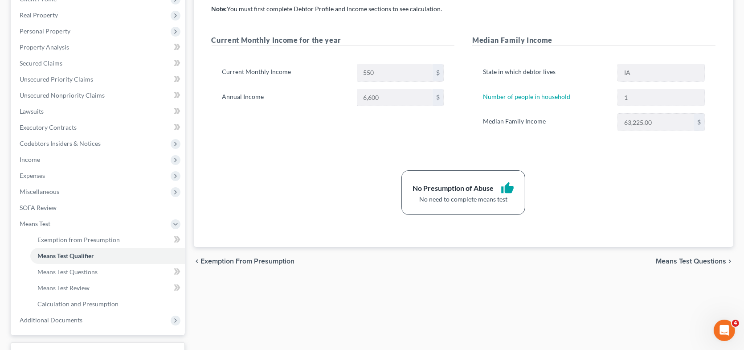
click at [684, 259] on span "Means Test Questions" at bounding box center [690, 260] width 70 height 7
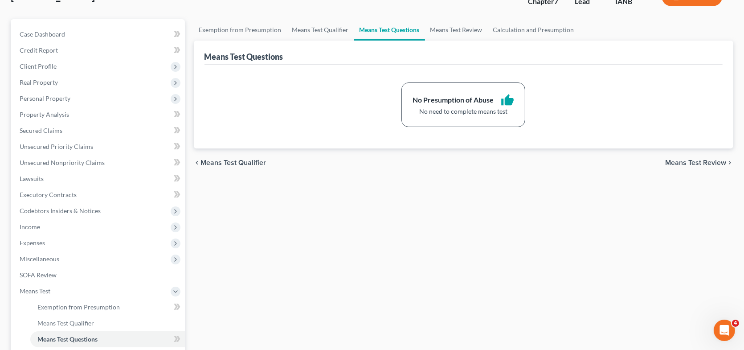
scroll to position [134, 0]
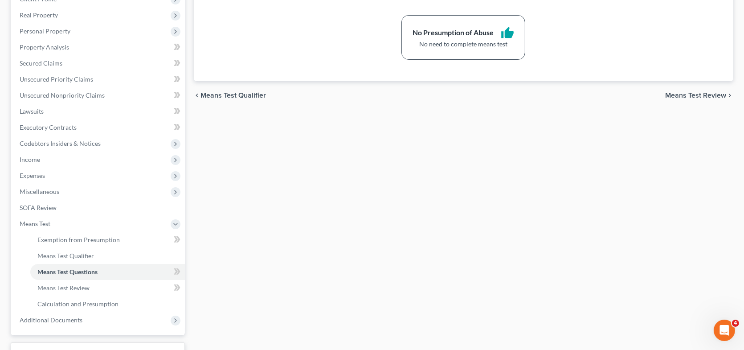
drag, startPoint x: 700, startPoint y: 93, endPoint x: 687, endPoint y: 107, distance: 19.2
click at [700, 93] on span "Means Test Review" at bounding box center [695, 95] width 61 height 7
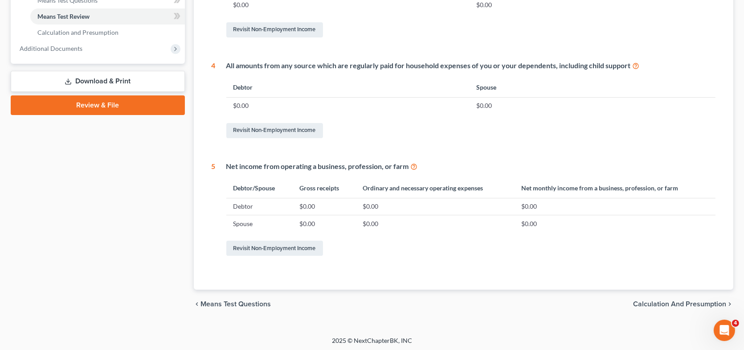
scroll to position [406, 0]
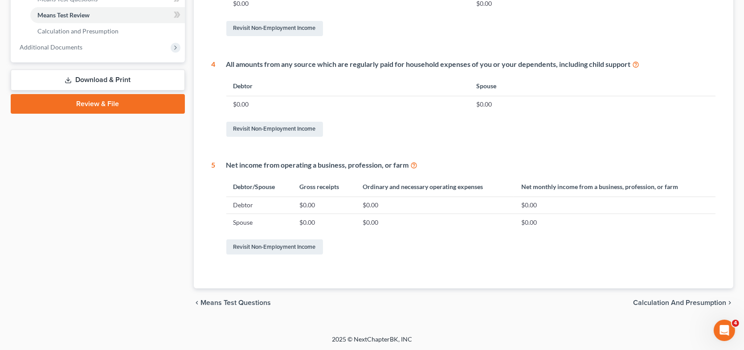
click at [671, 301] on span "Calculation and Presumption" at bounding box center [679, 302] width 93 height 7
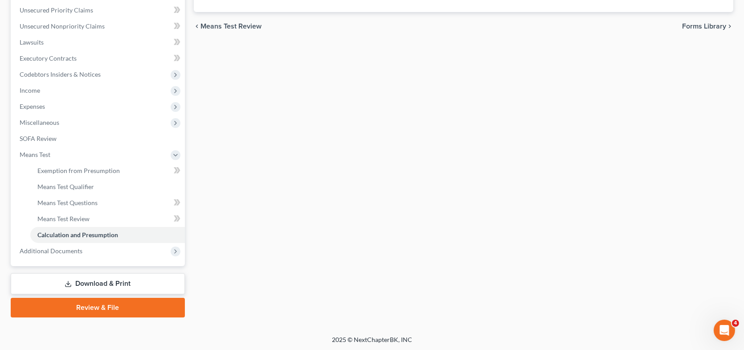
click at [694, 25] on span "Forms Library" at bounding box center [704, 26] width 44 height 7
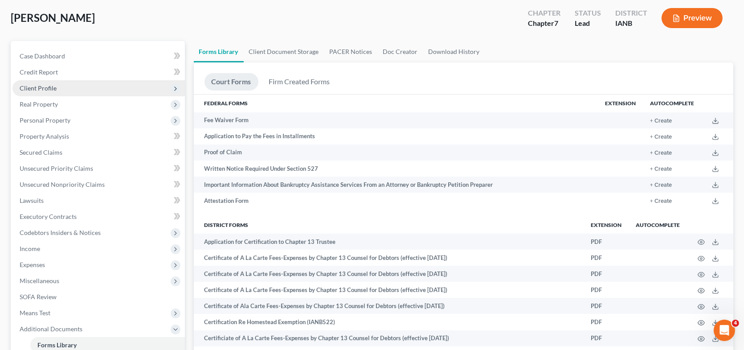
click at [52, 86] on span "Client Profile" at bounding box center [38, 88] width 37 height 8
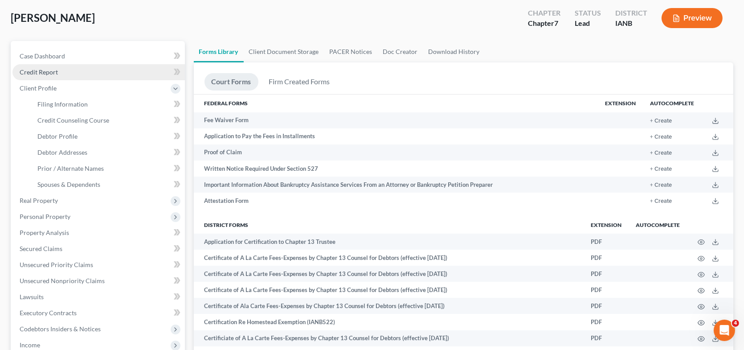
click at [45, 71] on span "Credit Report" at bounding box center [39, 72] width 38 height 8
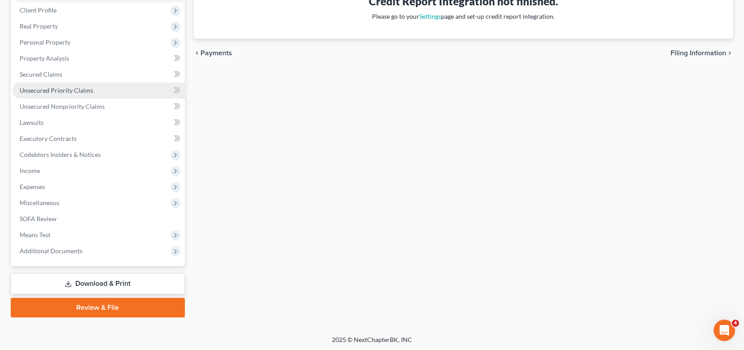
click at [70, 92] on span "Unsecured Priority Claims" at bounding box center [56, 90] width 73 height 8
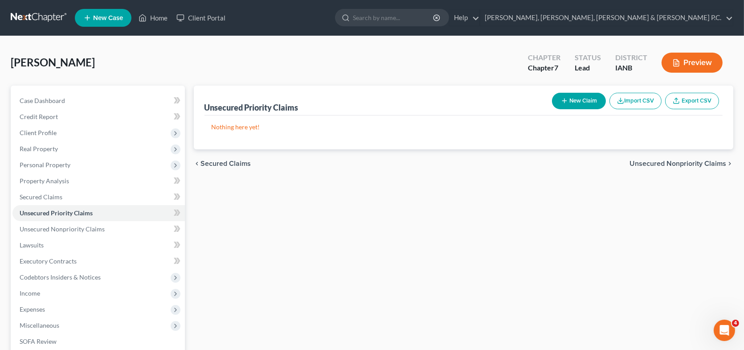
click at [675, 161] on span "Unsecured Nonpriority Claims" at bounding box center [677, 163] width 97 height 7
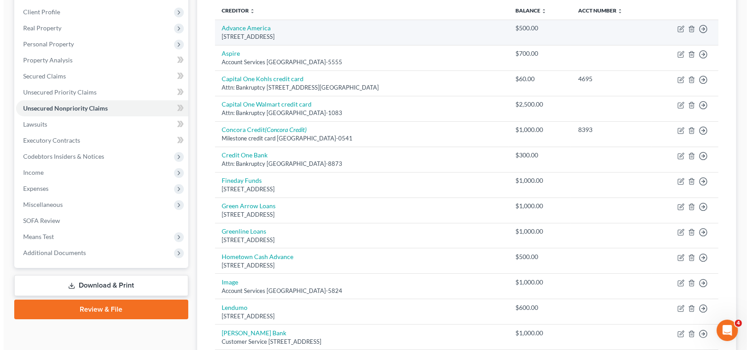
scroll to position [45, 0]
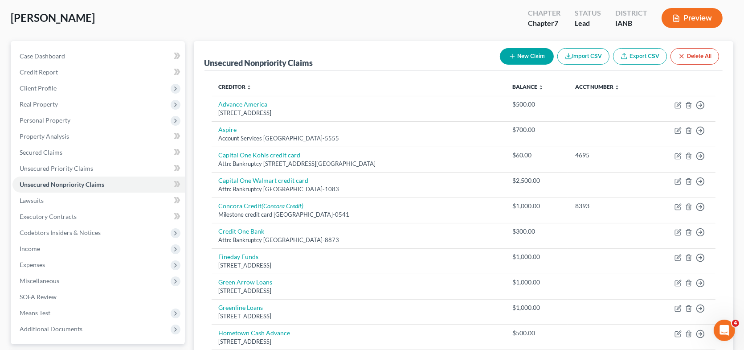
click at [695, 19] on button "Preview" at bounding box center [691, 18] width 61 height 20
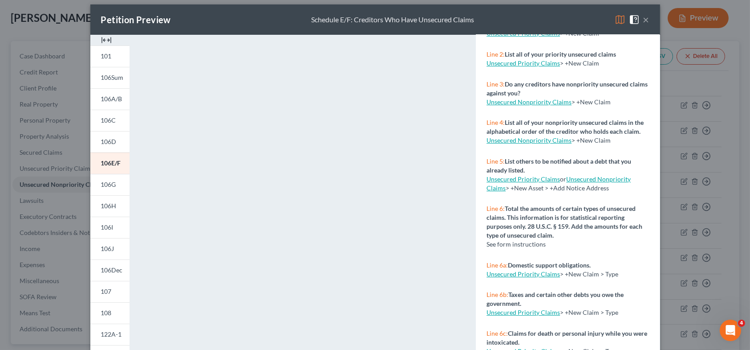
scroll to position [0, 0]
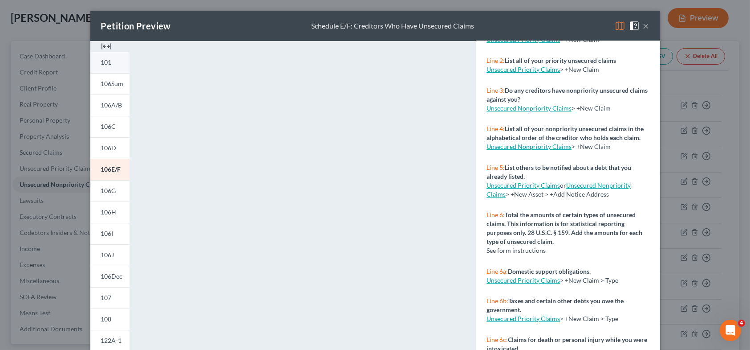
click at [107, 62] on span "101" at bounding box center [106, 62] width 11 height 8
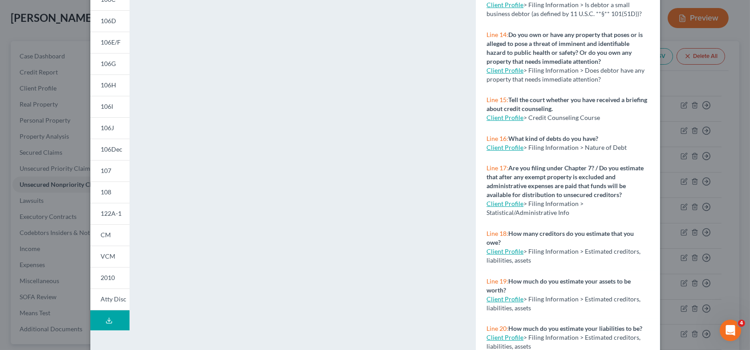
scroll to position [152, 0]
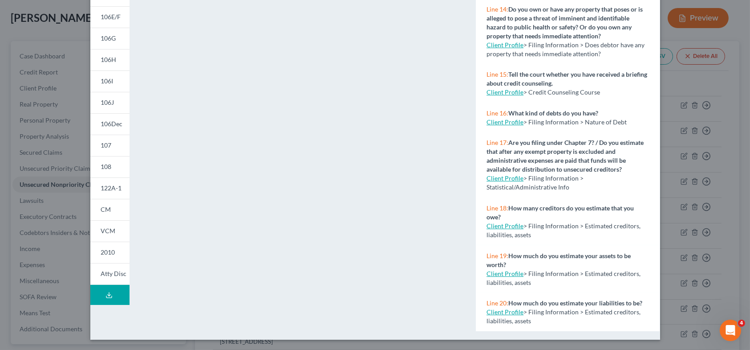
click at [106, 294] on icon at bounding box center [109, 294] width 7 height 7
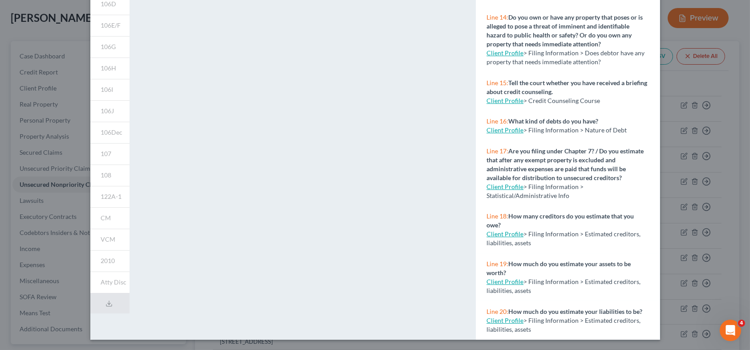
scroll to position [0, 0]
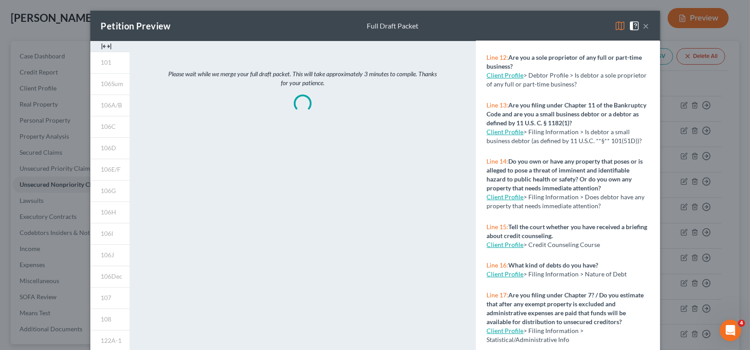
click at [103, 45] on img at bounding box center [106, 46] width 11 height 11
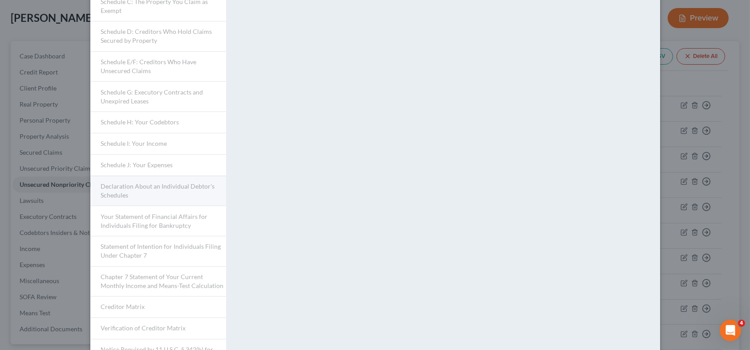
scroll to position [178, 0]
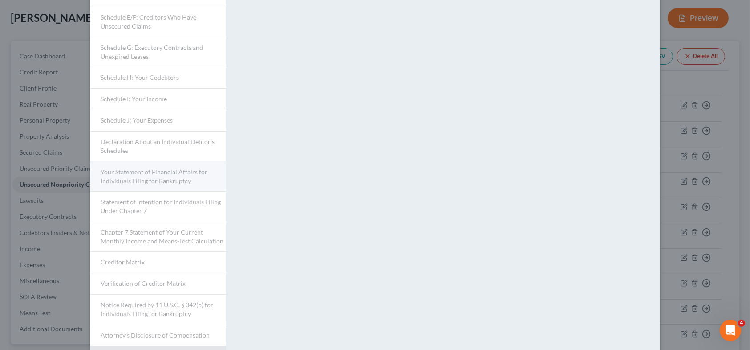
click at [131, 170] on span "Your Statement of Financial Affairs for Individuals Filing for Bankruptcy" at bounding box center [154, 176] width 107 height 16
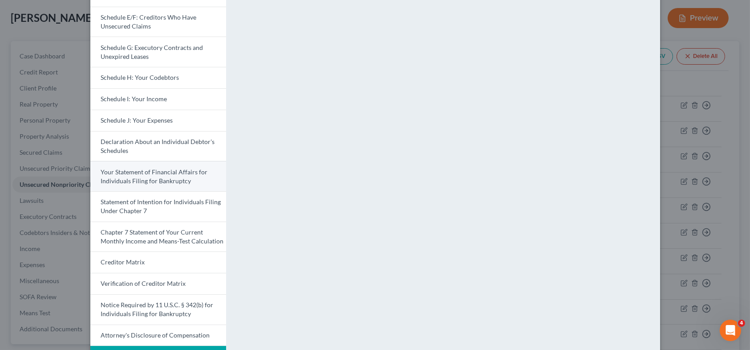
click at [161, 172] on span "Your Statement of Financial Affairs for Individuals Filing for Bankruptcy" at bounding box center [154, 176] width 107 height 16
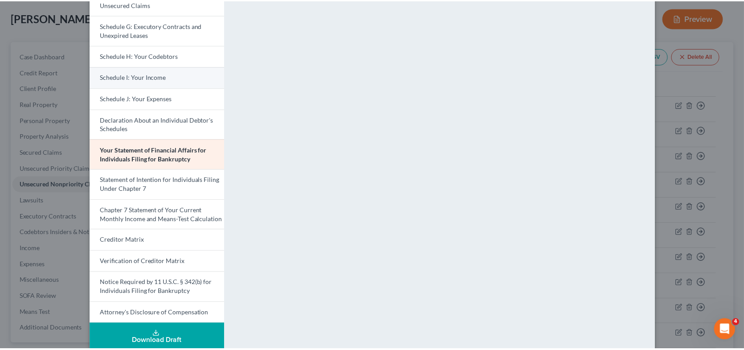
scroll to position [211, 0]
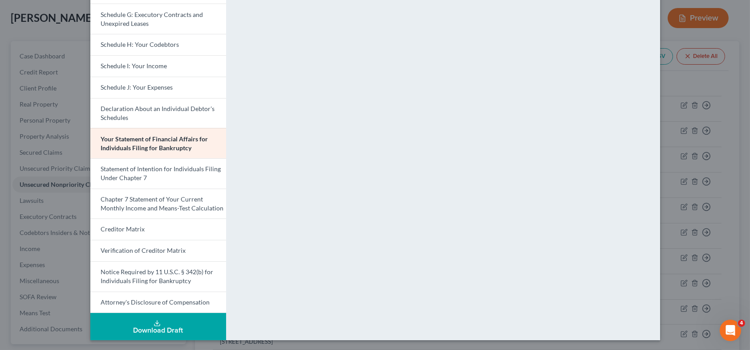
click at [39, 57] on div "Petition Preview Your Statement of Financial Affairs for Individuals Filing for…" at bounding box center [375, 175] width 750 height 350
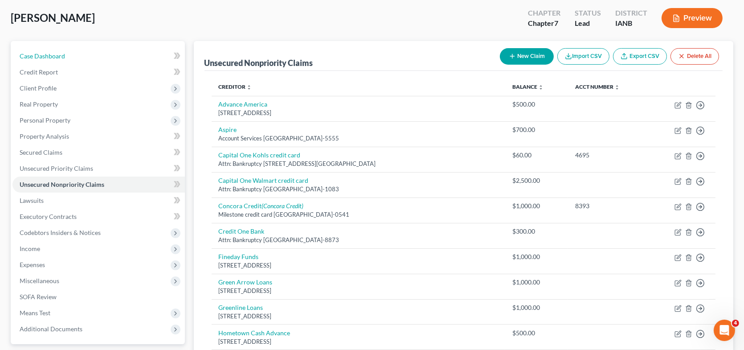
click at [39, 57] on span "Case Dashboard" at bounding box center [42, 56] width 45 height 8
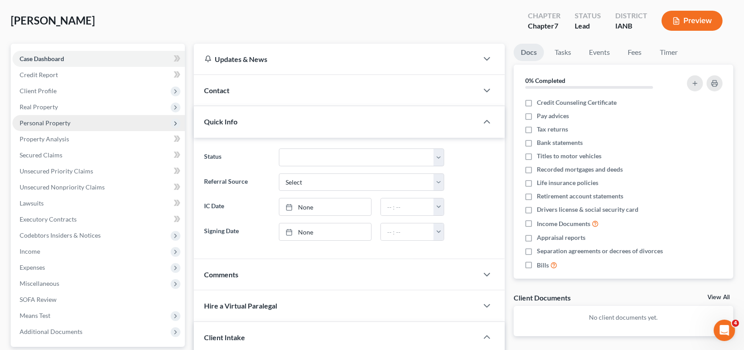
scroll to position [178, 0]
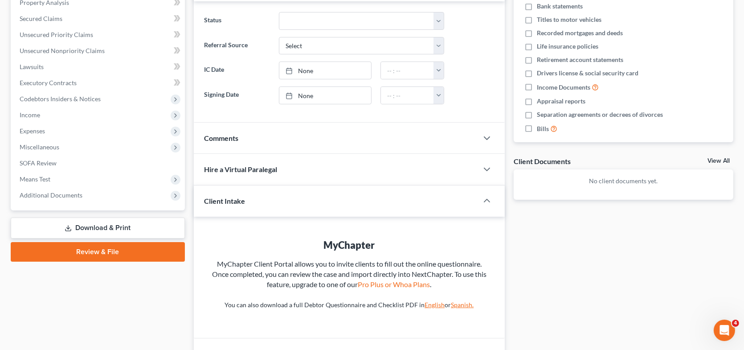
click at [225, 200] on span "Client Intake" at bounding box center [224, 200] width 41 height 8
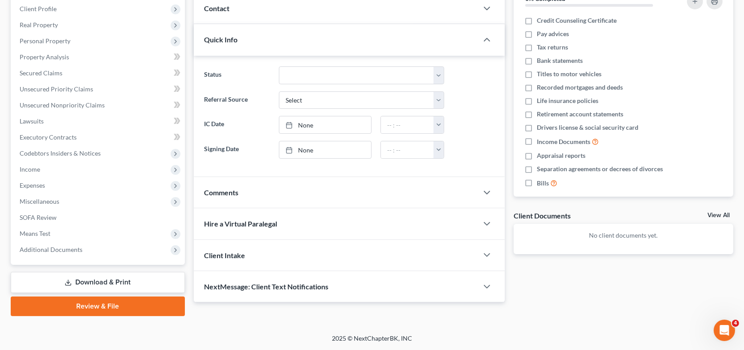
scroll to position [122, 0]
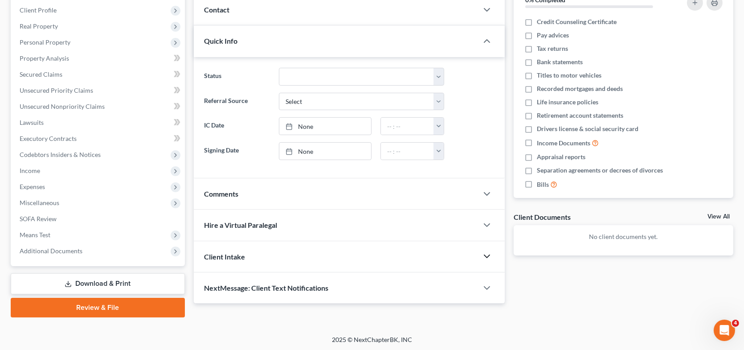
click at [488, 253] on icon "button" at bounding box center [486, 256] width 11 height 11
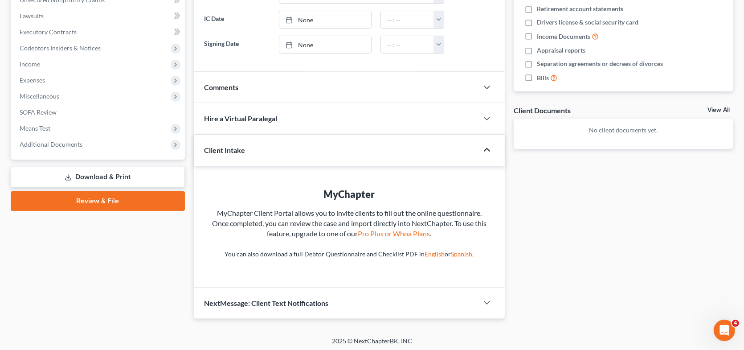
scroll to position [230, 0]
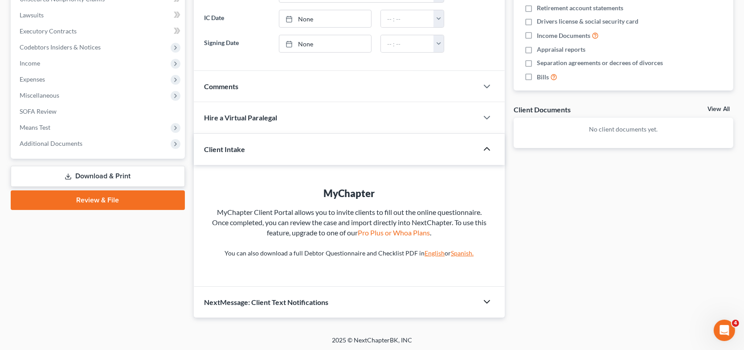
click at [483, 297] on icon "button" at bounding box center [486, 301] width 11 height 11
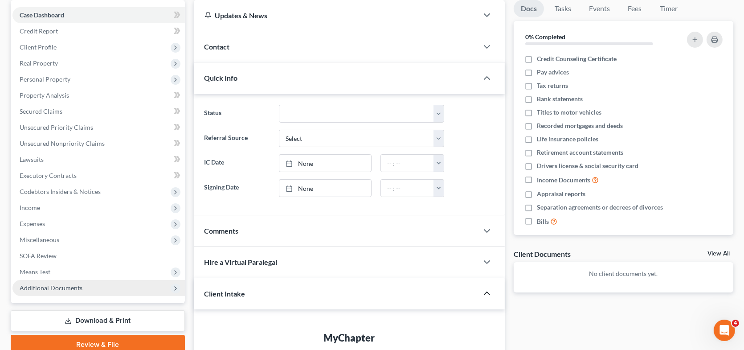
scroll to position [83, 0]
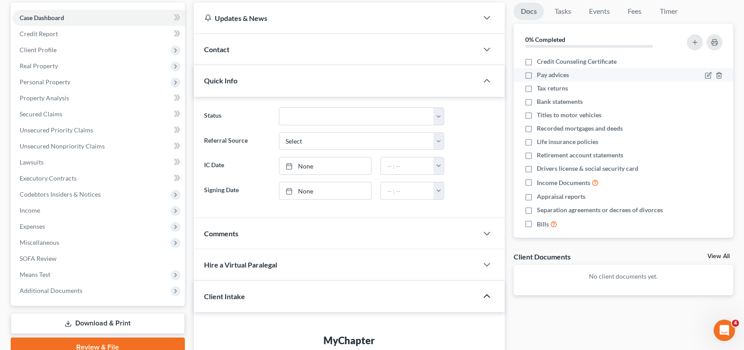
click at [537, 75] on label "Pay advices" at bounding box center [553, 74] width 32 height 9
click at [540, 75] on input "Pay advices" at bounding box center [543, 73] width 6 height 6
checkbox input "true"
click at [537, 87] on label "Tax returns" at bounding box center [552, 88] width 31 height 9
click at [540, 87] on input "Tax returns" at bounding box center [543, 87] width 6 height 6
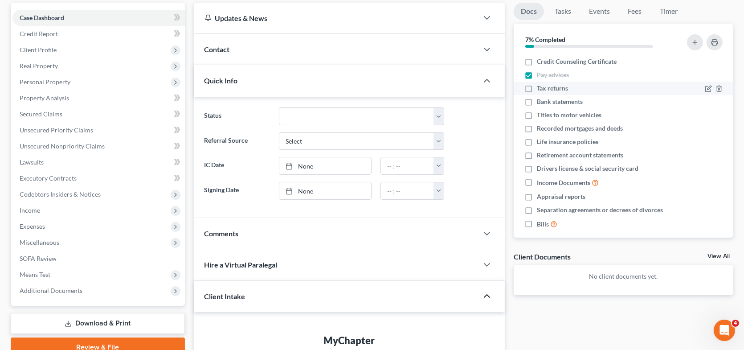
checkbox input "true"
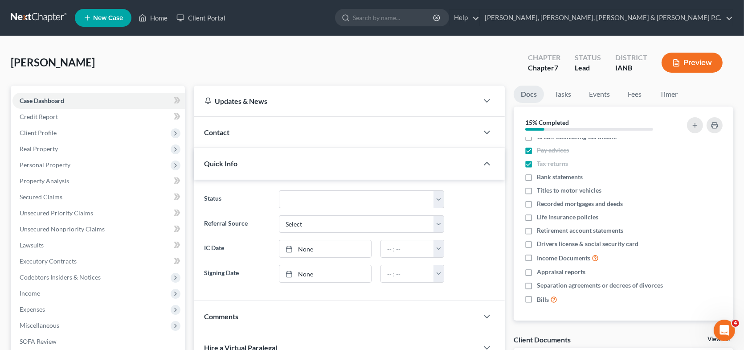
scroll to position [0, 0]
click at [57, 117] on span "Credit Report" at bounding box center [39, 117] width 38 height 8
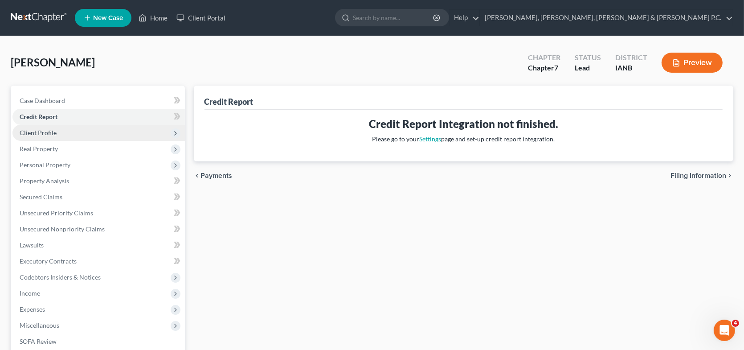
click at [45, 130] on span "Client Profile" at bounding box center [38, 133] width 37 height 8
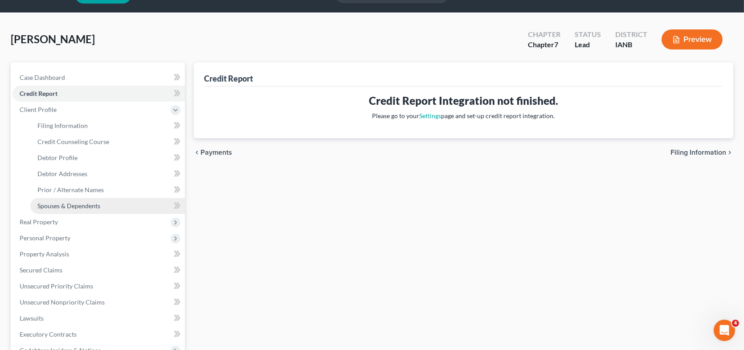
scroll to position [45, 0]
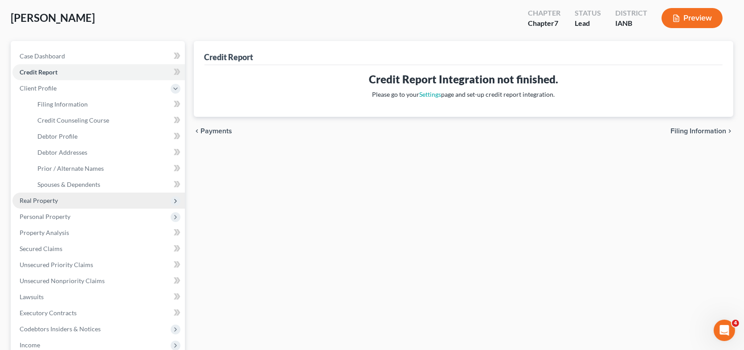
click at [75, 200] on span "Real Property" at bounding box center [98, 200] width 172 height 16
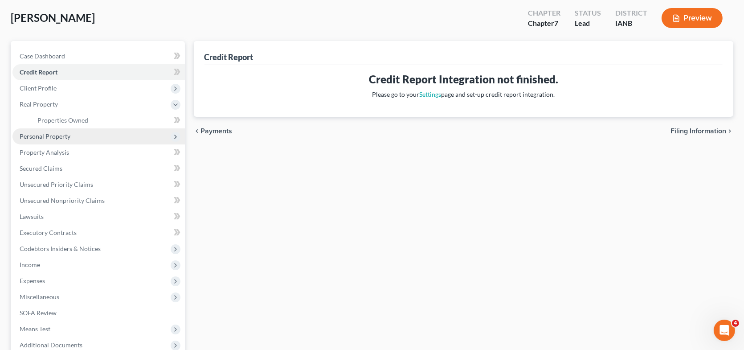
click at [64, 137] on span "Personal Property" at bounding box center [45, 136] width 51 height 8
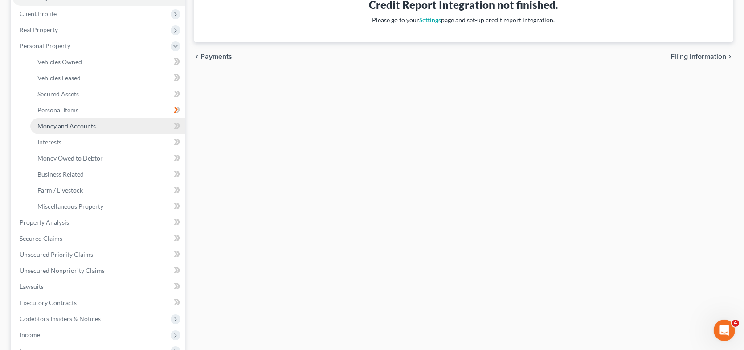
scroll to position [178, 0]
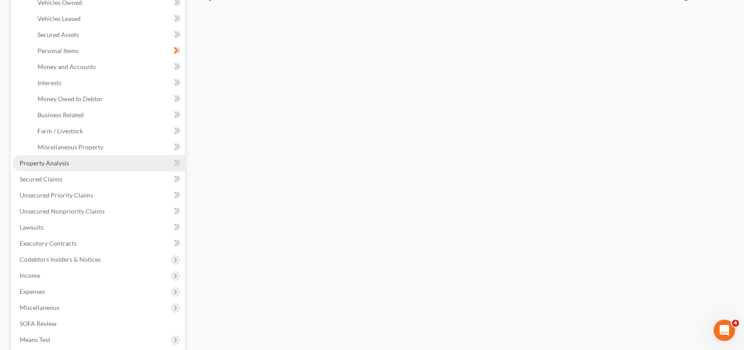
click at [66, 161] on span "Property Analysis" at bounding box center [44, 163] width 49 height 8
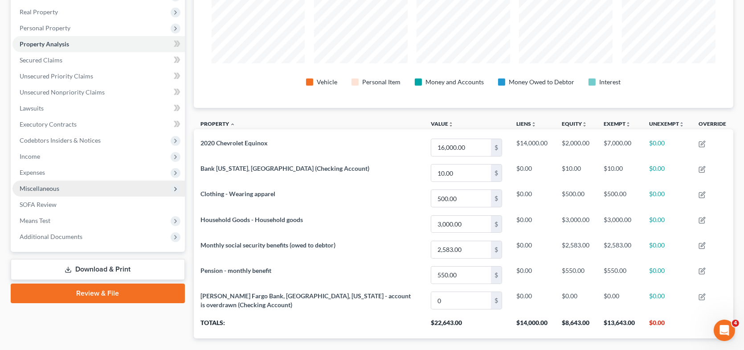
scroll to position [97, 0]
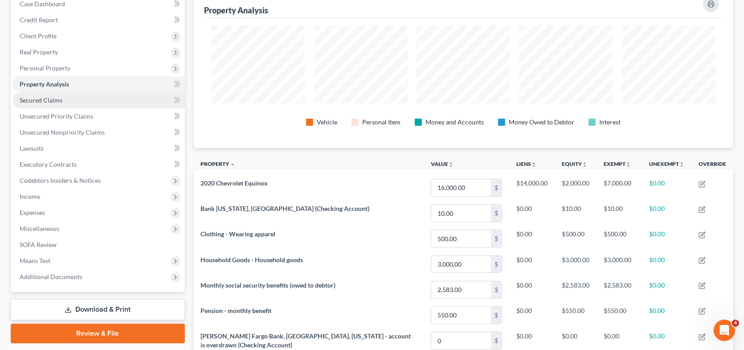
click at [53, 102] on span "Secured Claims" at bounding box center [41, 100] width 43 height 8
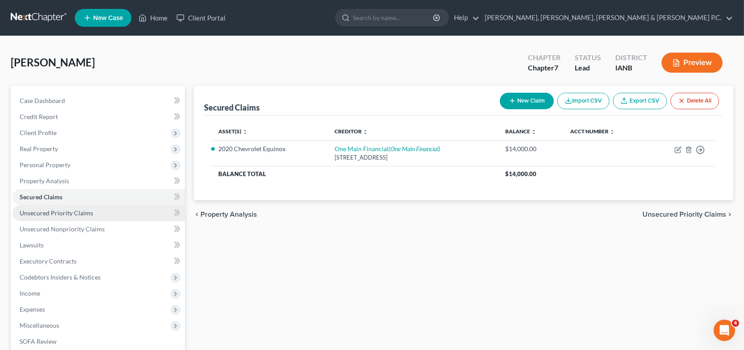
click at [72, 213] on span "Unsecured Priority Claims" at bounding box center [56, 213] width 73 height 8
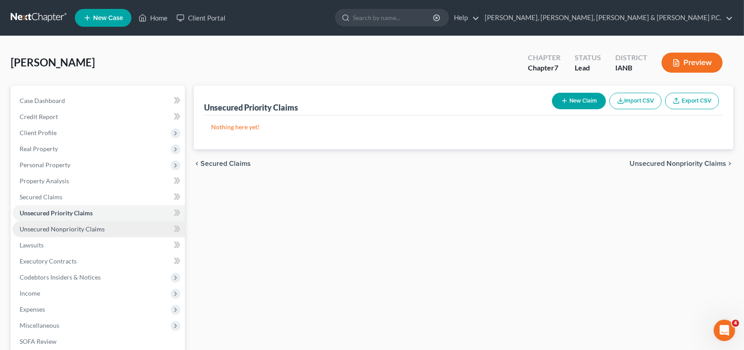
click at [97, 225] on span "Unsecured Nonpriority Claims" at bounding box center [62, 229] width 85 height 8
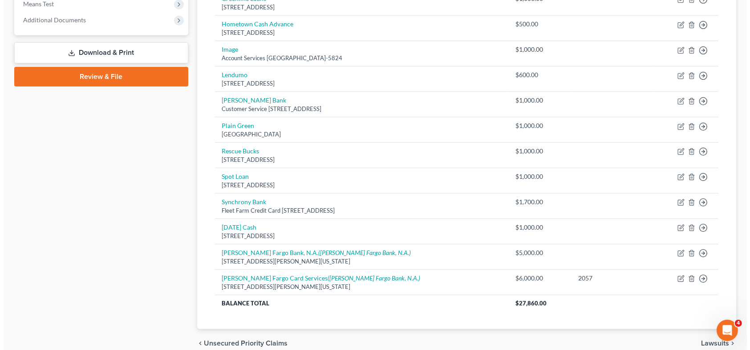
scroll to position [356, 0]
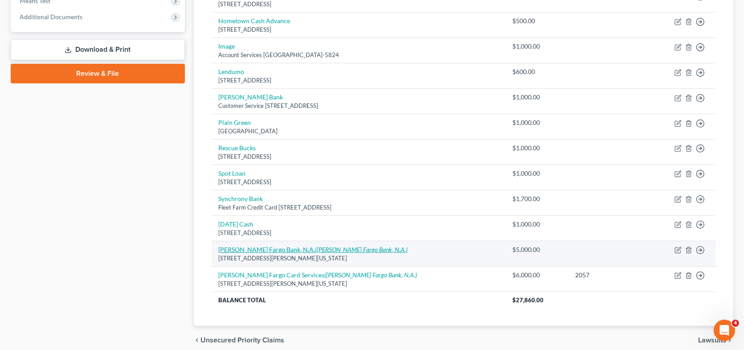
click at [315, 245] on icon "([PERSON_NAME] Fargo Bank, N.A.)" at bounding box center [361, 249] width 93 height 8
select select "16"
select select "10"
select select "0"
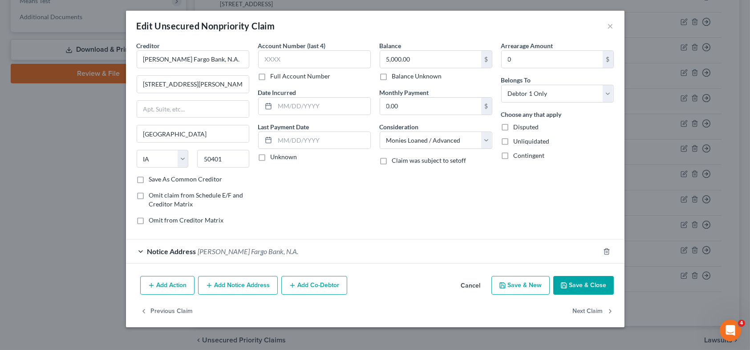
click at [192, 284] on button "Add Action" at bounding box center [167, 285] width 54 height 19
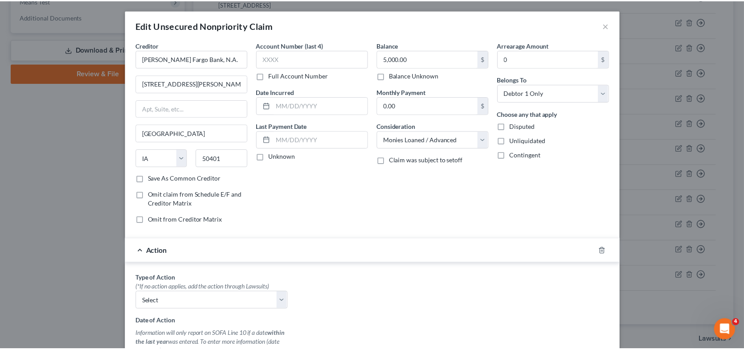
scroll to position [0, 0]
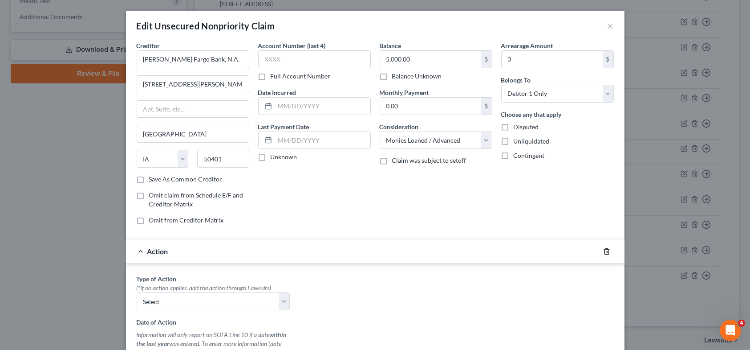
click at [604, 249] on icon "button" at bounding box center [606, 251] width 7 height 7
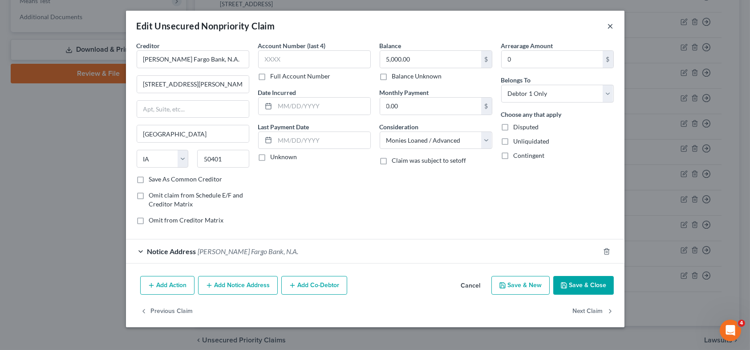
click at [609, 25] on button "×" at bounding box center [611, 25] width 6 height 11
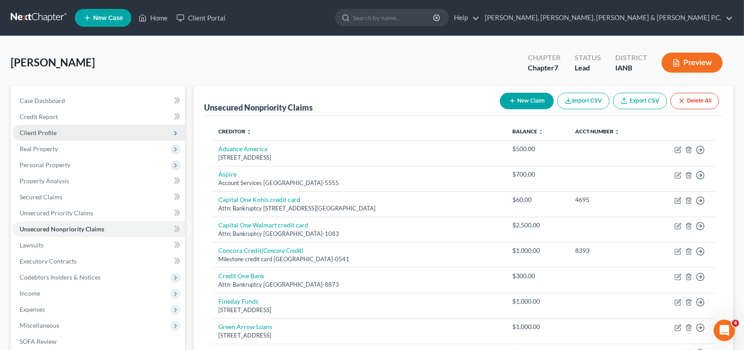
click at [51, 135] on span "Client Profile" at bounding box center [98, 133] width 172 height 16
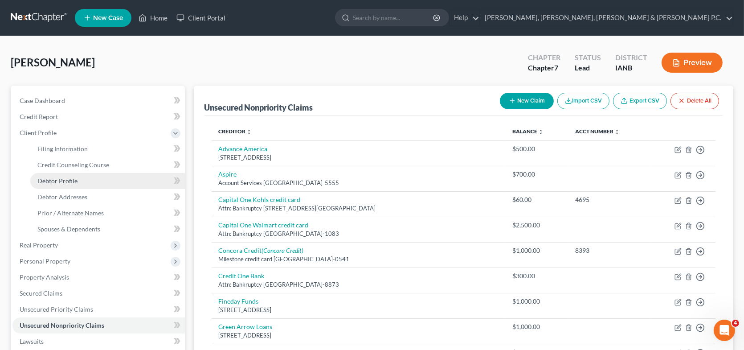
click at [57, 179] on span "Debtor Profile" at bounding box center [57, 181] width 40 height 8
select select "0"
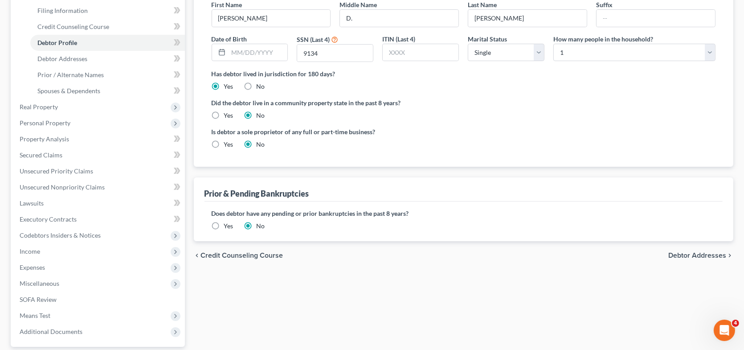
scroll to position [178, 0]
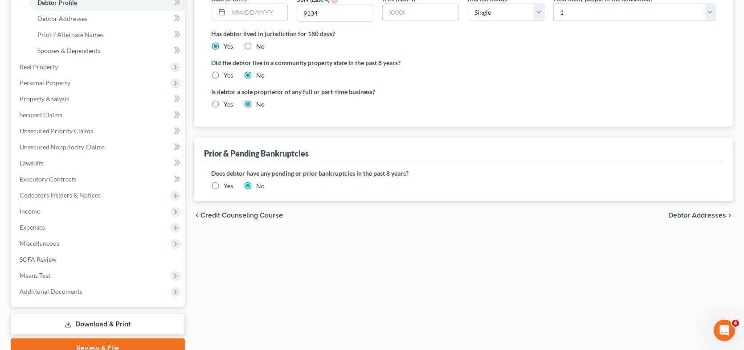
click at [691, 212] on span "Debtor Addresses" at bounding box center [697, 215] width 58 height 7
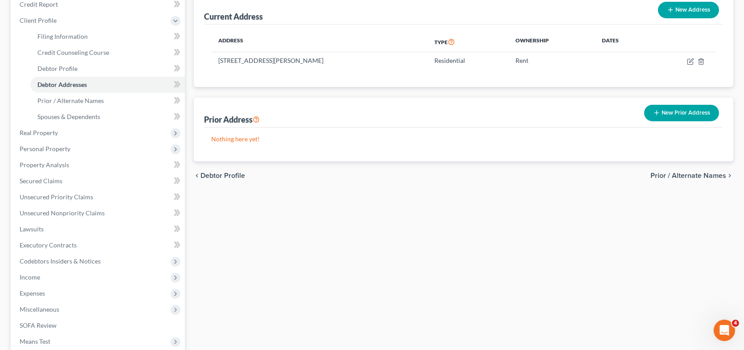
scroll to position [134, 0]
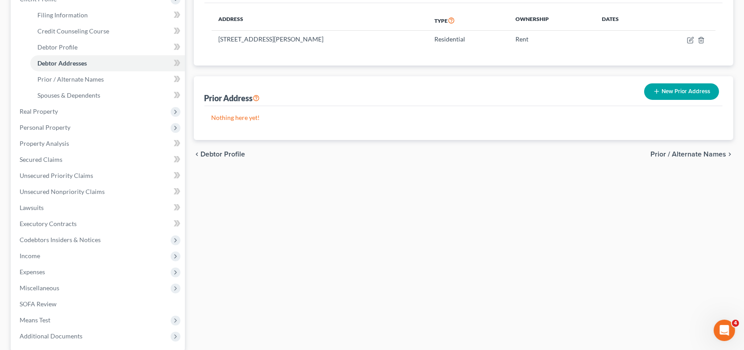
click at [677, 151] on span "Prior / Alternate Names" at bounding box center [688, 154] width 76 height 7
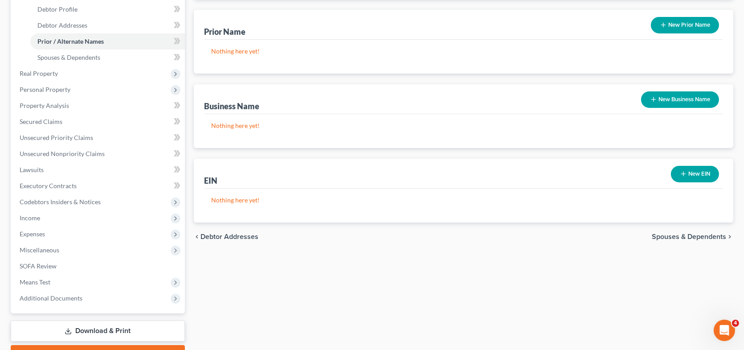
scroll to position [178, 0]
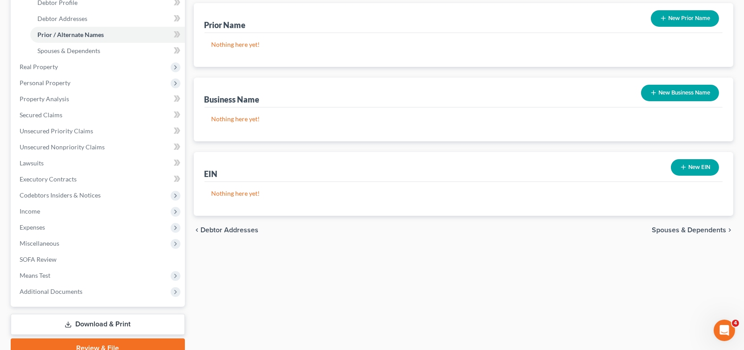
click at [673, 228] on span "Spouses & Dependents" at bounding box center [688, 229] width 74 height 7
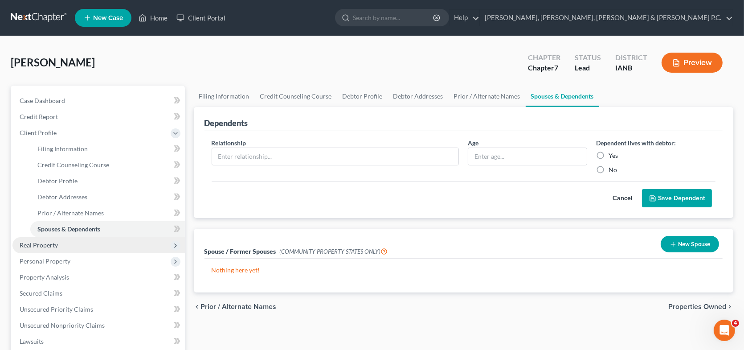
click at [66, 242] on span "Real Property" at bounding box center [98, 245] width 172 height 16
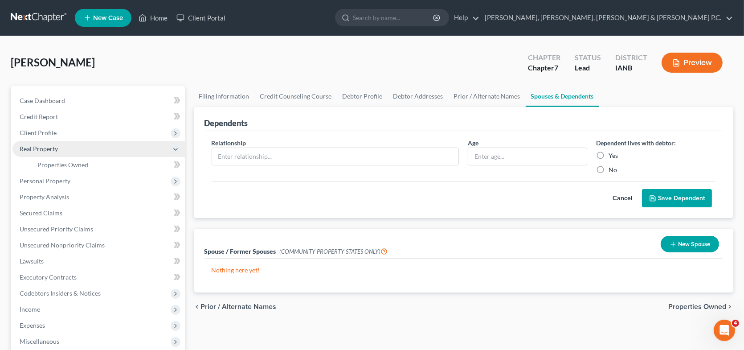
scroll to position [45, 0]
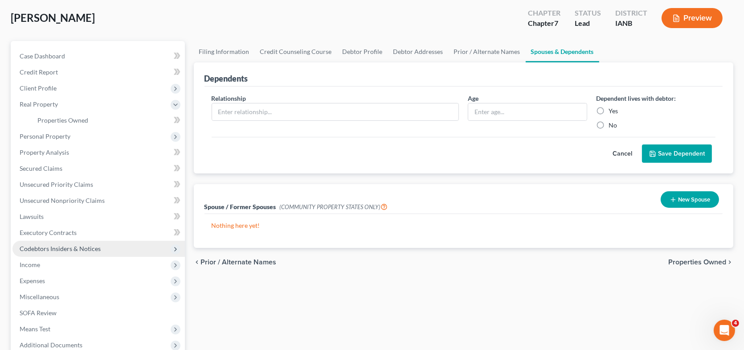
click at [74, 246] on span "Codebtors Insiders & Notices" at bounding box center [60, 248] width 81 height 8
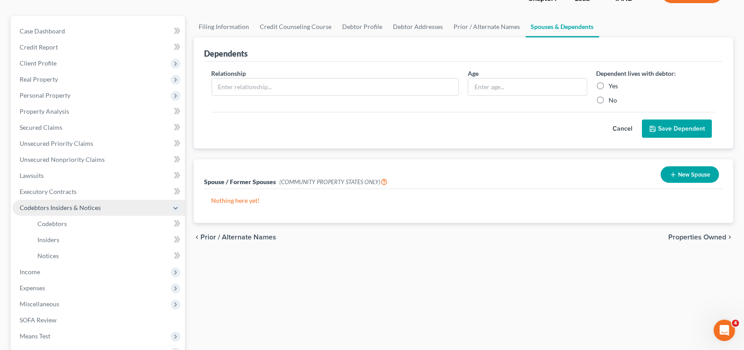
scroll to position [89, 0]
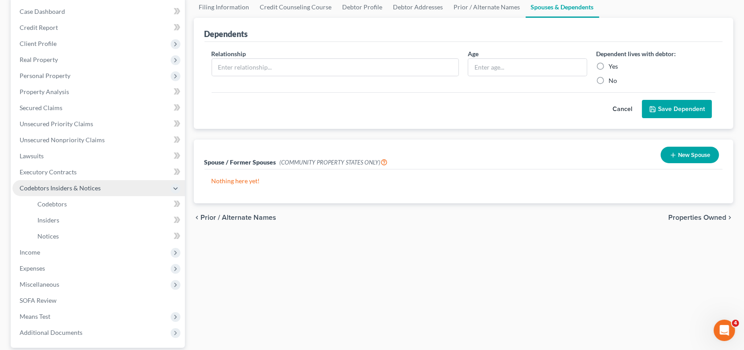
click at [74, 246] on span "Income" at bounding box center [98, 252] width 172 height 16
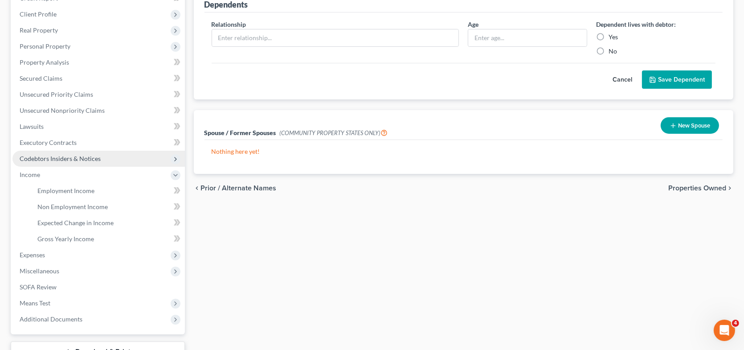
scroll to position [134, 0]
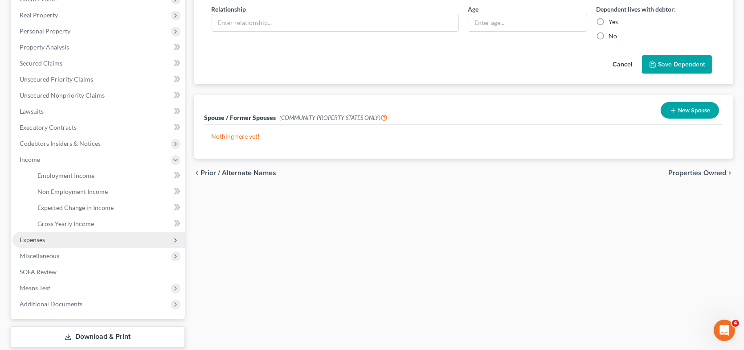
click at [79, 240] on span "Expenses" at bounding box center [98, 240] width 172 height 16
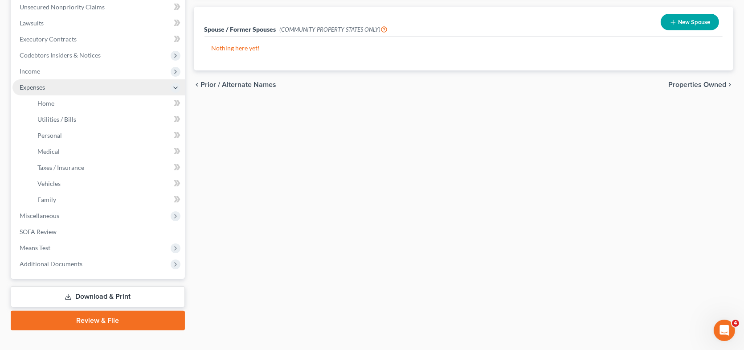
scroll to position [223, 0]
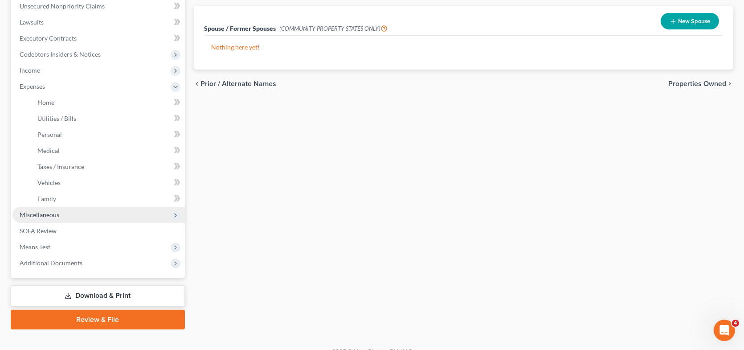
click at [91, 216] on span "Miscellaneous" at bounding box center [98, 215] width 172 height 16
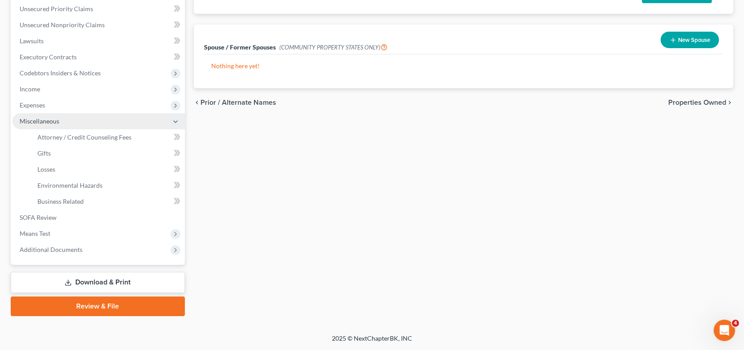
scroll to position [203, 0]
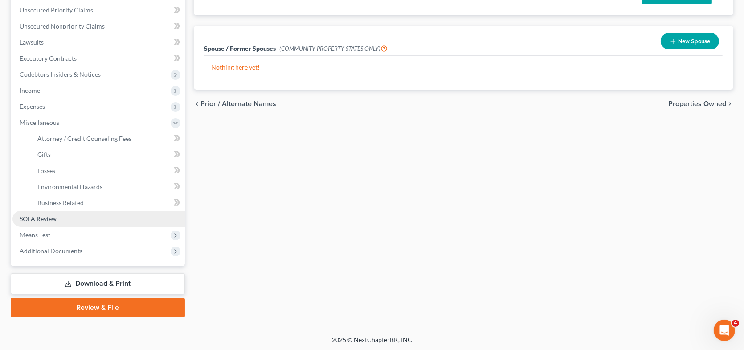
click at [51, 218] on span "SOFA Review" at bounding box center [38, 219] width 37 height 8
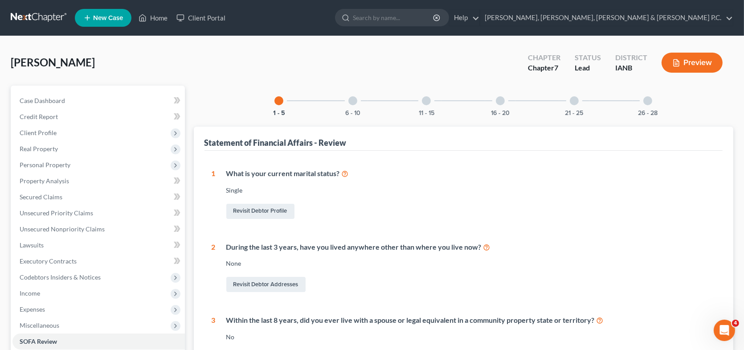
click at [356, 99] on div at bounding box center [352, 100] width 9 height 9
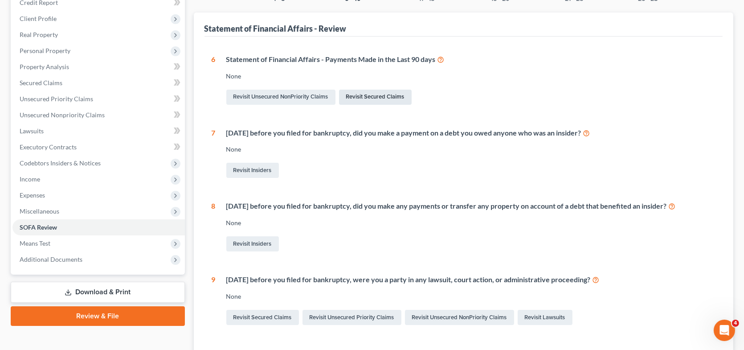
scroll to position [134, 0]
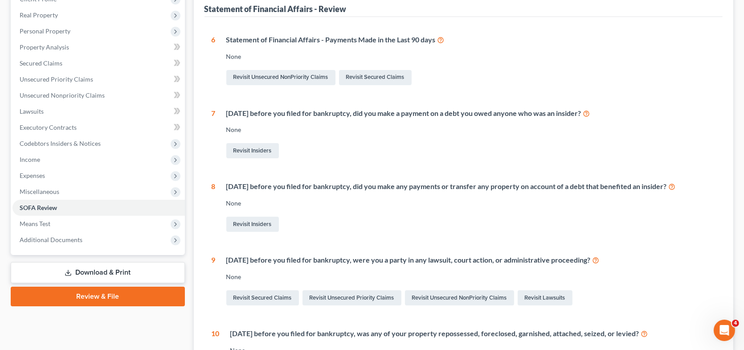
click at [441, 38] on icon at bounding box center [440, 39] width 7 height 8
click at [299, 76] on link "Revisit Unsecured NonPriority Claims" at bounding box center [280, 77] width 109 height 15
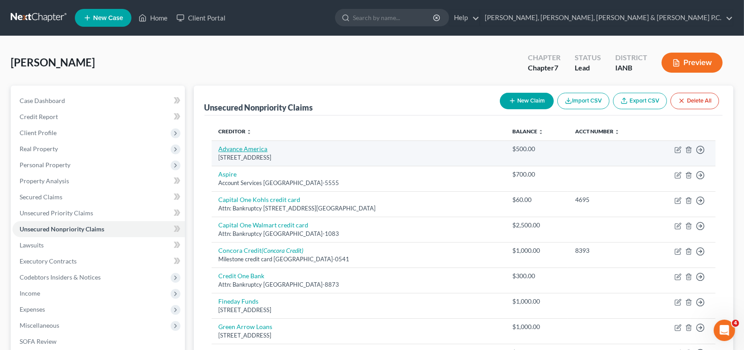
click at [264, 146] on link "Advance America" at bounding box center [243, 149] width 49 height 8
select select "42"
select select "10"
select select "0"
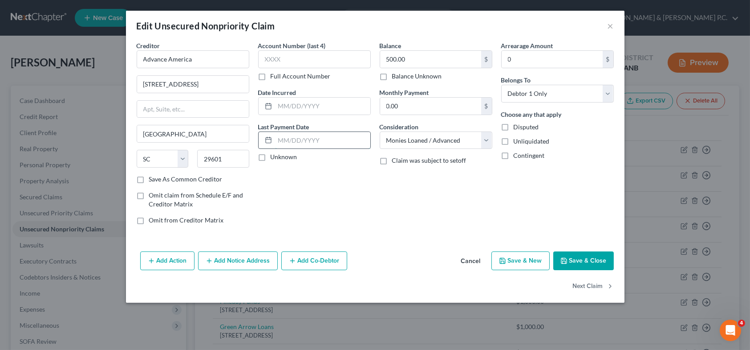
click at [331, 137] on input "text" at bounding box center [322, 140] width 95 height 17
type input "[DATE]"
click at [400, 182] on div "Balance 500.00 $ Balance Unknown Balance Undetermined 500.00 $ Balance Unknown …" at bounding box center [436, 136] width 122 height 191
click at [175, 259] on button "Add Action" at bounding box center [167, 260] width 54 height 19
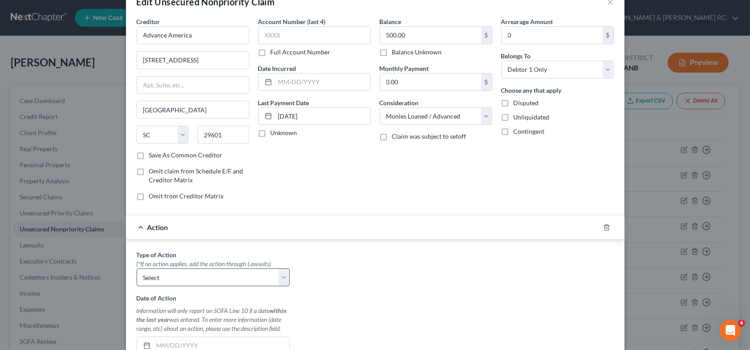
scroll to position [89, 0]
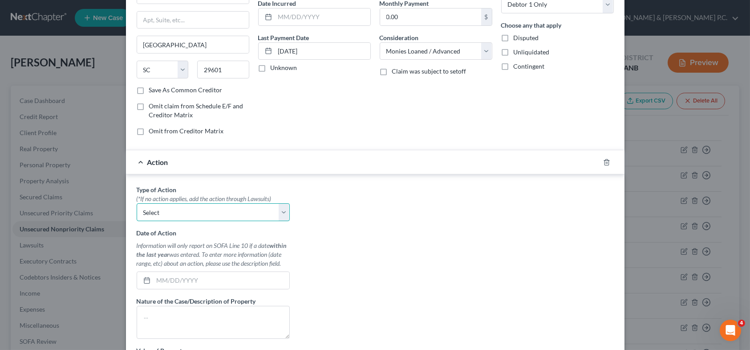
click at [235, 213] on select "Select Repossession Garnishment Foreclosure Personal Injury Attached, Seized, O…" at bounding box center [213, 212] width 153 height 18
click at [236, 213] on select "Select Repossession Garnishment Foreclosure Personal Injury Attached, Seized, O…" at bounding box center [213, 212] width 153 height 18
click at [604, 160] on polyline "button" at bounding box center [606, 160] width 5 height 0
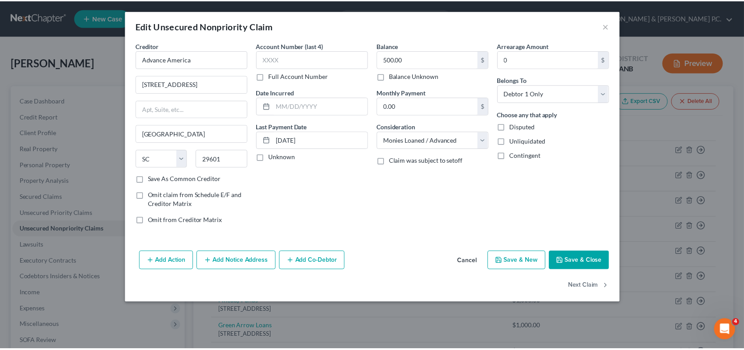
scroll to position [0, 0]
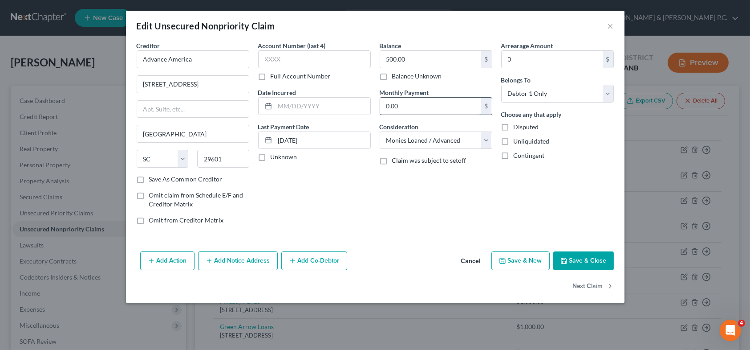
click at [401, 105] on input "0.00" at bounding box center [430, 106] width 101 height 17
type input "500"
click at [583, 256] on button "Save & Close" at bounding box center [583, 260] width 61 height 19
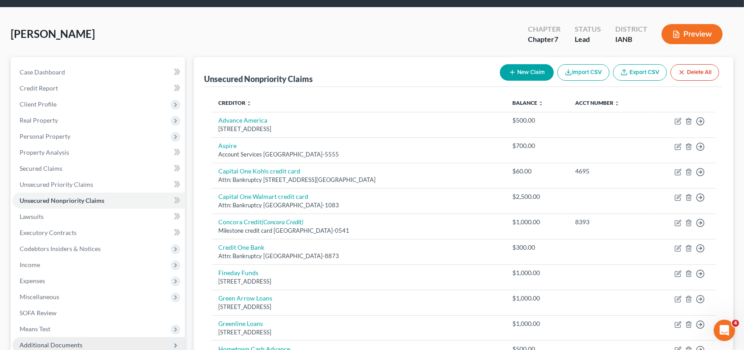
scroll to position [45, 0]
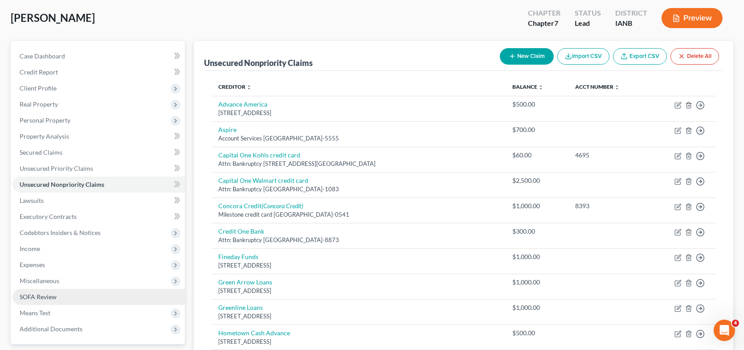
click at [39, 294] on span "SOFA Review" at bounding box center [38, 297] width 37 height 8
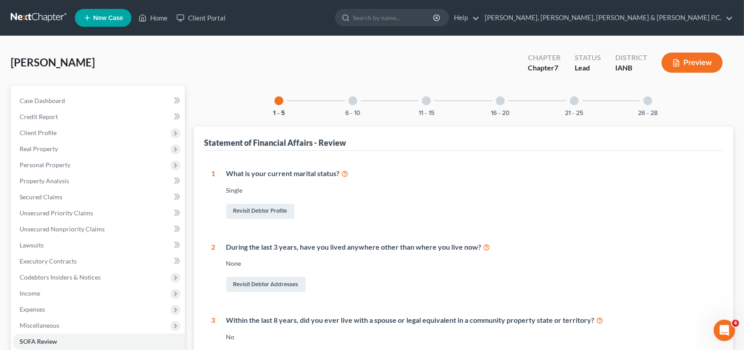
click at [352, 101] on div at bounding box center [352, 100] width 9 height 9
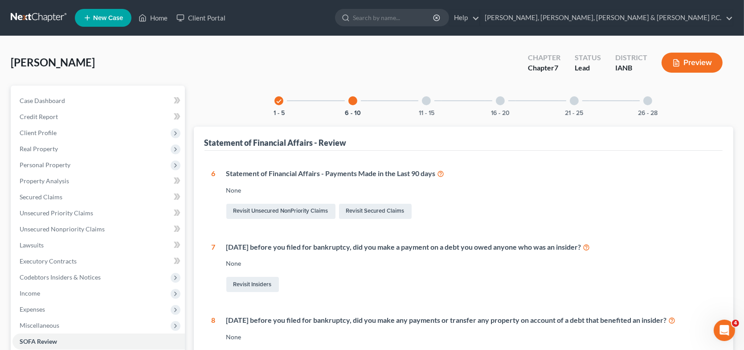
click at [235, 190] on div "None" at bounding box center [470, 190] width 489 height 9
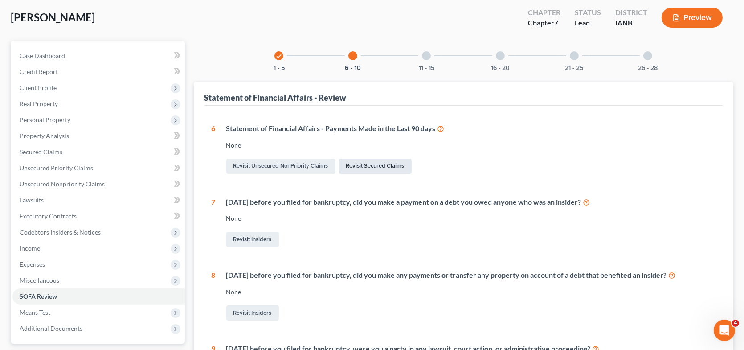
scroll to position [89, 0]
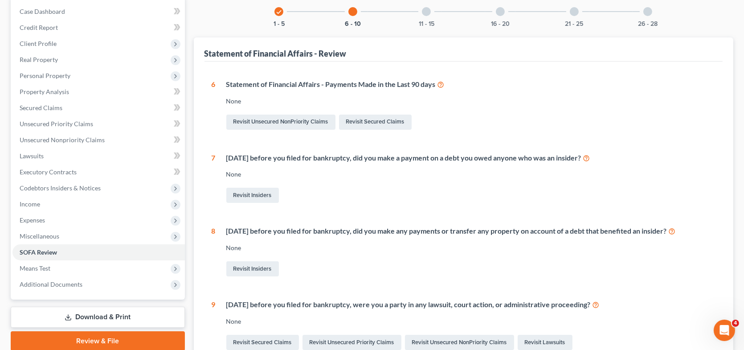
click at [444, 83] on icon at bounding box center [440, 84] width 7 height 8
click at [305, 119] on link "Revisit Unsecured NonPriority Claims" at bounding box center [280, 121] width 109 height 15
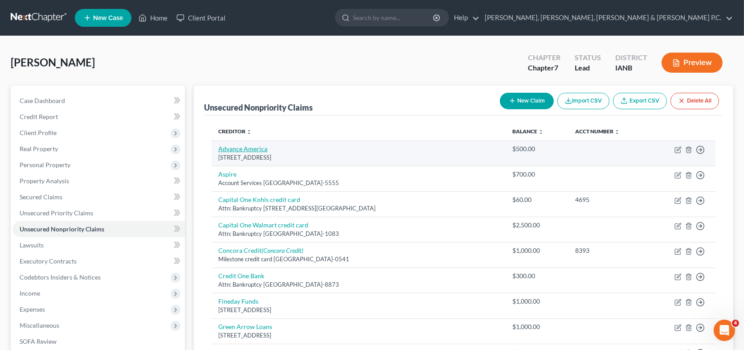
click at [255, 150] on link "Advance America" at bounding box center [243, 149] width 49 height 8
select select "42"
select select "10"
select select "0"
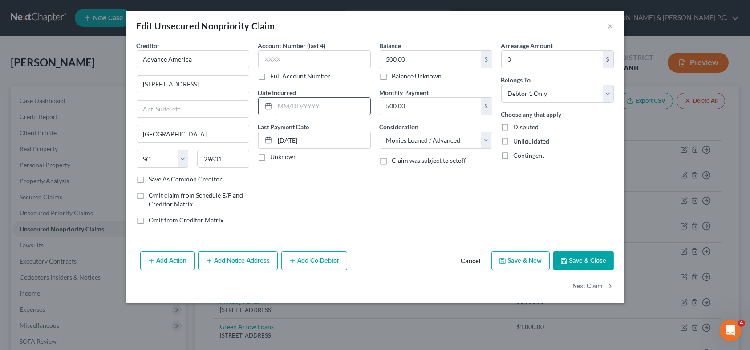
click at [283, 109] on input "text" at bounding box center [322, 106] width 95 height 17
click at [289, 140] on input "[DATE]" at bounding box center [322, 140] width 95 height 17
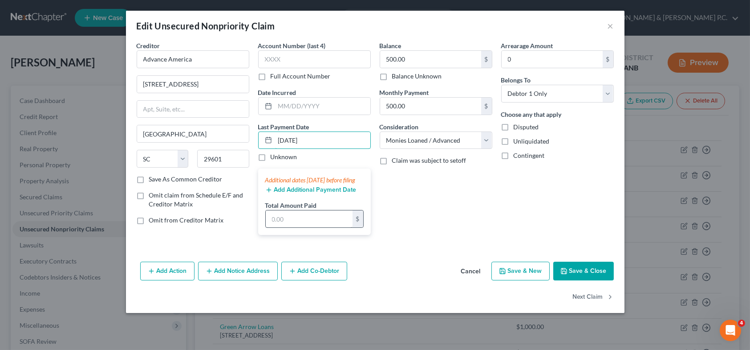
type input "05/25/2025"
click at [296, 227] on input "text" at bounding box center [309, 218] width 87 height 17
click at [584, 280] on button "Save & Close" at bounding box center [583, 270] width 61 height 19
type input "500.00"
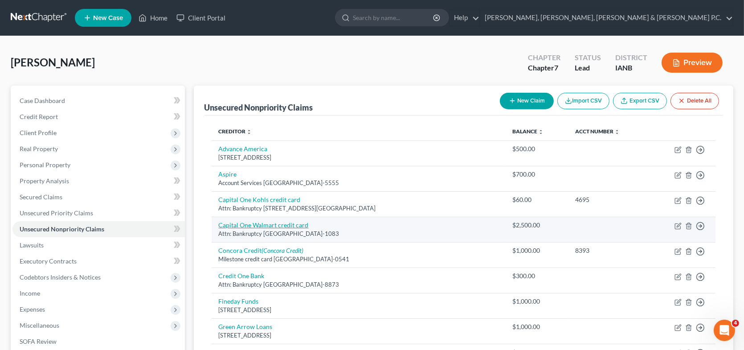
click at [247, 224] on link "Capital One Walmart credit card" at bounding box center [264, 225] width 90 height 8
select select "28"
select select "2"
select select "0"
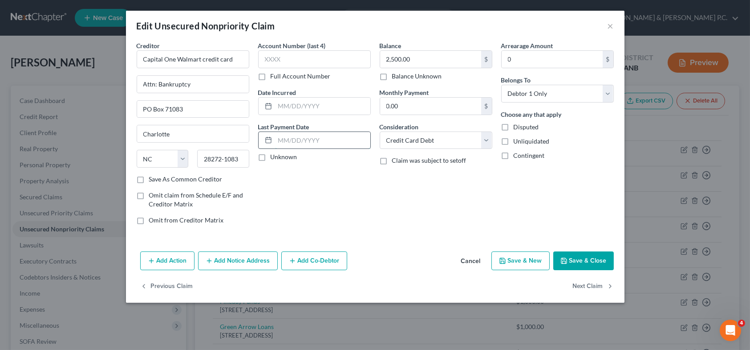
click at [286, 145] on input "text" at bounding box center [322, 140] width 95 height 17
click at [284, 140] on input "052525" at bounding box center [322, 140] width 95 height 17
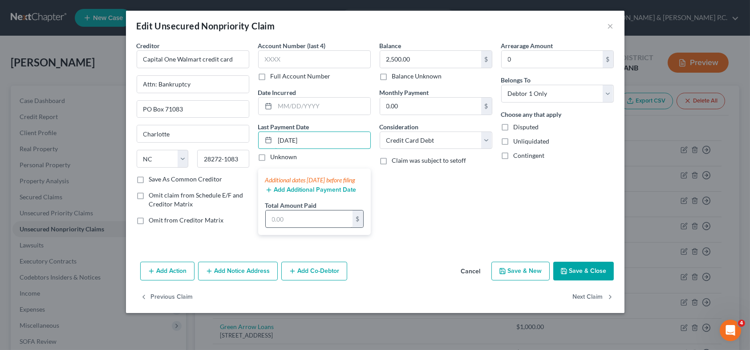
type input "05/25/25"
click at [290, 227] on input "text" at bounding box center [309, 218] width 87 height 17
click at [579, 277] on button "Save & Close" at bounding box center [583, 270] width 61 height 19
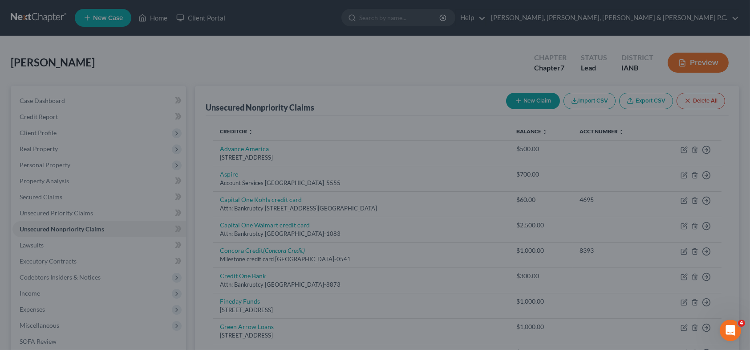
type input "4,500.00"
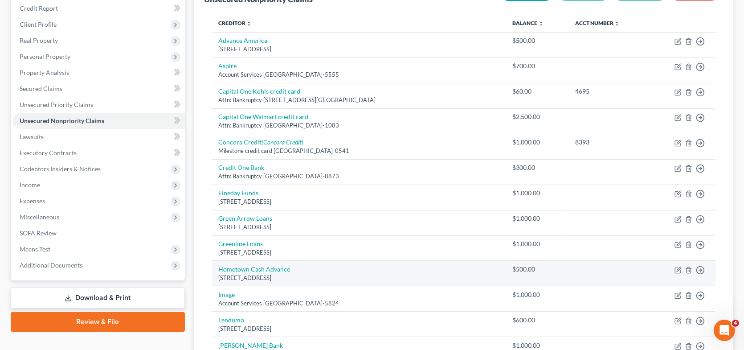
scroll to position [223, 0]
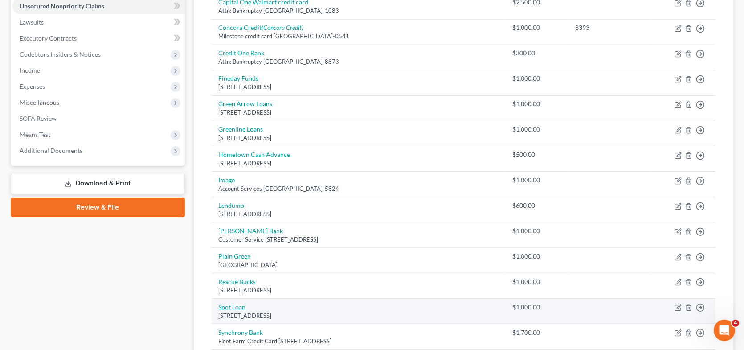
click at [241, 305] on link "Spot Loan" at bounding box center [232, 307] width 27 height 8
select select "29"
select select "10"
select select "0"
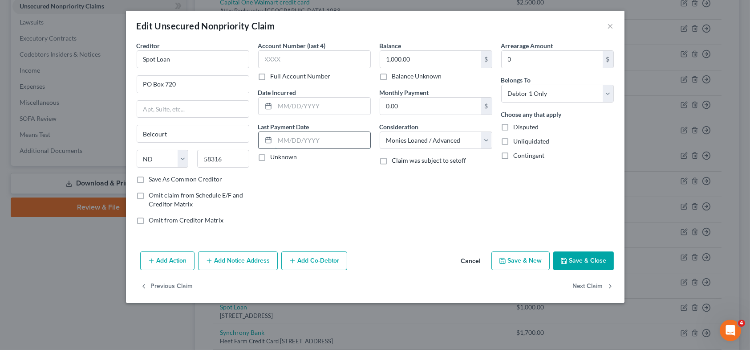
click at [275, 138] on input "text" at bounding box center [322, 140] width 95 height 17
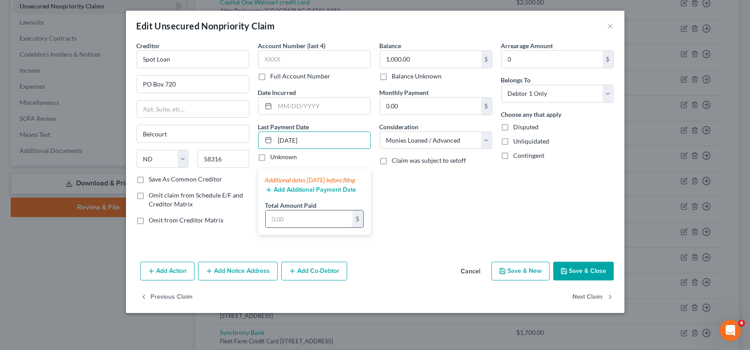
type input "05/25/25"
click at [290, 224] on input "text" at bounding box center [309, 218] width 87 height 17
click at [565, 269] on polyline "button" at bounding box center [563, 268] width 2 height 1
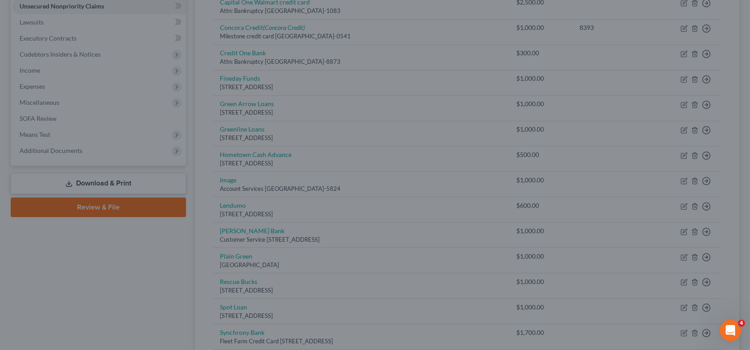
type input "1,000.00"
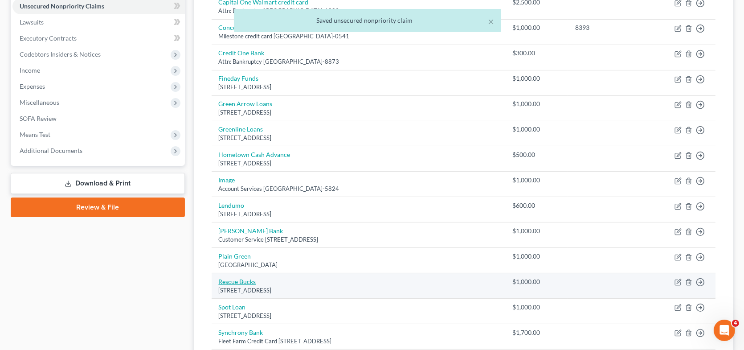
click at [240, 280] on link "Rescue Bucks" at bounding box center [237, 281] width 37 height 8
select select "4"
select select "10"
select select "0"
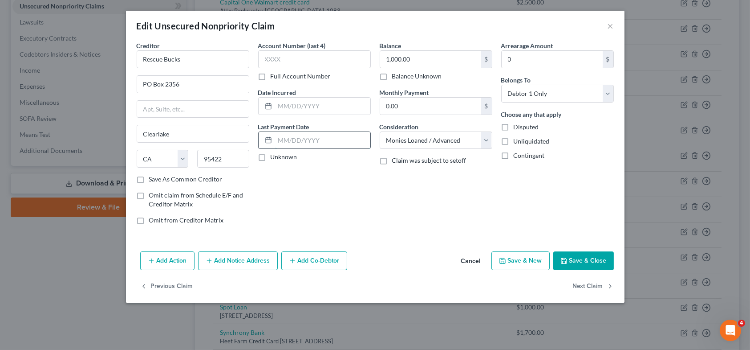
click at [285, 141] on input "text" at bounding box center [322, 140] width 95 height 17
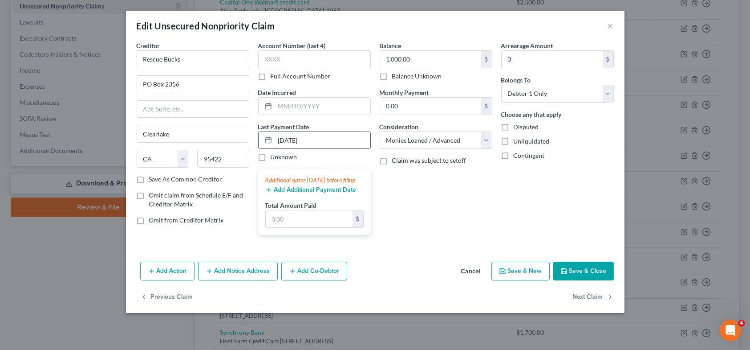
type input "05/25/25"
click at [289, 226] on input "text" at bounding box center [309, 218] width 87 height 17
type input "1,000."
click at [582, 280] on button "Save & Close" at bounding box center [583, 270] width 61 height 19
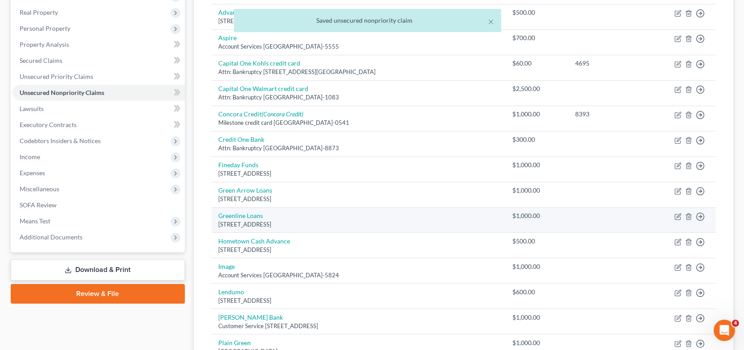
scroll to position [134, 0]
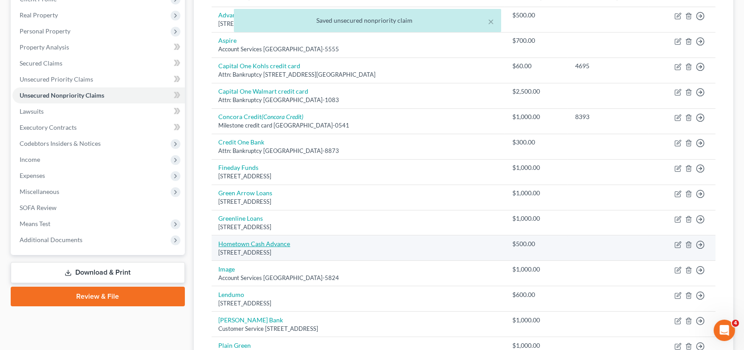
click at [236, 245] on link "Hometown Cash Advance" at bounding box center [255, 244] width 72 height 8
select select "16"
select select "10"
select select "0"
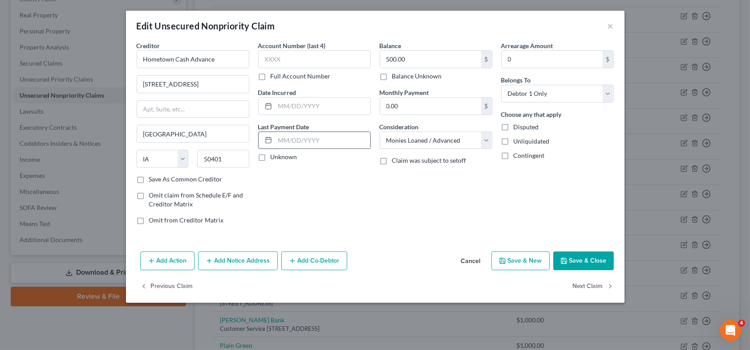
click at [279, 140] on input "text" at bounding box center [322, 140] width 95 height 17
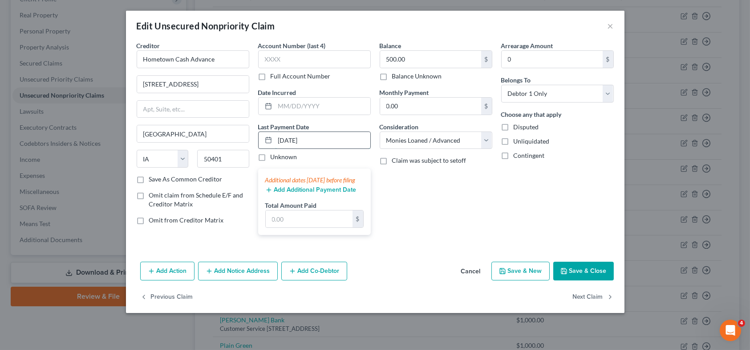
type input "05/25/25"
click at [270, 226] on input "text" at bounding box center [309, 218] width 87 height 17
type input "500."
click at [598, 274] on button "Save & Close" at bounding box center [583, 270] width 61 height 19
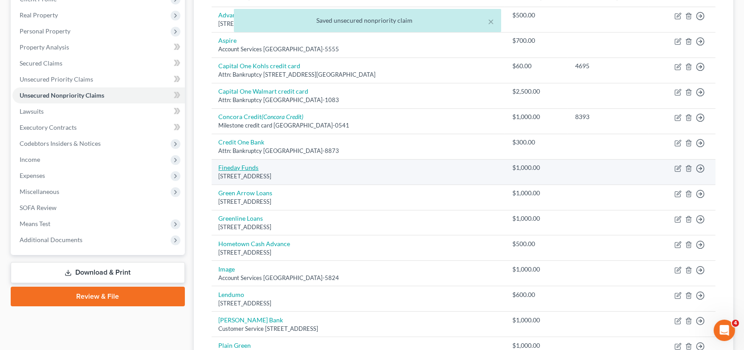
click at [253, 167] on link "Fineday Funds" at bounding box center [239, 167] width 40 height 8
select select "52"
select select "10"
select select "0"
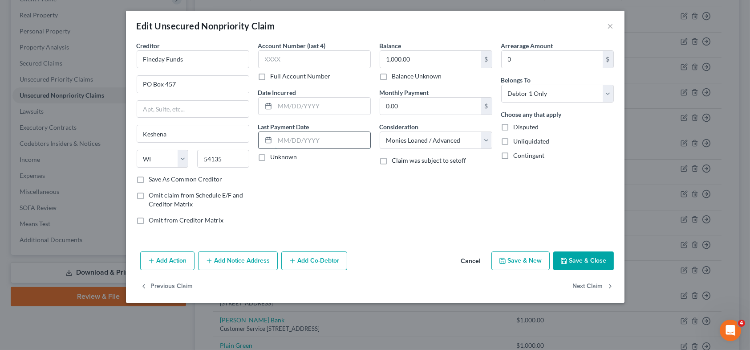
click at [287, 140] on input "text" at bounding box center [322, 140] width 95 height 17
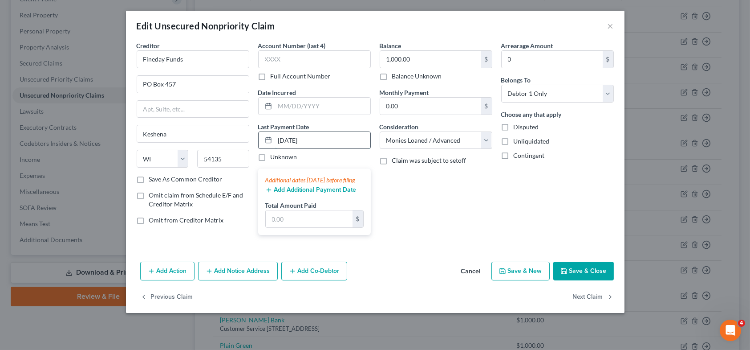
type input "05/25/25"
click at [279, 224] on input "text" at bounding box center [309, 218] width 87 height 17
type input "1"
type input "1,000"
click at [577, 279] on button "Save & Close" at bounding box center [583, 270] width 61 height 19
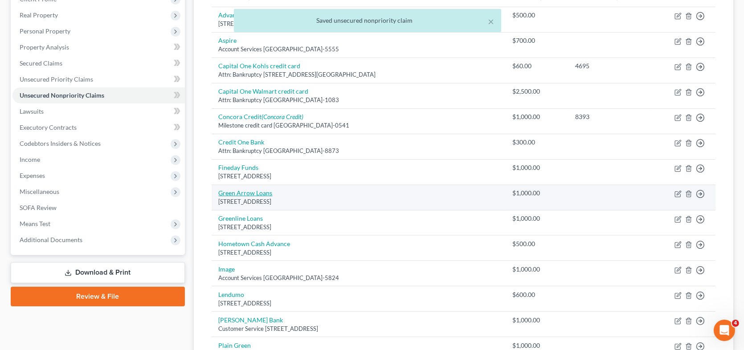
click at [252, 193] on link "Green Arrow Loans" at bounding box center [246, 193] width 54 height 8
select select "4"
select select "10"
select select "0"
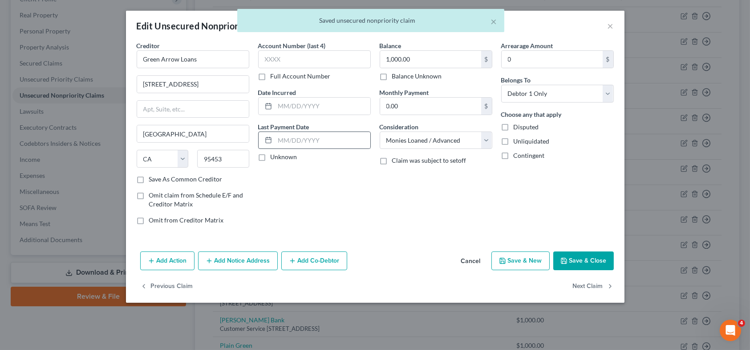
click at [272, 143] on div at bounding box center [267, 140] width 16 height 17
click at [284, 140] on input "text" at bounding box center [322, 140] width 95 height 17
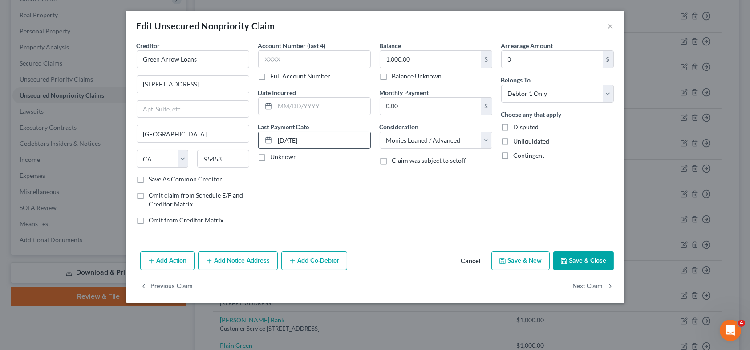
type input "05/25/25"
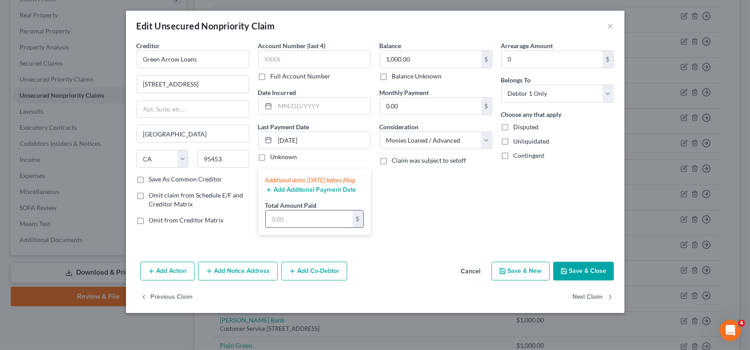
click at [293, 227] on input "text" at bounding box center [309, 218] width 87 height 17
type input "1,000"
click at [578, 275] on button "Save & Close" at bounding box center [583, 270] width 61 height 19
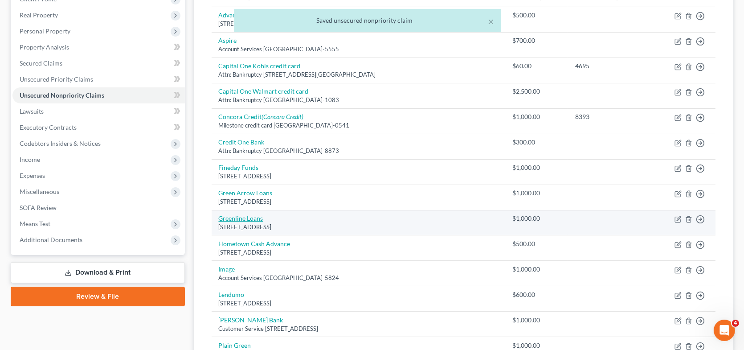
click at [245, 216] on link "Greenline Loans" at bounding box center [241, 218] width 45 height 8
select select "52"
select select "10"
select select "0"
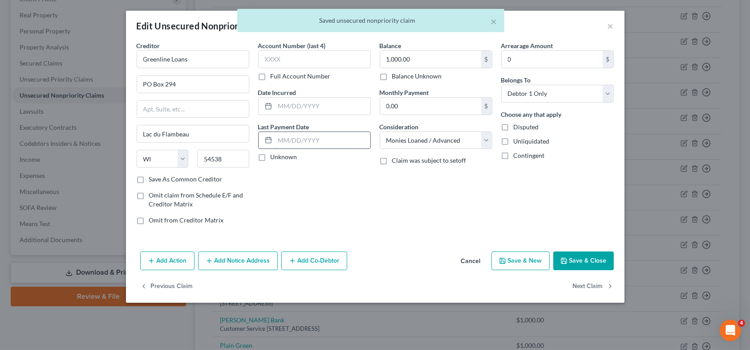
click at [277, 140] on input "text" at bounding box center [322, 140] width 95 height 17
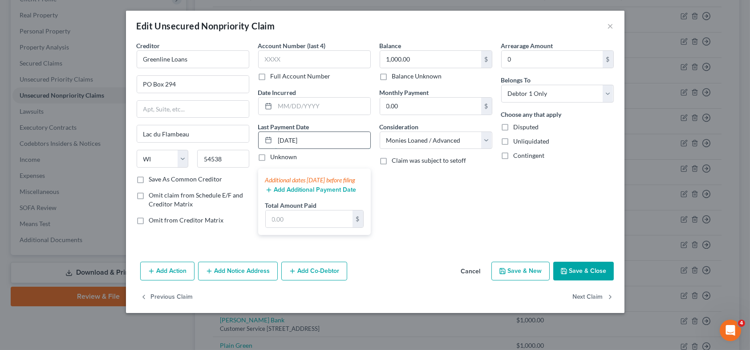
type input "05/25/25"
click at [280, 227] on input "text" at bounding box center [309, 218] width 87 height 17
type input "1,000"
click at [572, 276] on button "Save & Close" at bounding box center [583, 270] width 61 height 19
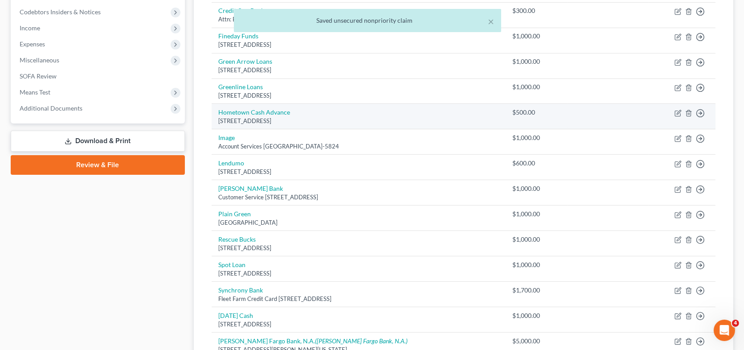
scroll to position [267, 0]
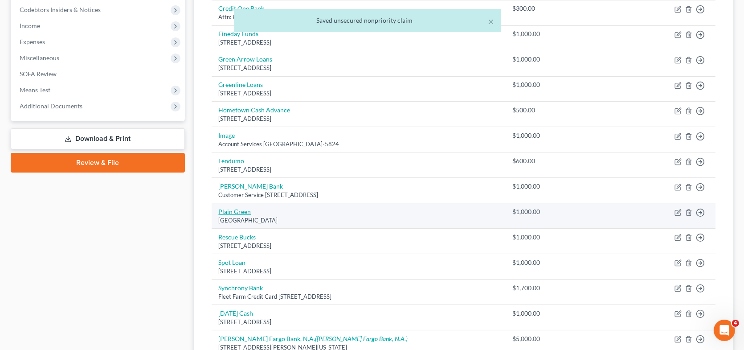
click at [238, 210] on link "Plain Green" at bounding box center [235, 212] width 33 height 8
select select "39"
select select "10"
select select "0"
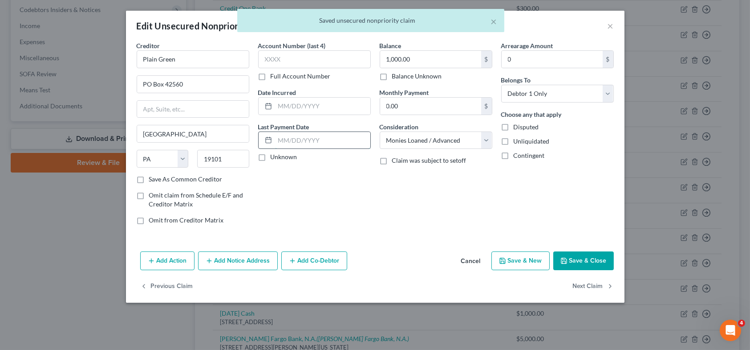
click at [289, 140] on input "text" at bounding box center [322, 140] width 95 height 17
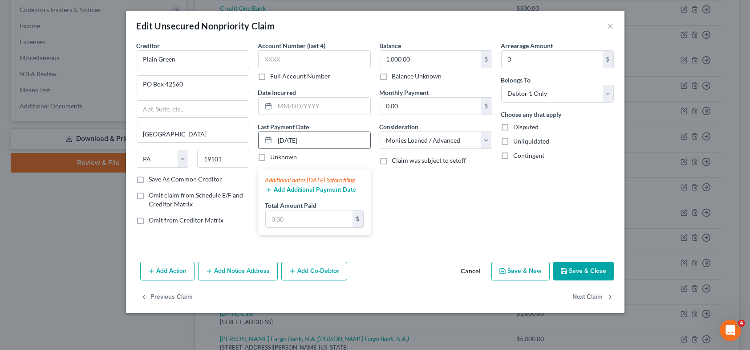
type input "05/25/25"
click at [311, 227] on input "text" at bounding box center [309, 218] width 87 height 17
drag, startPoint x: 580, startPoint y: 280, endPoint x: 529, endPoint y: 232, distance: 69.6
click at [580, 280] on button "Save & Close" at bounding box center [583, 270] width 61 height 19
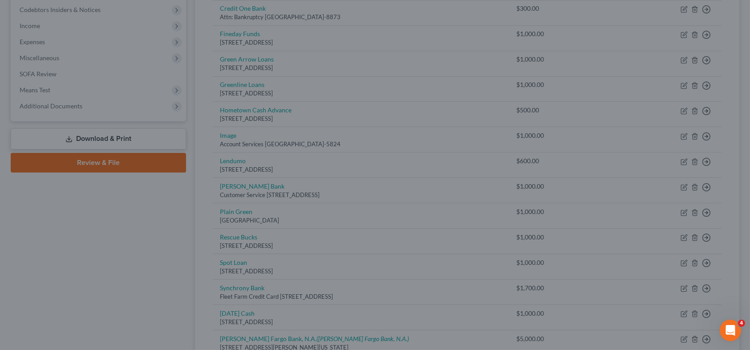
type input "1,000.00"
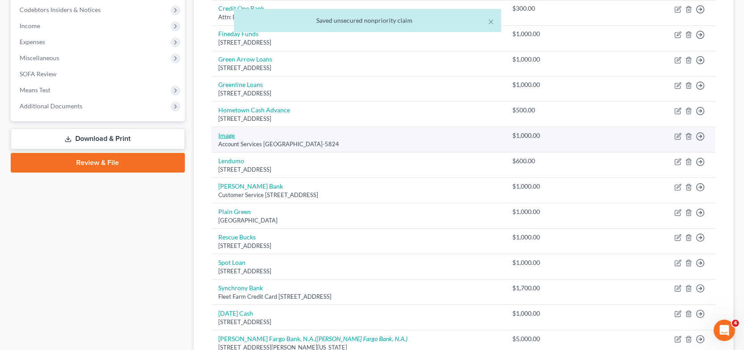
click at [231, 135] on link "Image" at bounding box center [227, 135] width 16 height 8
select select "10"
select select "2"
select select "0"
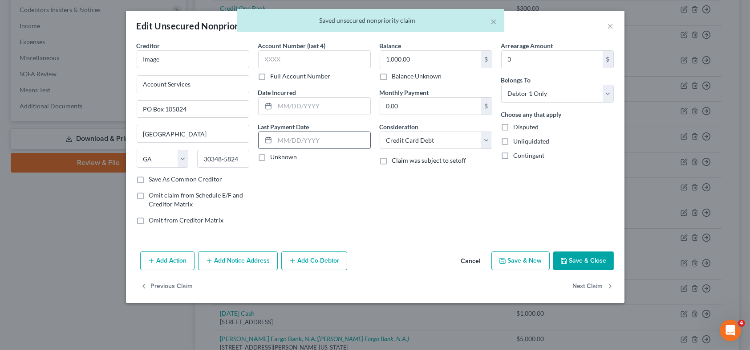
click at [287, 143] on input "text" at bounding box center [322, 140] width 95 height 17
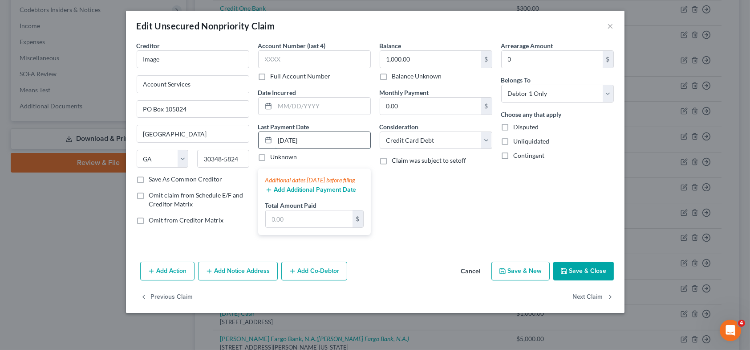
type input "05/25/25"
click at [314, 220] on input "text" at bounding box center [309, 218] width 87 height 17
drag, startPoint x: 573, startPoint y: 275, endPoint x: 566, endPoint y: 271, distance: 8.0
click at [573, 275] on button "Save & Close" at bounding box center [583, 270] width 61 height 19
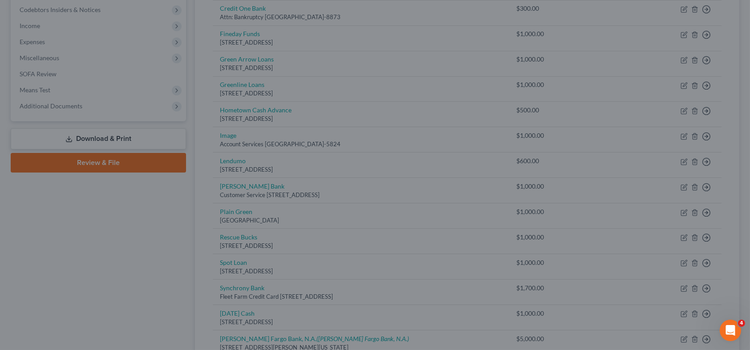
type input "1,000.00"
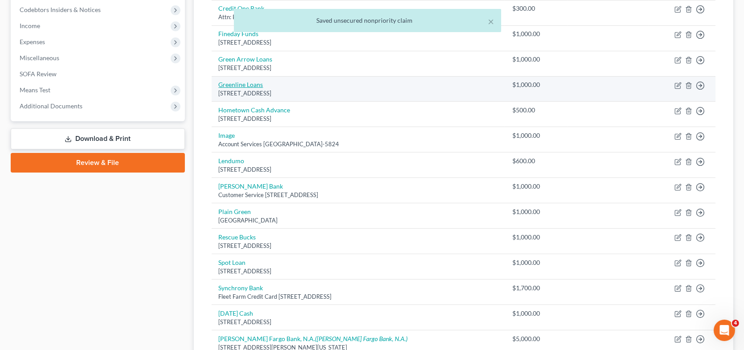
click at [240, 85] on link "Greenline Loans" at bounding box center [241, 85] width 45 height 8
select select "52"
select select "10"
select select "0"
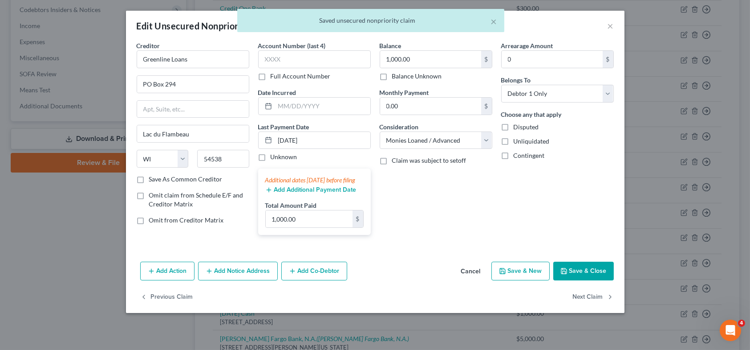
click at [575, 271] on button "Save & Close" at bounding box center [583, 270] width 61 height 19
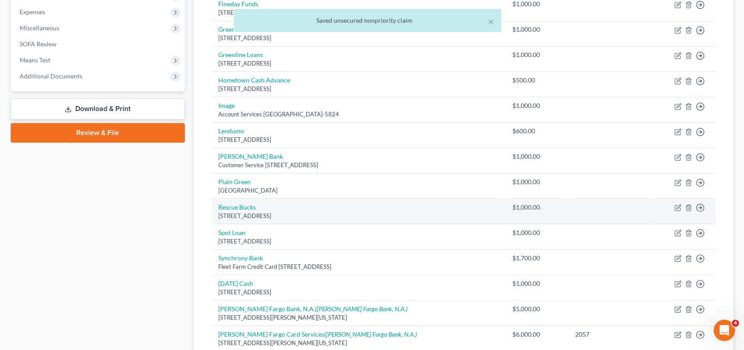
scroll to position [356, 0]
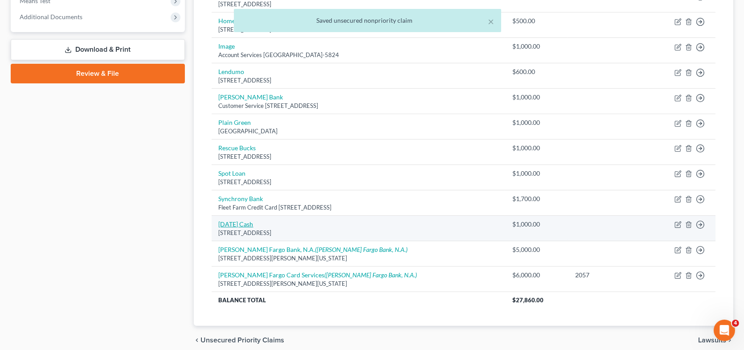
click at [245, 220] on link "[DATE] Cash" at bounding box center [236, 224] width 35 height 8
select select "52"
select select "10"
select select "0"
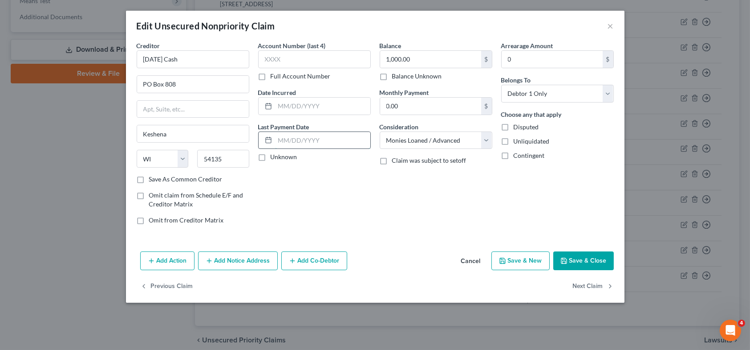
click at [281, 137] on input "text" at bounding box center [322, 140] width 95 height 17
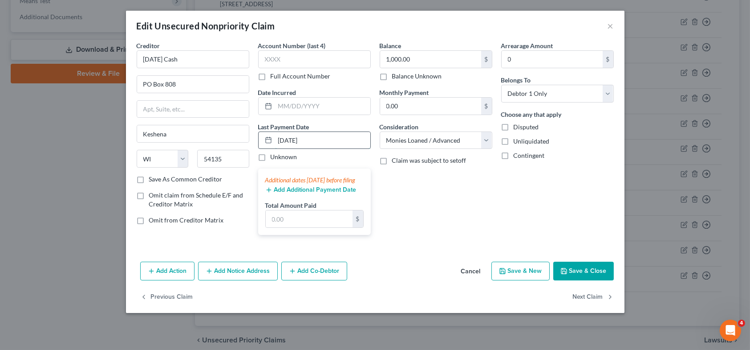
type input "05/25/25"
click at [297, 227] on input "text" at bounding box center [309, 218] width 87 height 17
type input "1,000"
click at [580, 273] on button "Save & Close" at bounding box center [583, 270] width 61 height 19
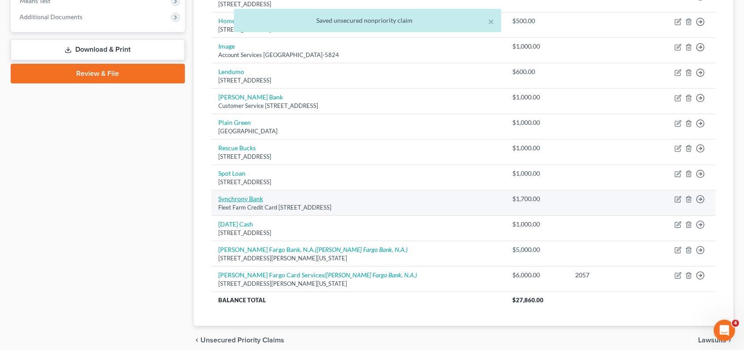
click at [232, 198] on link "Synchrony Bank" at bounding box center [241, 199] width 45 height 8
select select "46"
select select "2"
select select "0"
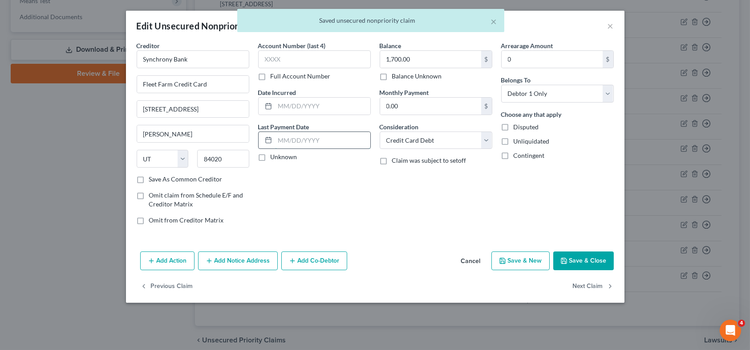
click at [293, 140] on input "text" at bounding box center [322, 140] width 95 height 17
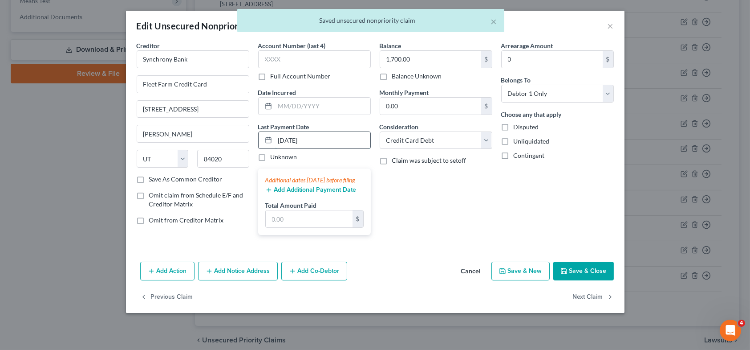
type input "05/25/25"
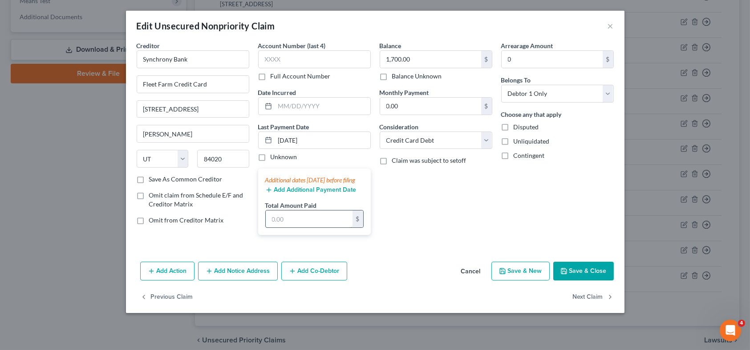
click at [329, 219] on input "text" at bounding box center [309, 218] width 87 height 17
type input "2,000"
click at [598, 274] on button "Save & Close" at bounding box center [583, 270] width 61 height 19
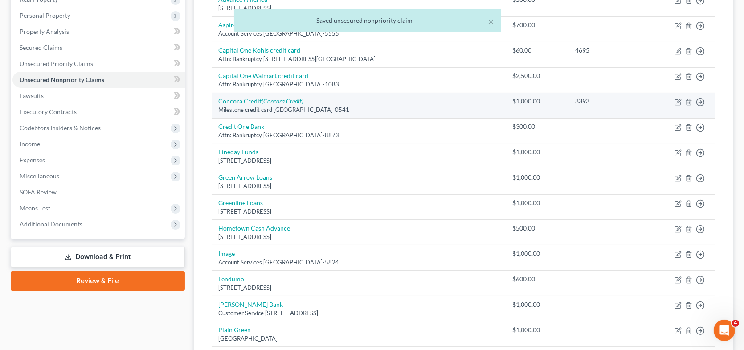
scroll to position [134, 0]
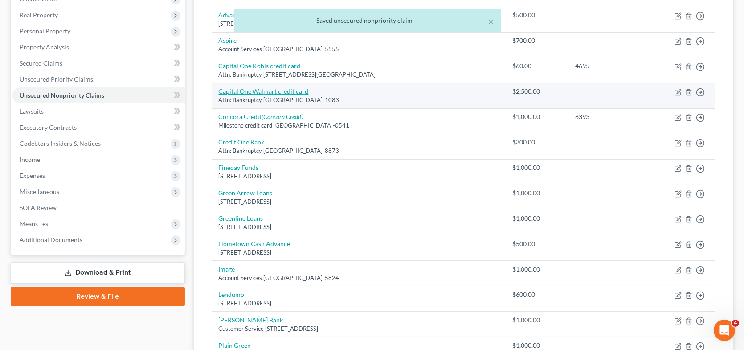
click at [248, 90] on link "Capital One Walmart credit card" at bounding box center [264, 91] width 90 height 8
select select "28"
select select "2"
select select "0"
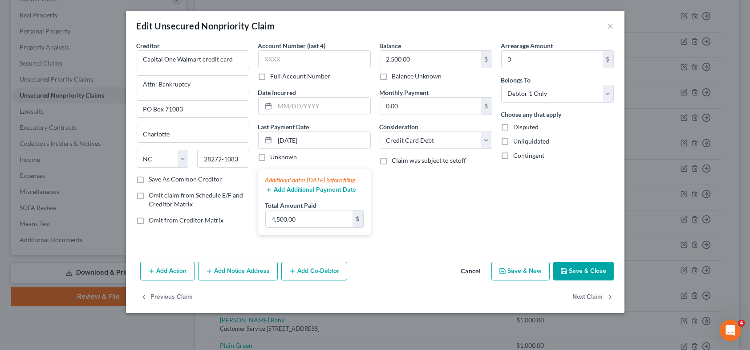
click at [598, 275] on button "Save & Close" at bounding box center [583, 270] width 61 height 19
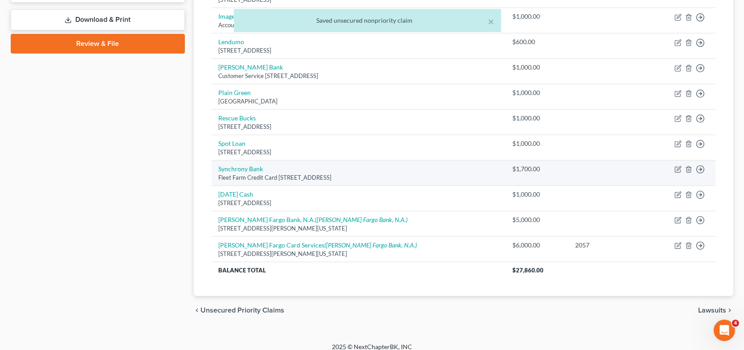
scroll to position [392, 0]
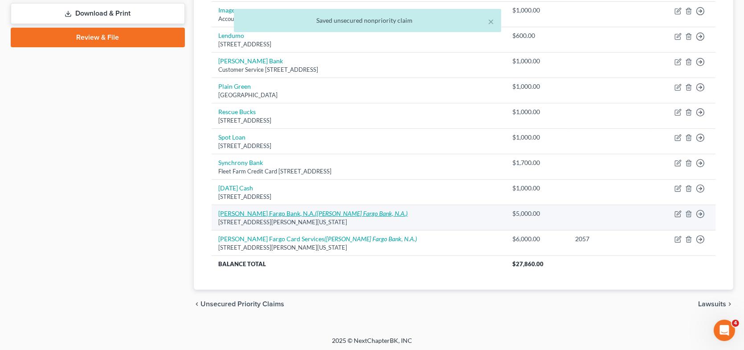
click at [315, 209] on icon "([PERSON_NAME] Fargo Bank, N.A.)" at bounding box center [361, 213] width 93 height 8
select select "16"
select select "10"
select select "0"
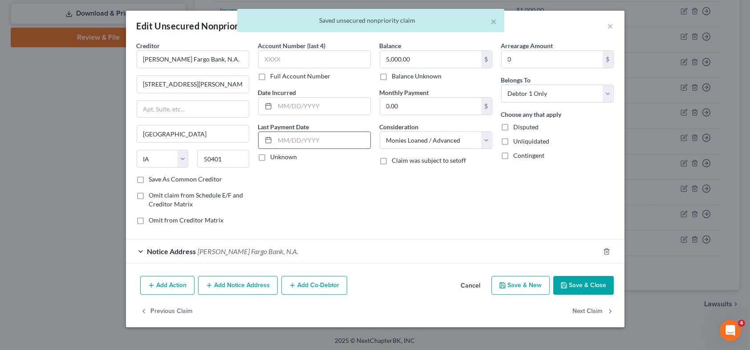
click at [299, 143] on input "text" at bounding box center [322, 140] width 95 height 17
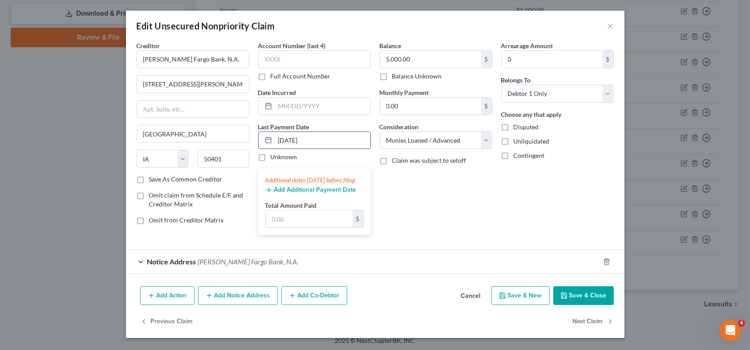
type input "05/25/25"
click at [299, 227] on input "text" at bounding box center [309, 218] width 87 height 17
type input "6,000"
click at [578, 301] on button "Save & Close" at bounding box center [583, 295] width 61 height 19
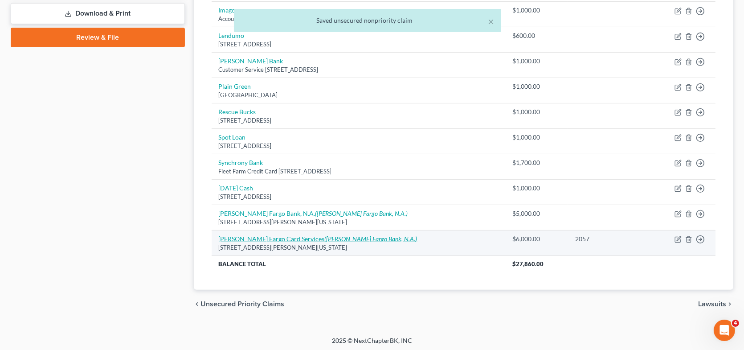
click at [325, 236] on icon "([PERSON_NAME] Fargo Bank, N.A.)" at bounding box center [371, 239] width 93 height 8
select select "16"
select select "2"
select select "0"
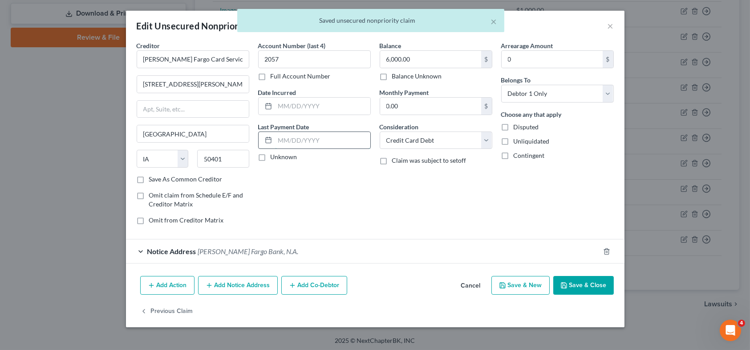
click at [289, 140] on input "text" at bounding box center [322, 140] width 95 height 17
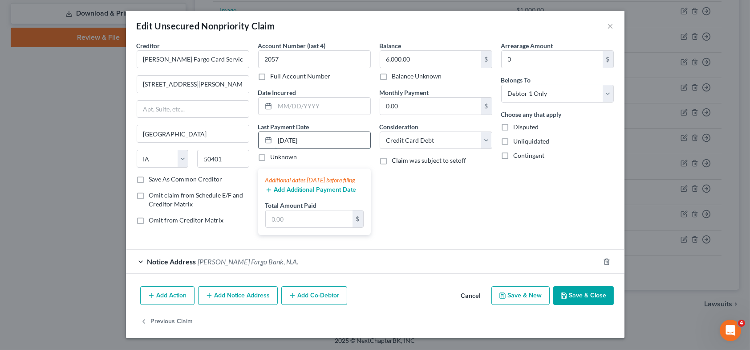
type input "05/25/25"
click at [325, 227] on input "text" at bounding box center [309, 218] width 87 height 17
type input "5,000"
click at [586, 302] on button "Save & Close" at bounding box center [583, 295] width 61 height 19
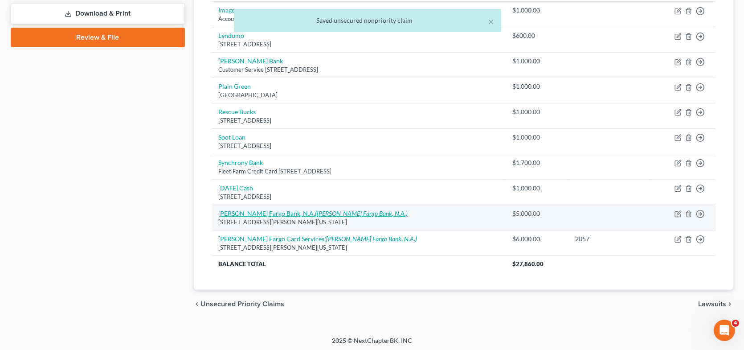
click at [315, 209] on icon "([PERSON_NAME] Fargo Bank, N.A.)" at bounding box center [361, 213] width 93 height 8
select select "16"
select select "10"
select select "0"
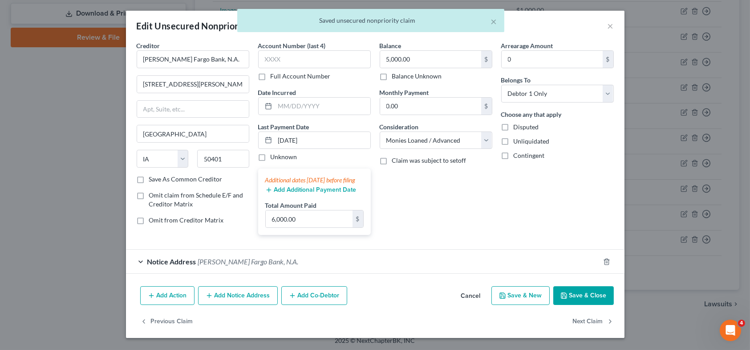
click at [585, 301] on button "Save & Close" at bounding box center [583, 295] width 61 height 19
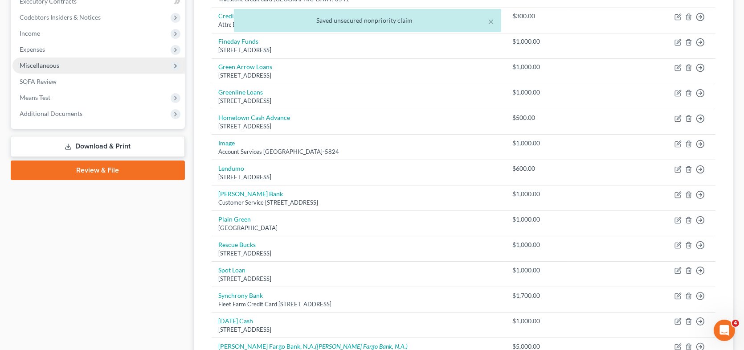
scroll to position [259, 0]
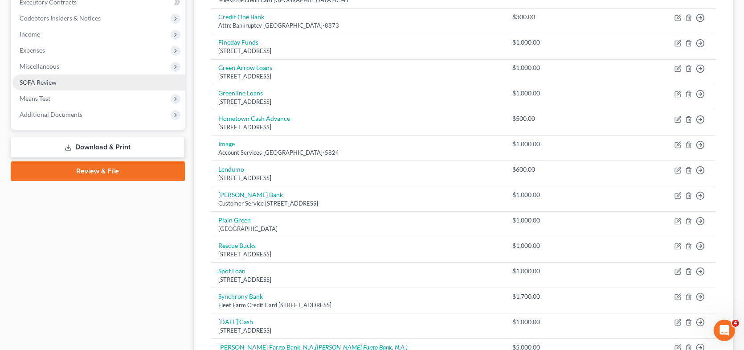
click at [56, 81] on span "SOFA Review" at bounding box center [38, 82] width 37 height 8
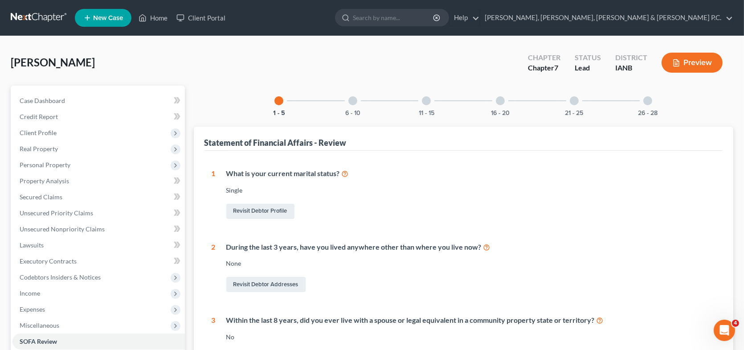
click at [351, 98] on div at bounding box center [352, 100] width 9 height 9
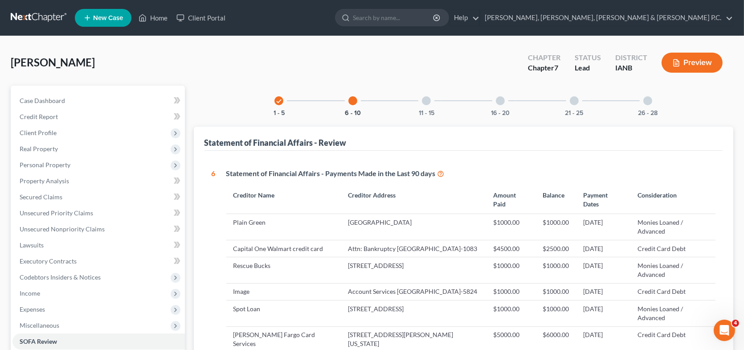
click at [426, 100] on div at bounding box center [426, 100] width 9 height 9
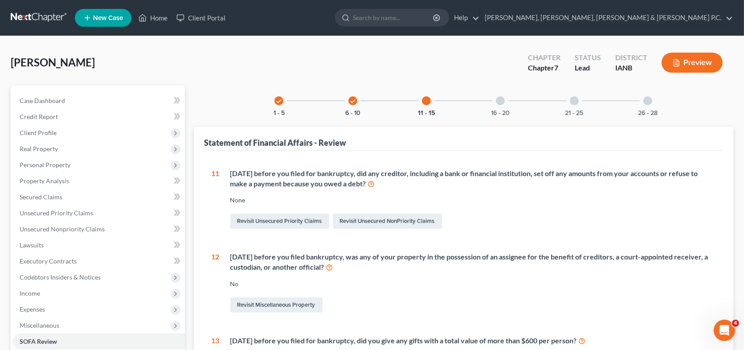
click at [353, 98] on icon "check" at bounding box center [353, 101] width 6 height 6
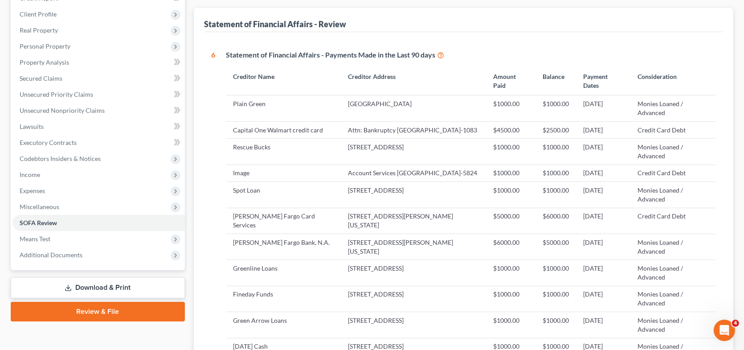
scroll to position [134, 0]
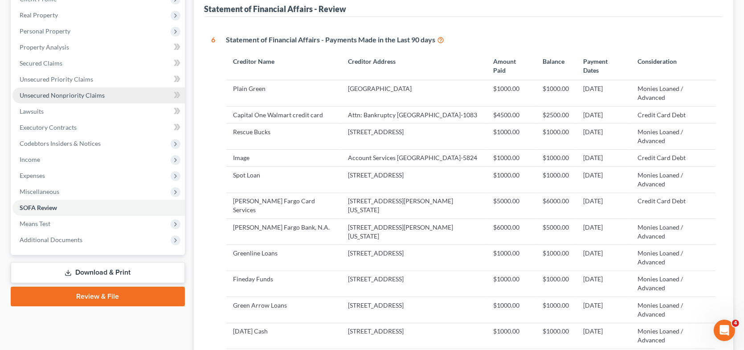
click at [82, 96] on span "Unsecured Nonpriority Claims" at bounding box center [62, 95] width 85 height 8
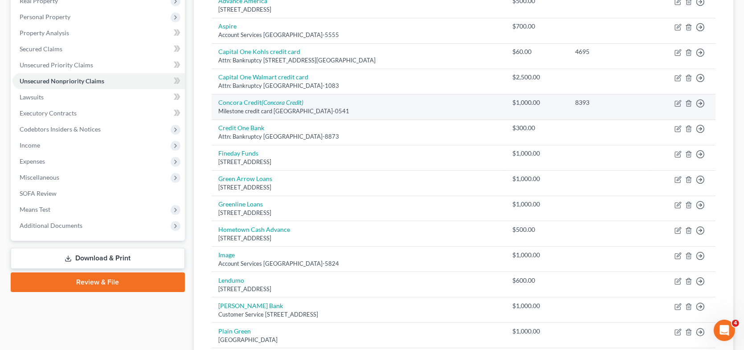
scroll to position [178, 0]
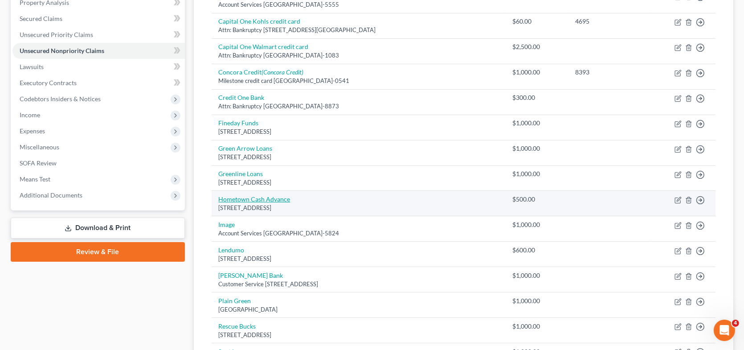
click at [254, 199] on link "Hometown Cash Advance" at bounding box center [255, 199] width 72 height 8
select select "16"
select select "10"
select select "0"
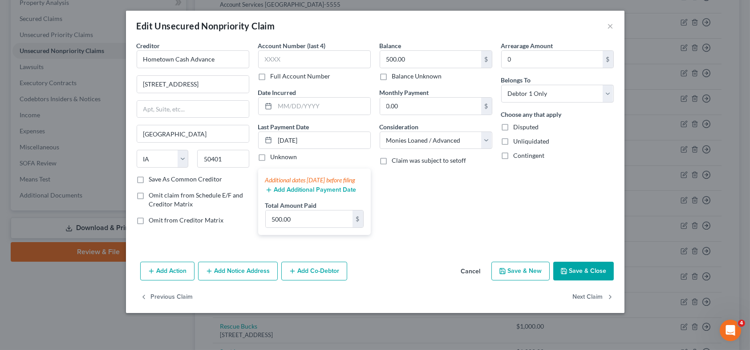
click at [573, 277] on button "Save & Close" at bounding box center [583, 270] width 61 height 19
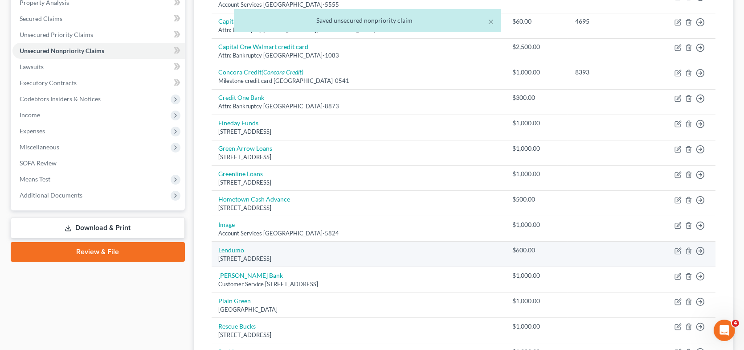
click at [243, 246] on link "Lendumo" at bounding box center [232, 250] width 26 height 8
select select "52"
select select "10"
select select "0"
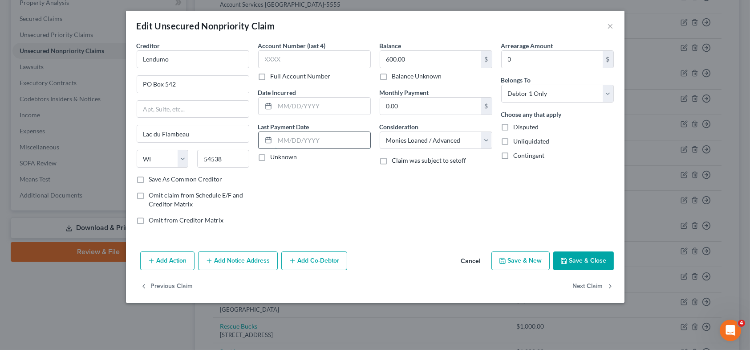
click at [310, 145] on input "text" at bounding box center [322, 140] width 95 height 17
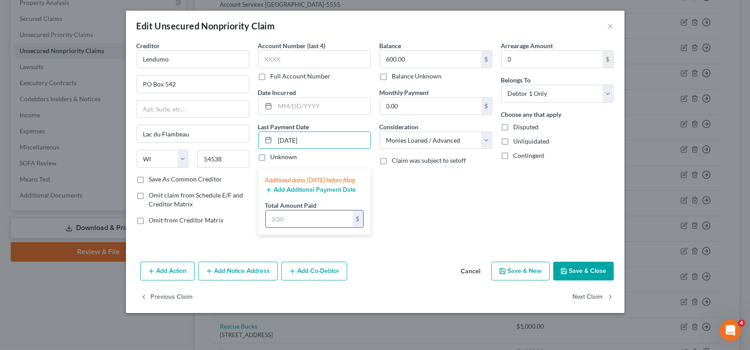
type input "05/25/25"
click at [287, 225] on input "text" at bounding box center [309, 218] width 87 height 17
click at [568, 274] on icon "button" at bounding box center [564, 270] width 7 height 7
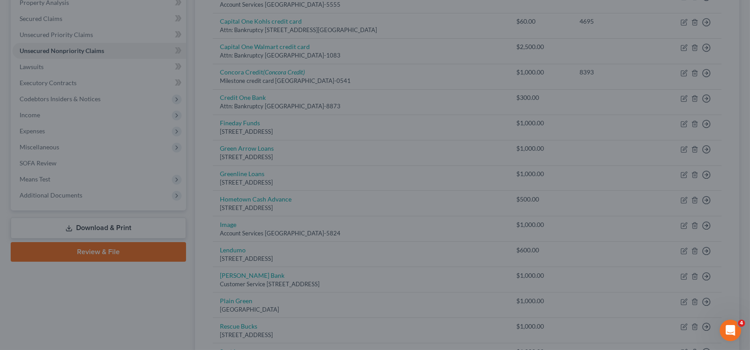
type input "600.00"
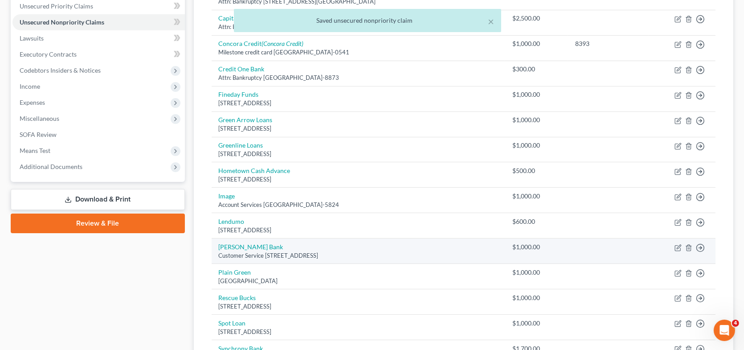
scroll to position [223, 0]
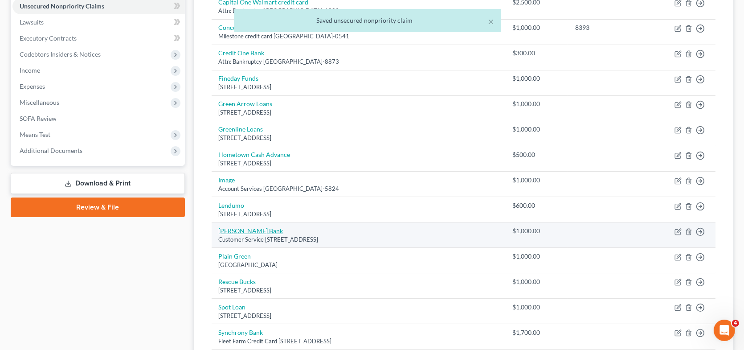
click at [245, 229] on link "[PERSON_NAME] Bank" at bounding box center [251, 231] width 65 height 8
select select "35"
select select "2"
select select "0"
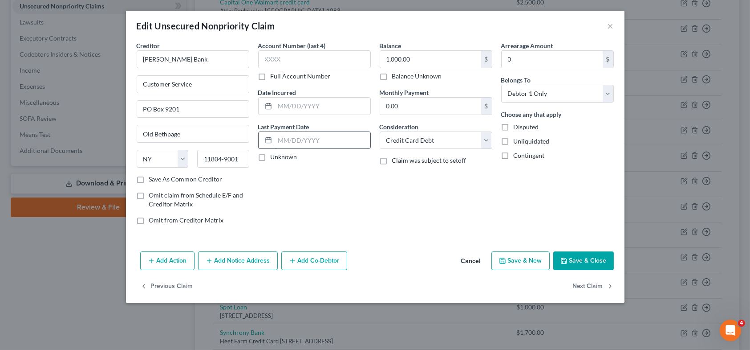
click at [303, 143] on input "text" at bounding box center [322, 140] width 95 height 17
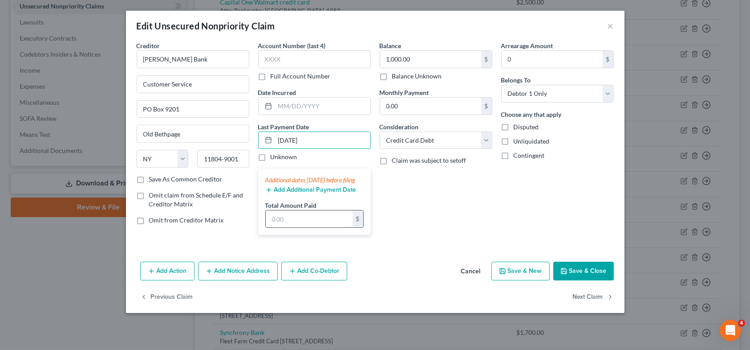
type input "05/25/25"
click at [286, 225] on input "text" at bounding box center [309, 218] width 87 height 17
click at [585, 277] on button "Save & Close" at bounding box center [583, 270] width 61 height 19
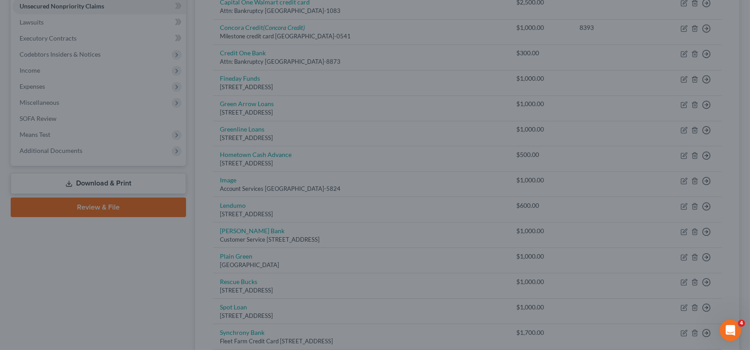
type input "1,000.00"
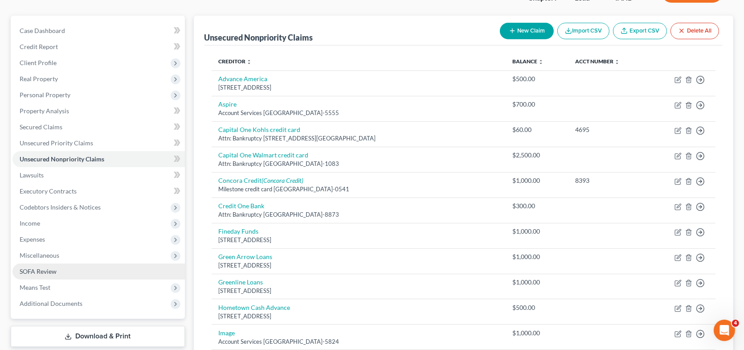
scroll to position [89, 0]
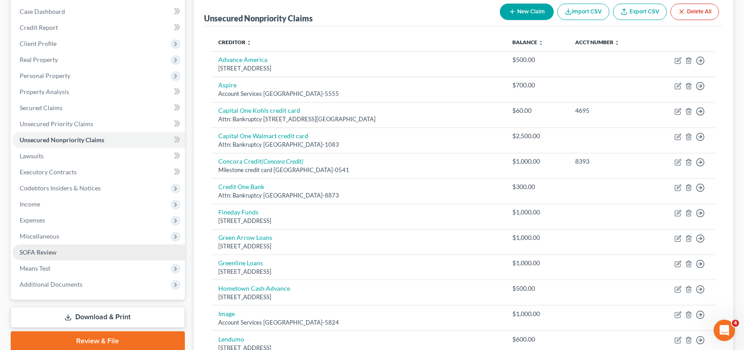
click at [57, 252] on link "SOFA Review" at bounding box center [98, 252] width 172 height 16
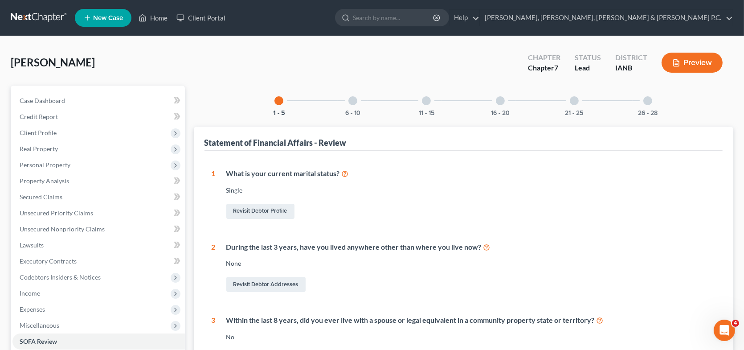
click at [426, 102] on div at bounding box center [426, 100] width 9 height 9
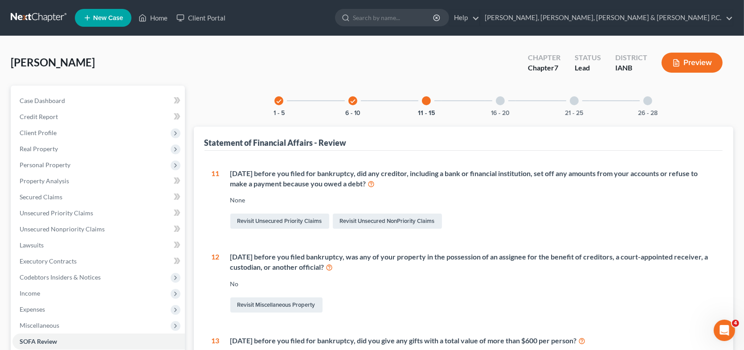
click at [499, 99] on div at bounding box center [500, 100] width 9 height 9
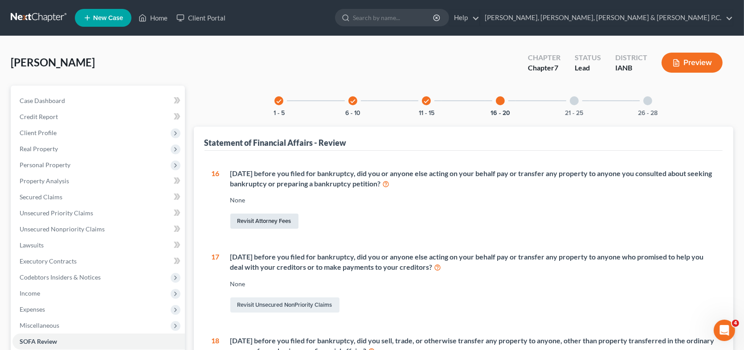
click at [279, 218] on link "Revisit Attorney Fees" at bounding box center [264, 220] width 68 height 15
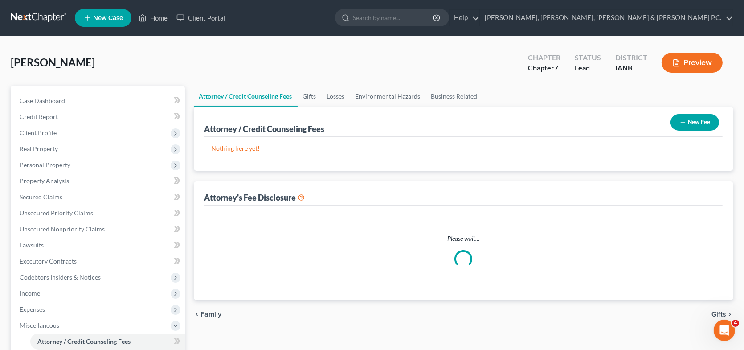
select select "0"
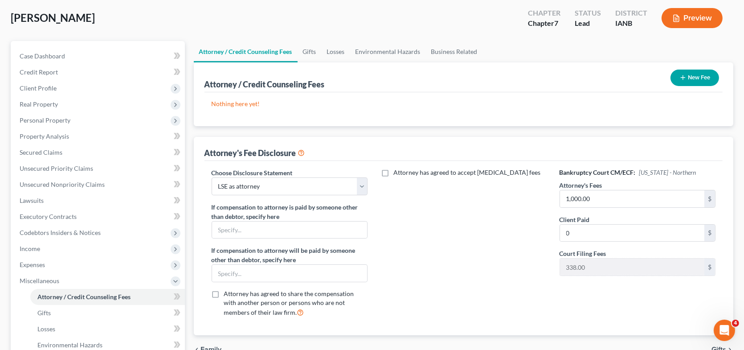
scroll to position [89, 0]
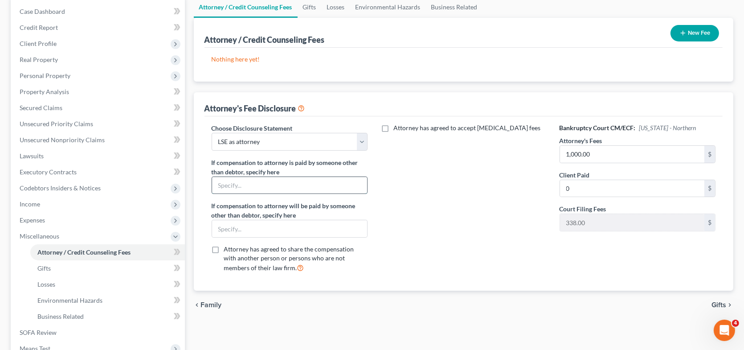
click at [286, 185] on input "text" at bounding box center [289, 185] width 155 height 17
type input "Daughter"
click at [256, 224] on input "text" at bounding box center [289, 228] width 155 height 17
type input "Daughter"
click at [566, 317] on div "chevron_left Family Gifts chevron_right" at bounding box center [464, 304] width 540 height 28
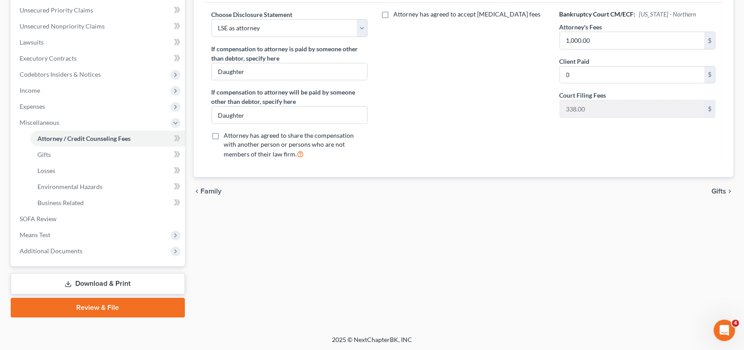
click at [117, 278] on link "Download & Print" at bounding box center [98, 283] width 174 height 21
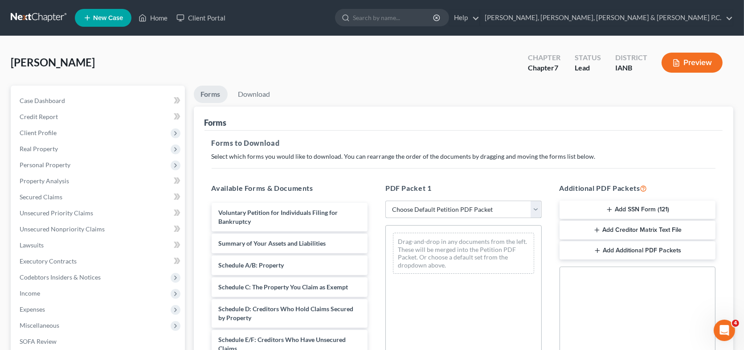
click at [414, 207] on select "Choose Default Petition PDF Packet Complete Bankruptcy Petition (all forms and …" at bounding box center [463, 209] width 156 height 18
select select "0"
click at [385, 200] on select "Choose Default Petition PDF Packet Complete Bankruptcy Petition (all forms and …" at bounding box center [463, 209] width 156 height 18
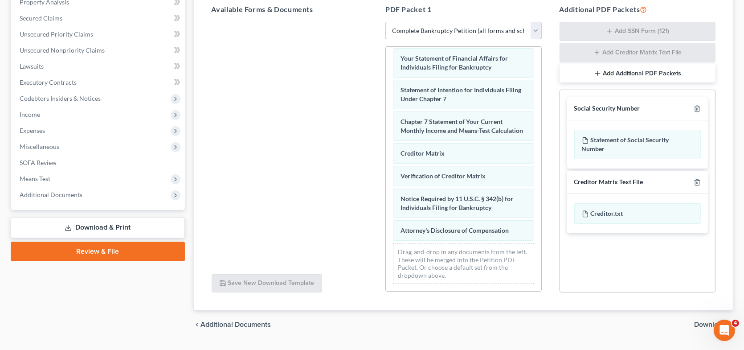
scroll to position [200, 0]
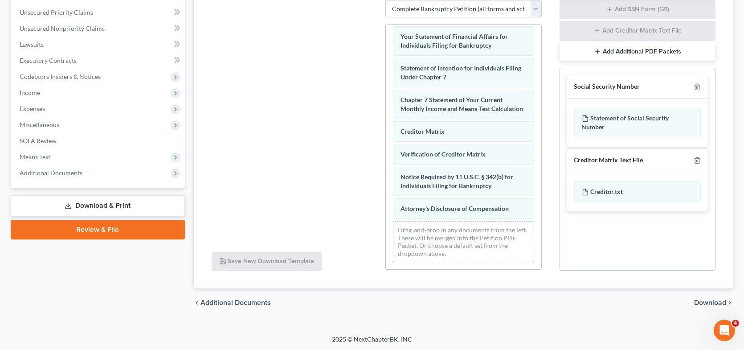
click at [122, 205] on link "Download & Print" at bounding box center [98, 205] width 174 height 21
click at [111, 206] on link "Download & Print" at bounding box center [98, 205] width 174 height 21
click at [607, 182] on div "Creditor.txt" at bounding box center [637, 191] width 127 height 20
click at [431, 131] on span "Creditor Matrix" at bounding box center [422, 131] width 44 height 8
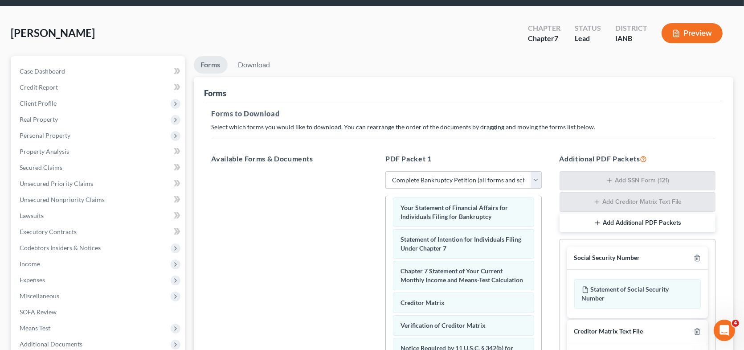
scroll to position [22, 0]
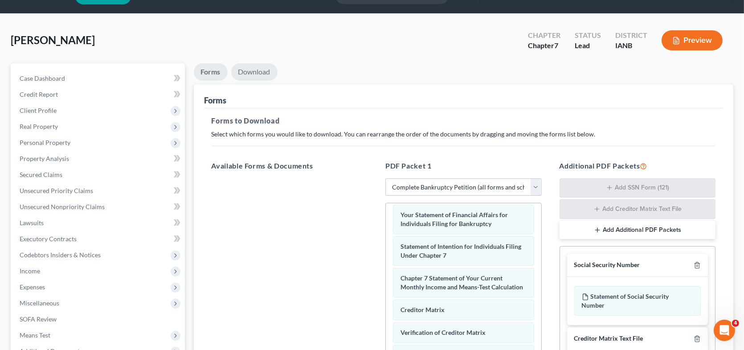
click at [268, 72] on link "Download" at bounding box center [254, 71] width 46 height 17
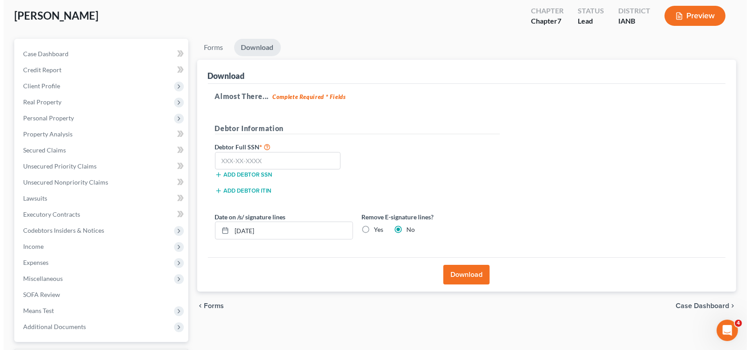
scroll to position [67, 0]
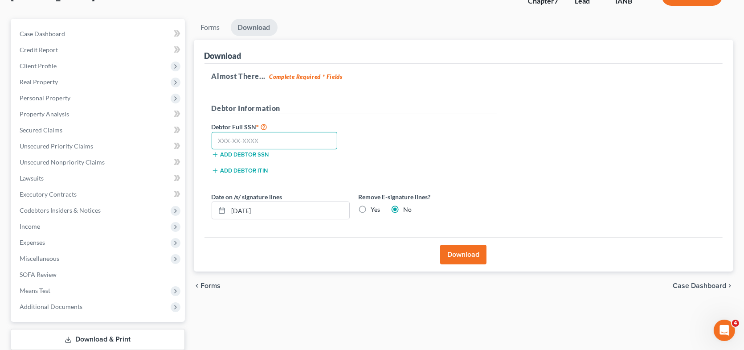
click at [227, 140] on input "text" at bounding box center [275, 141] width 126 height 18
type input "484-68-9134"
click at [480, 257] on button "Download" at bounding box center [463, 254] width 46 height 20
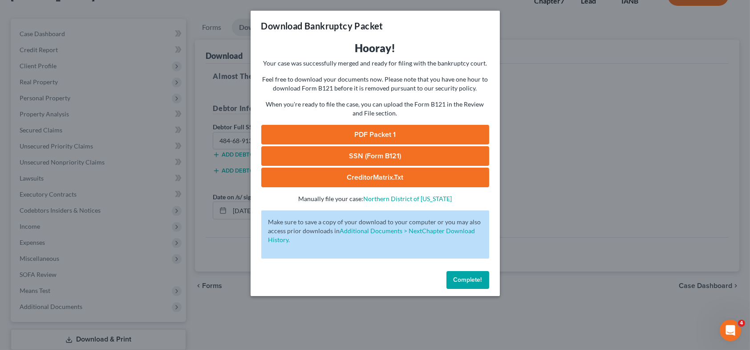
click at [340, 134] on link "PDF Packet 1" at bounding box center [375, 135] width 228 height 20
